Goal: Book appointment/travel/reservation

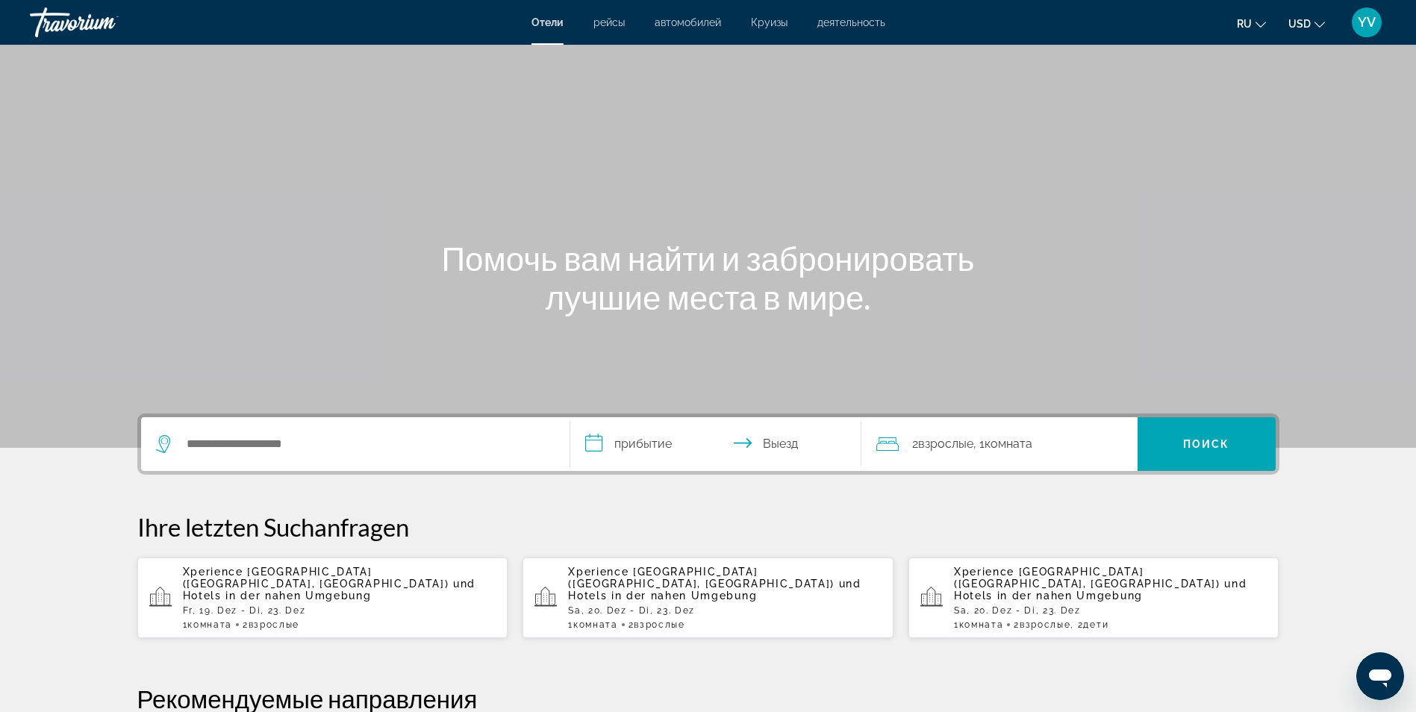
click at [237, 605] on p "Fr, 19. Dez - Di, 23. Dez" at bounding box center [340, 610] width 314 height 10
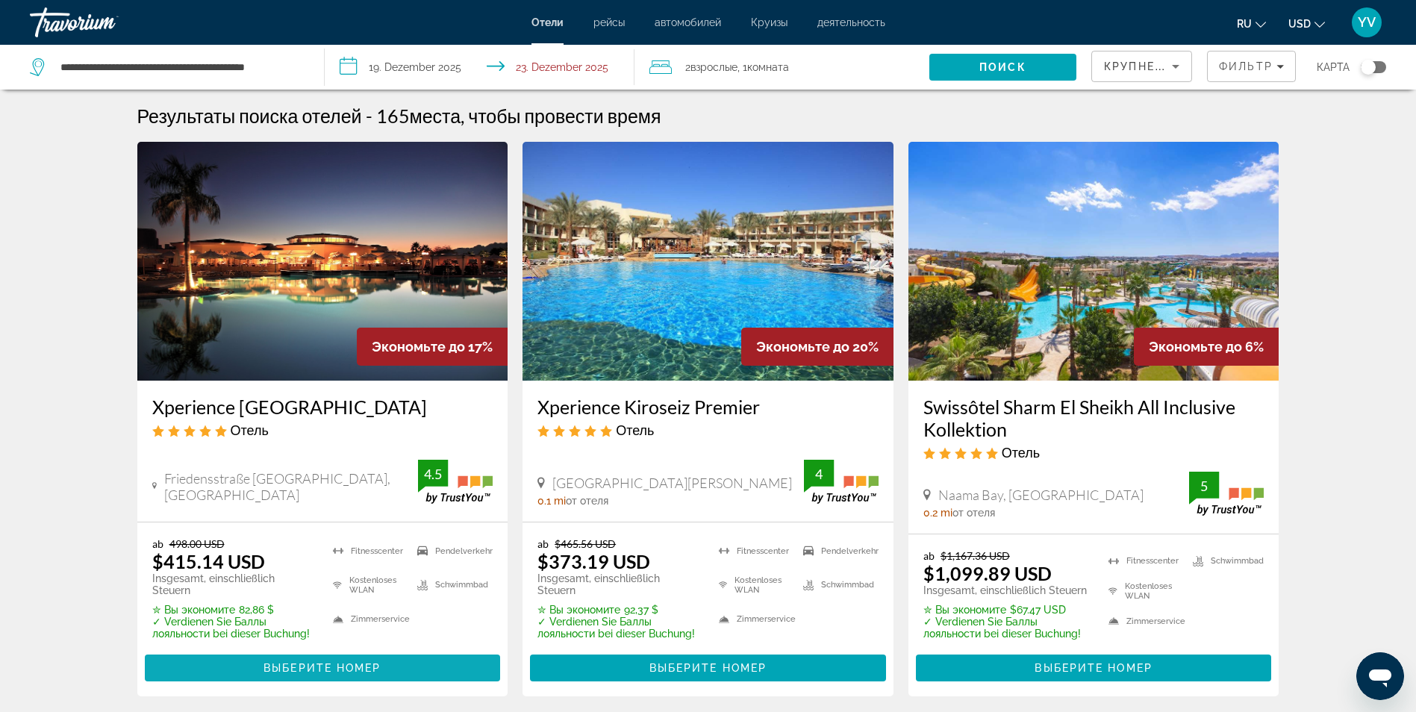
click at [333, 659] on span "Hauptinhalt" at bounding box center [323, 668] width 356 height 36
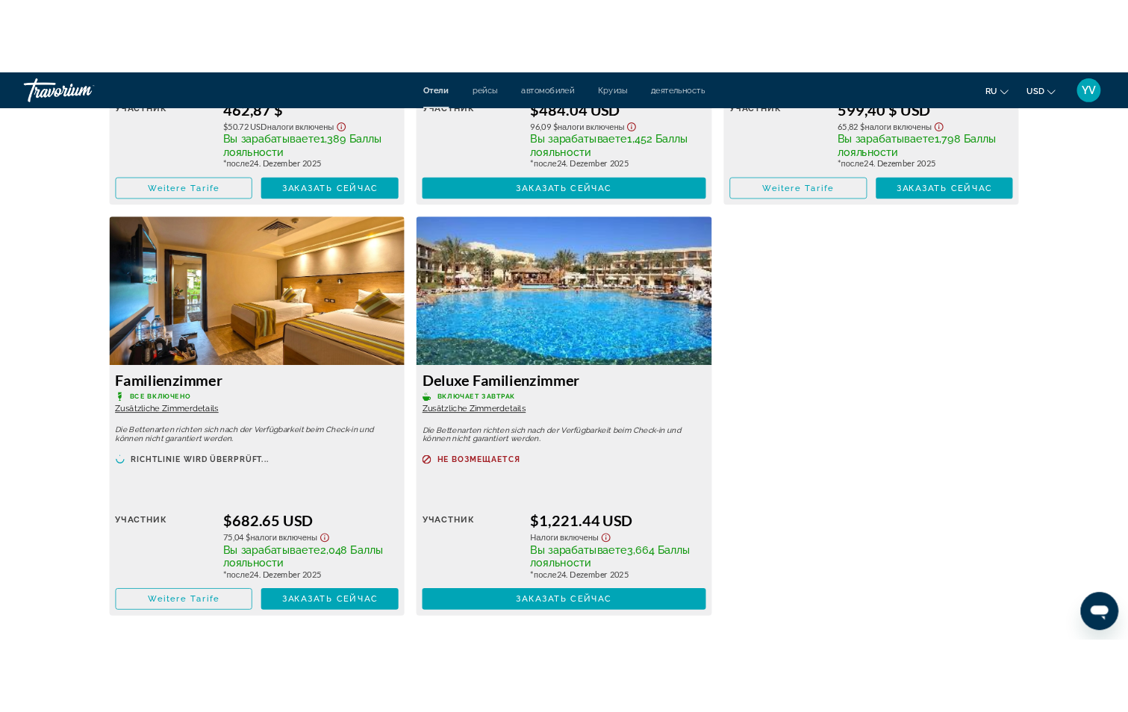
scroll to position [3007, 0]
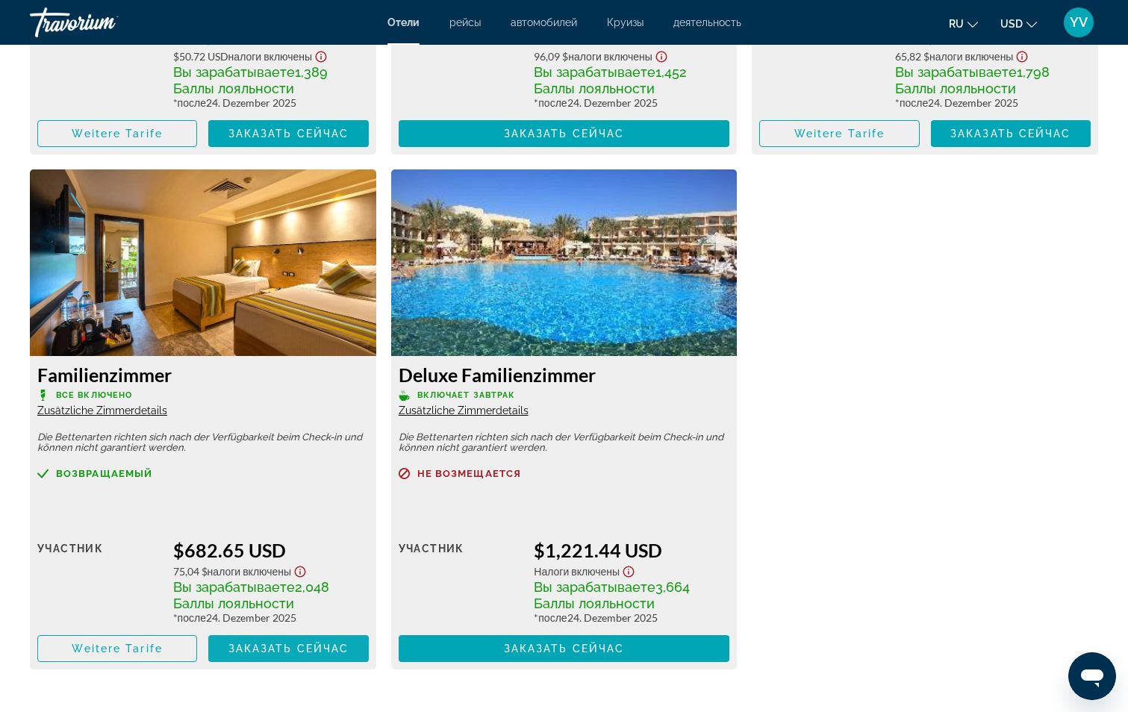
click at [309, 655] on span "Заказать сейчас" at bounding box center [288, 649] width 121 height 12
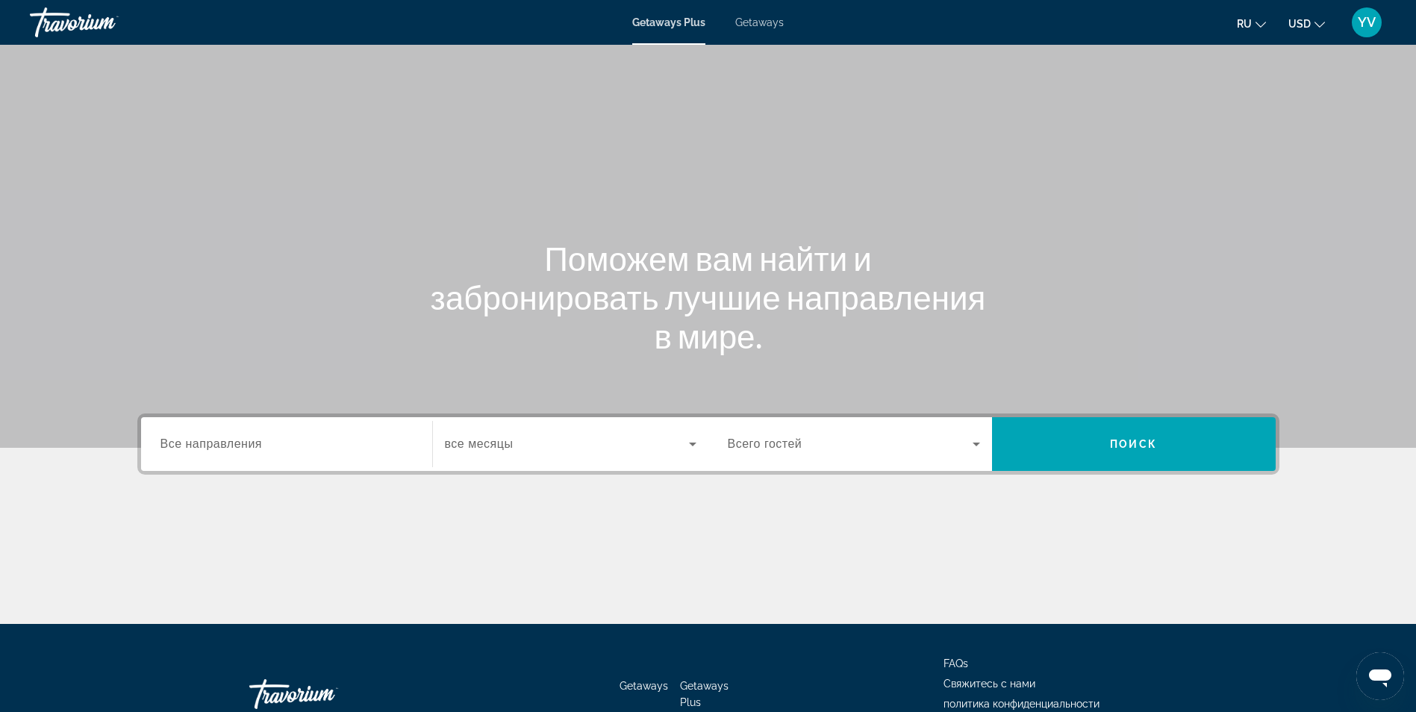
click at [699, 445] on icon "Search widget" at bounding box center [693, 444] width 18 height 18
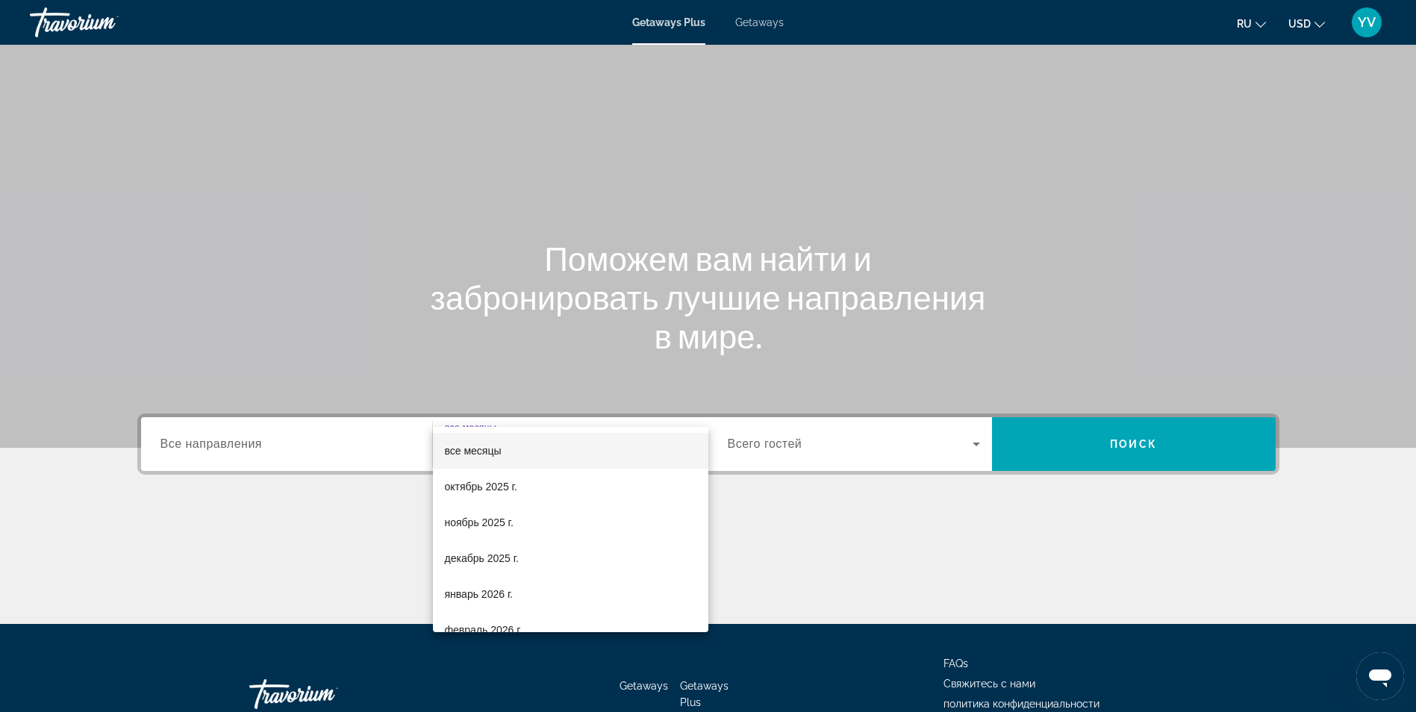
scroll to position [95, 0]
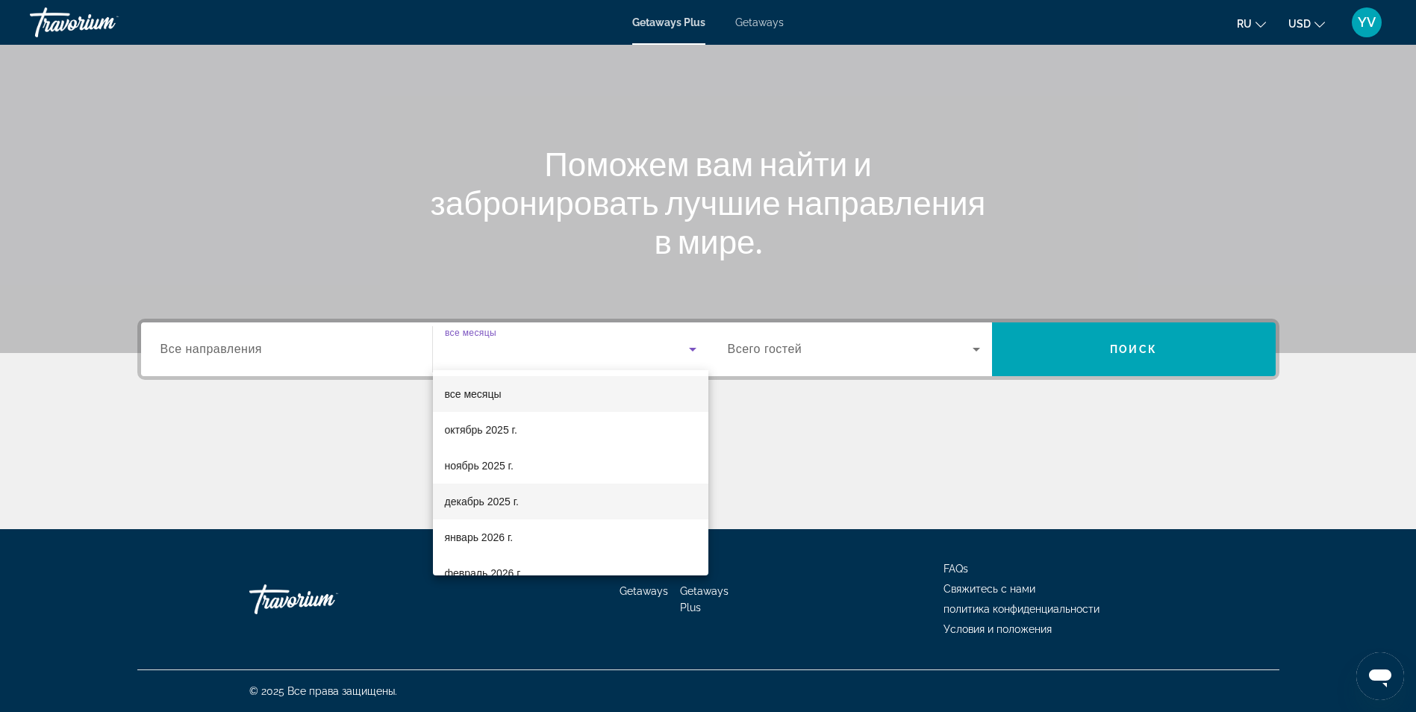
click at [530, 505] on mat-option "декабрь 2025 г." at bounding box center [570, 502] width 275 height 36
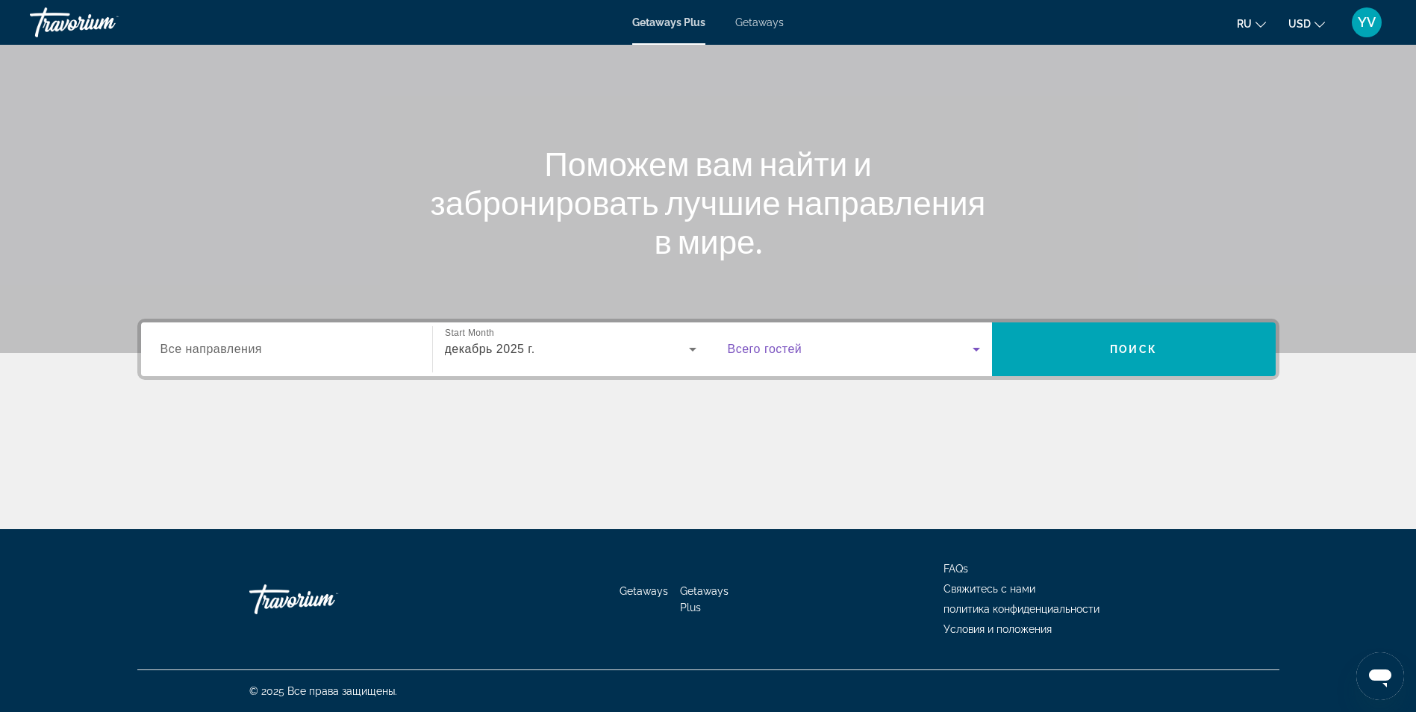
click at [968, 347] on icon "Search widget" at bounding box center [976, 349] width 18 height 18
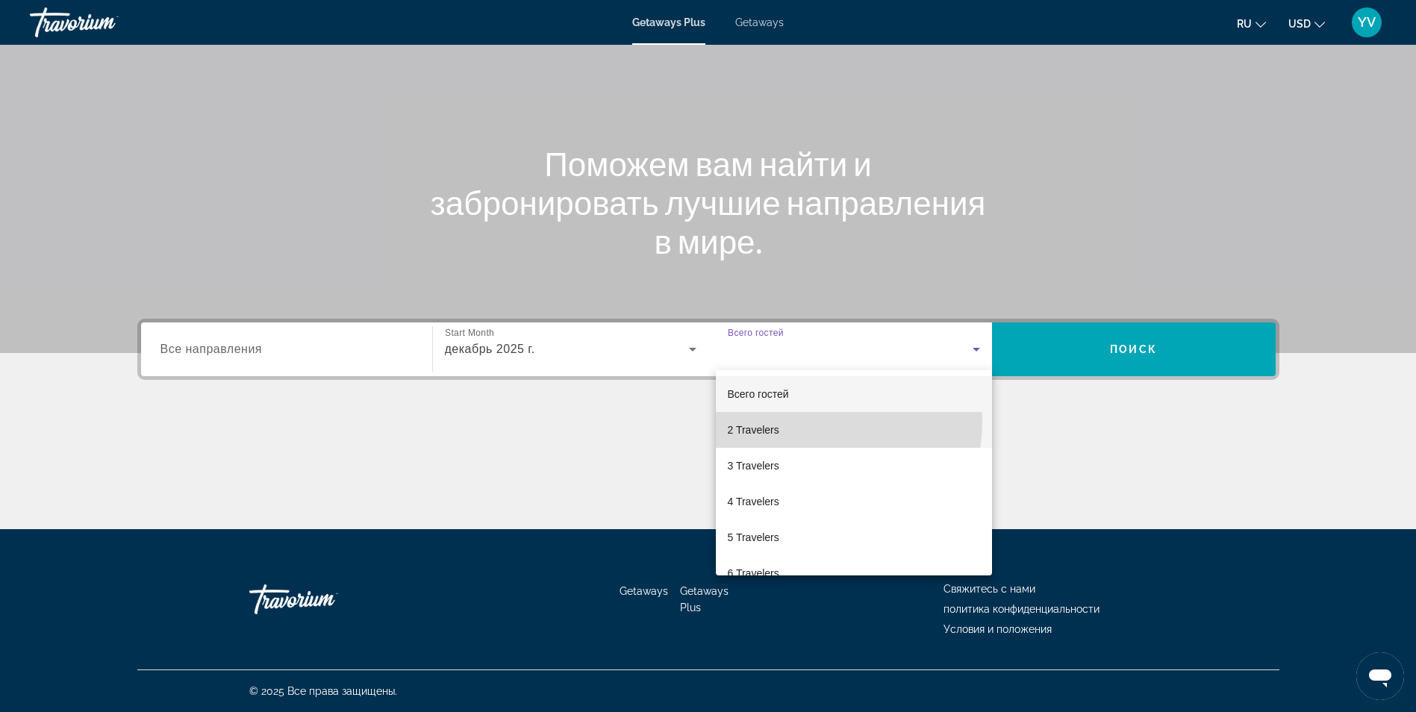
click at [813, 422] on mat-option "2 Travelers" at bounding box center [854, 430] width 276 height 36
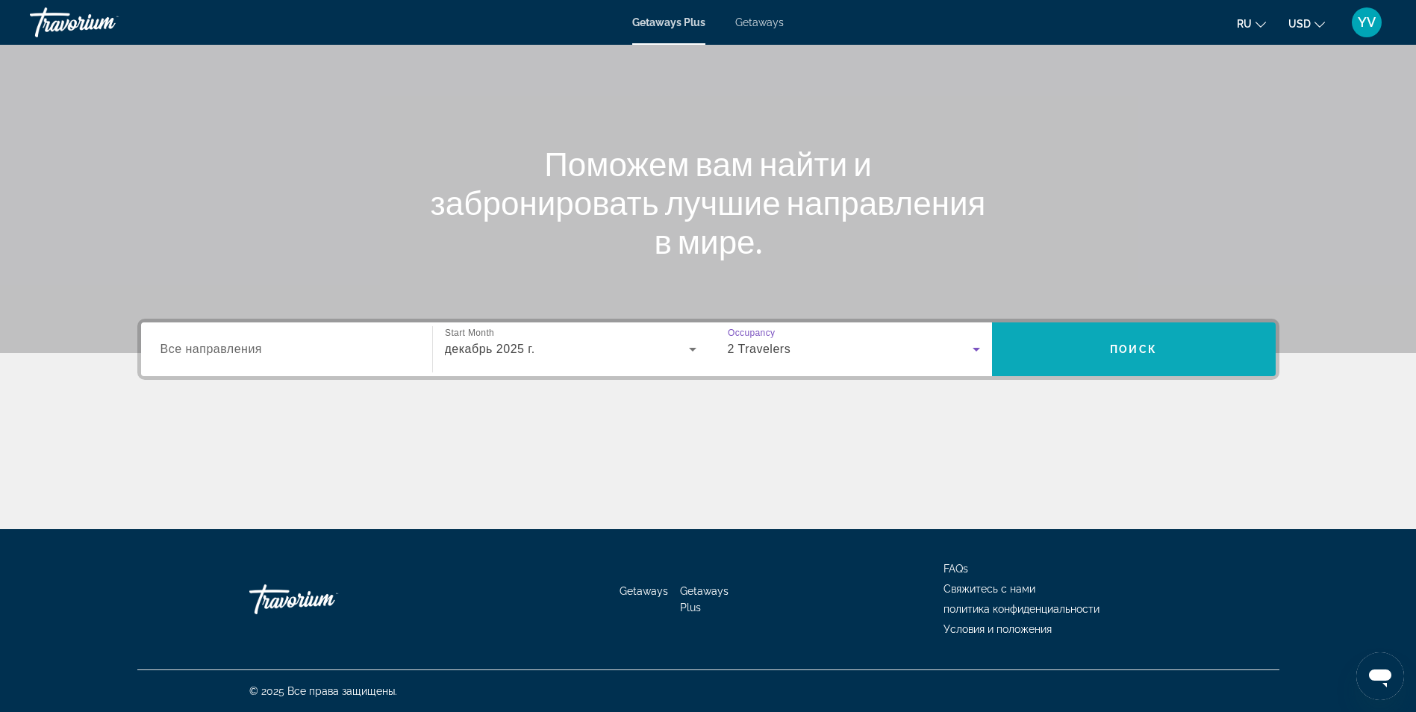
click at [1197, 346] on span "Search" at bounding box center [1134, 349] width 284 height 36
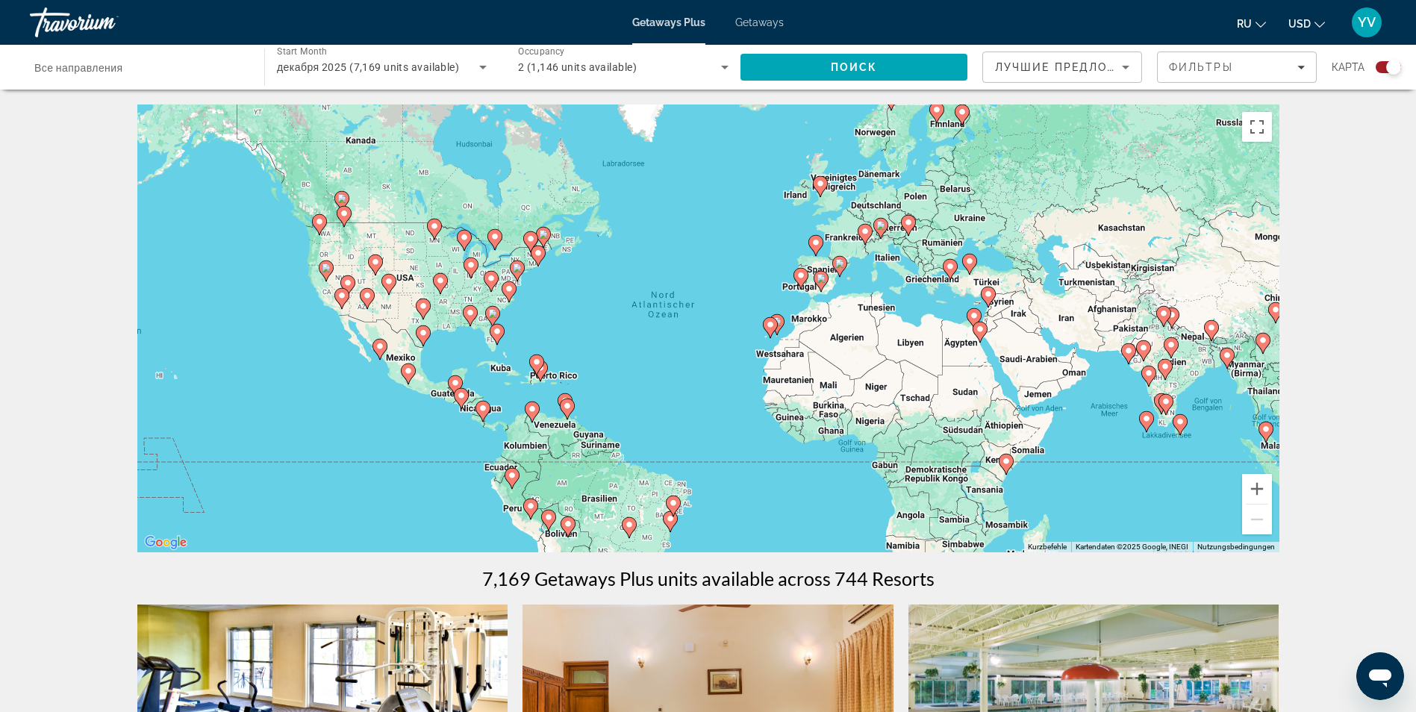
click at [981, 336] on icon "Main content" at bounding box center [979, 331] width 13 height 19
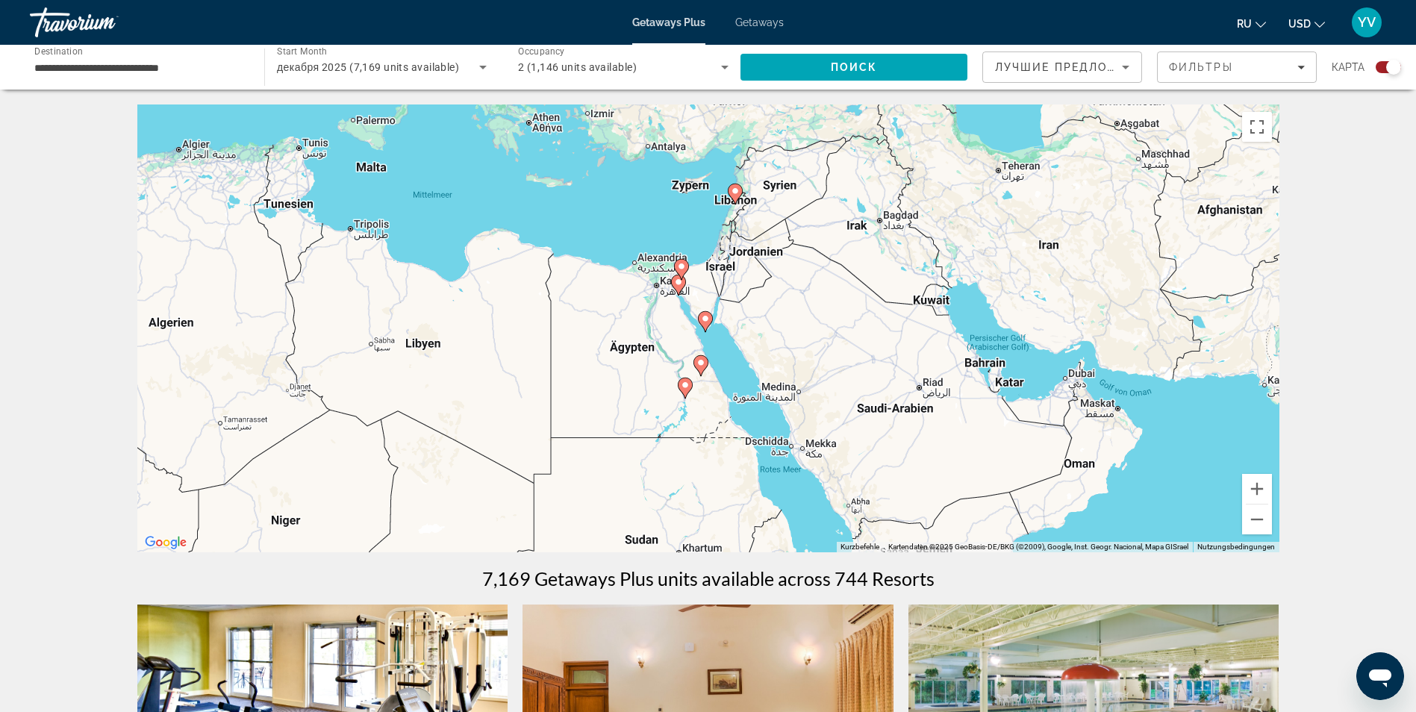
click at [706, 323] on icon "Main content" at bounding box center [704, 321] width 13 height 19
type input "**********"
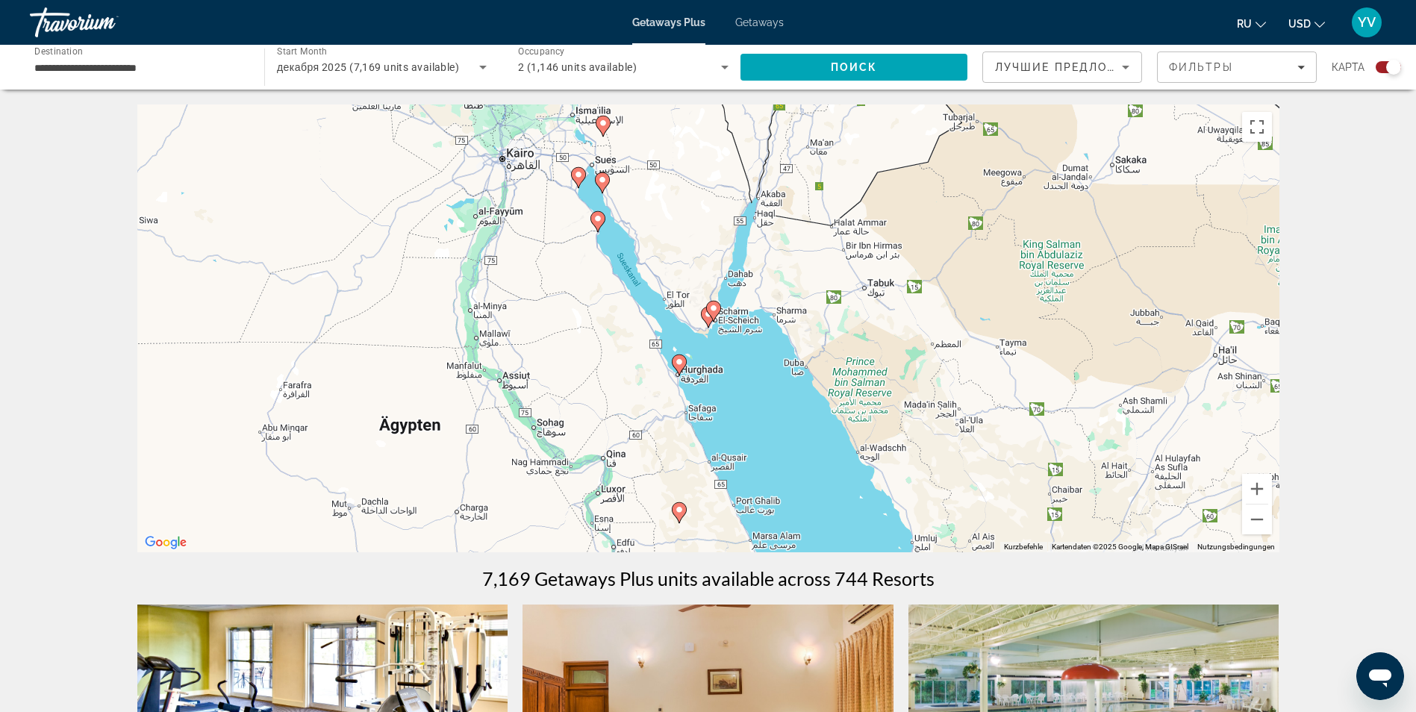
click at [707, 318] on gmp-advanced-marker "Main content" at bounding box center [713, 311] width 15 height 22
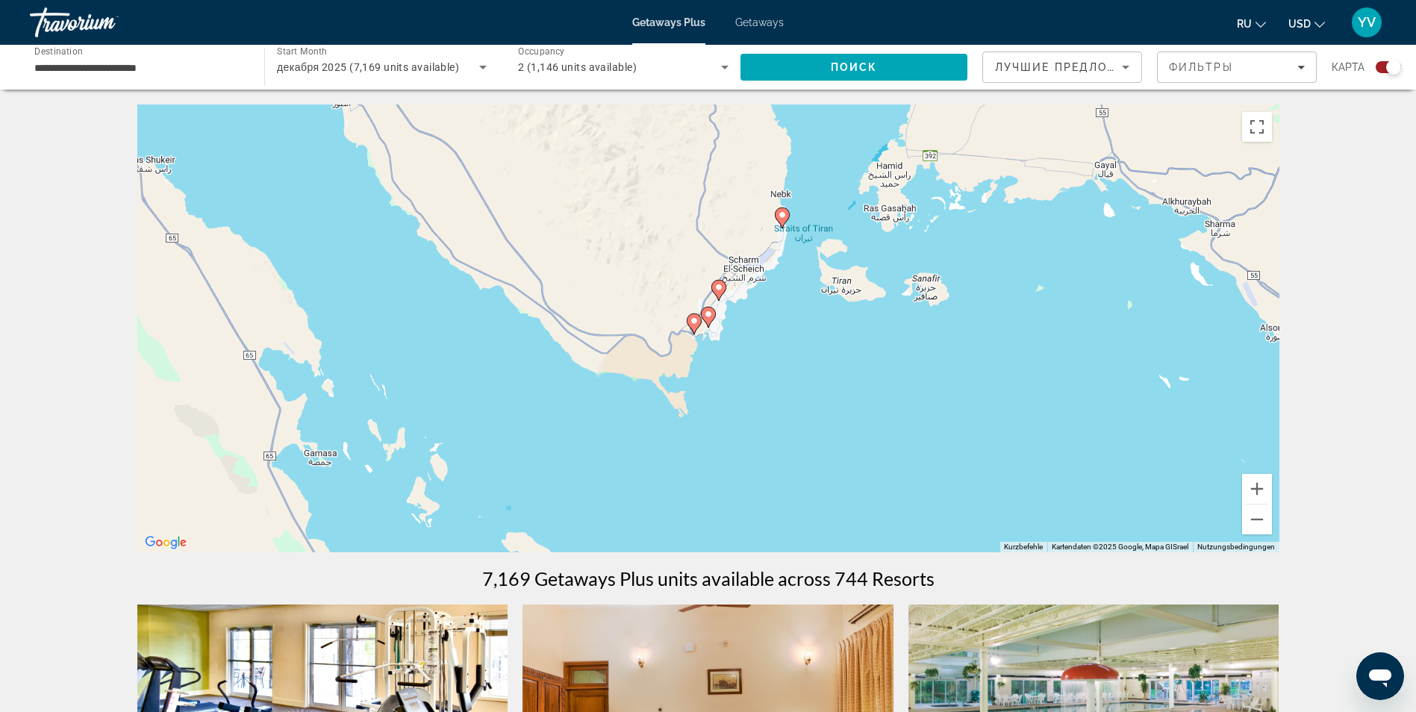
click at [711, 322] on icon "Main content" at bounding box center [707, 317] width 13 height 19
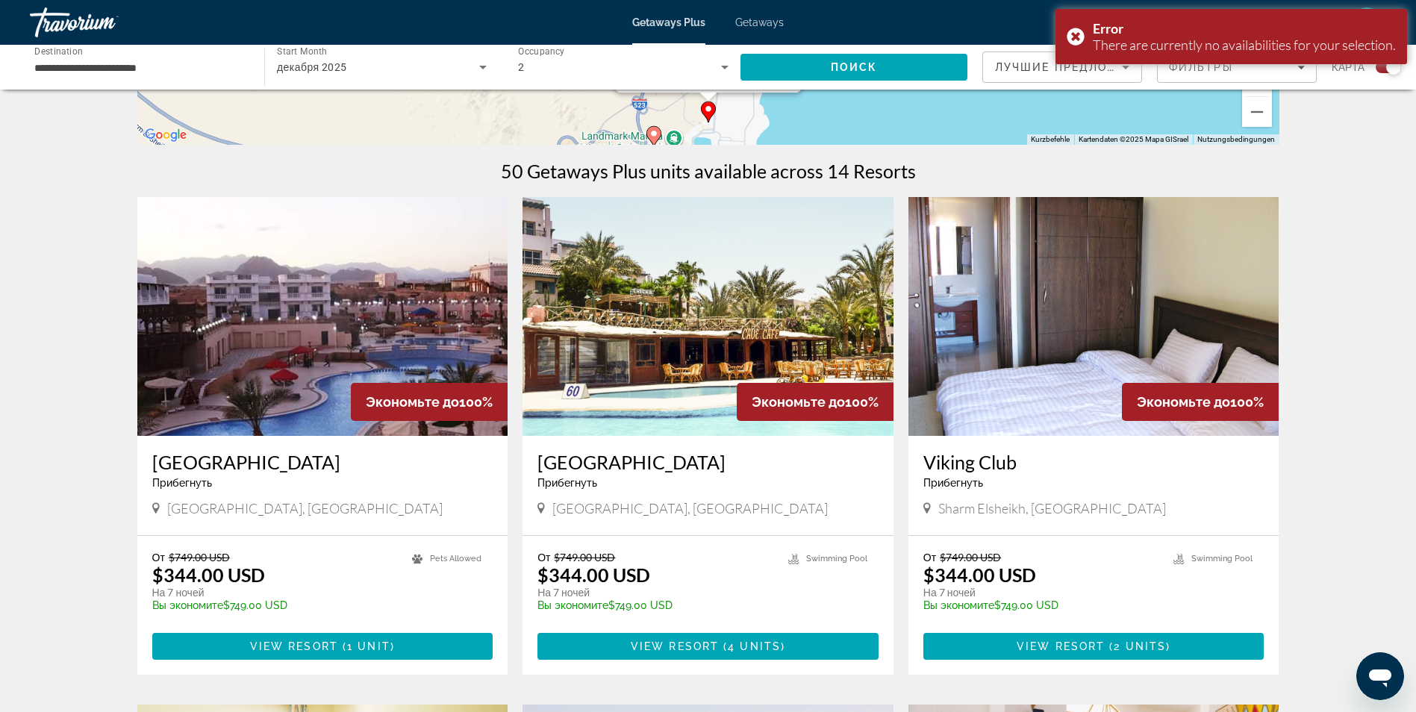
scroll to position [448, 0]
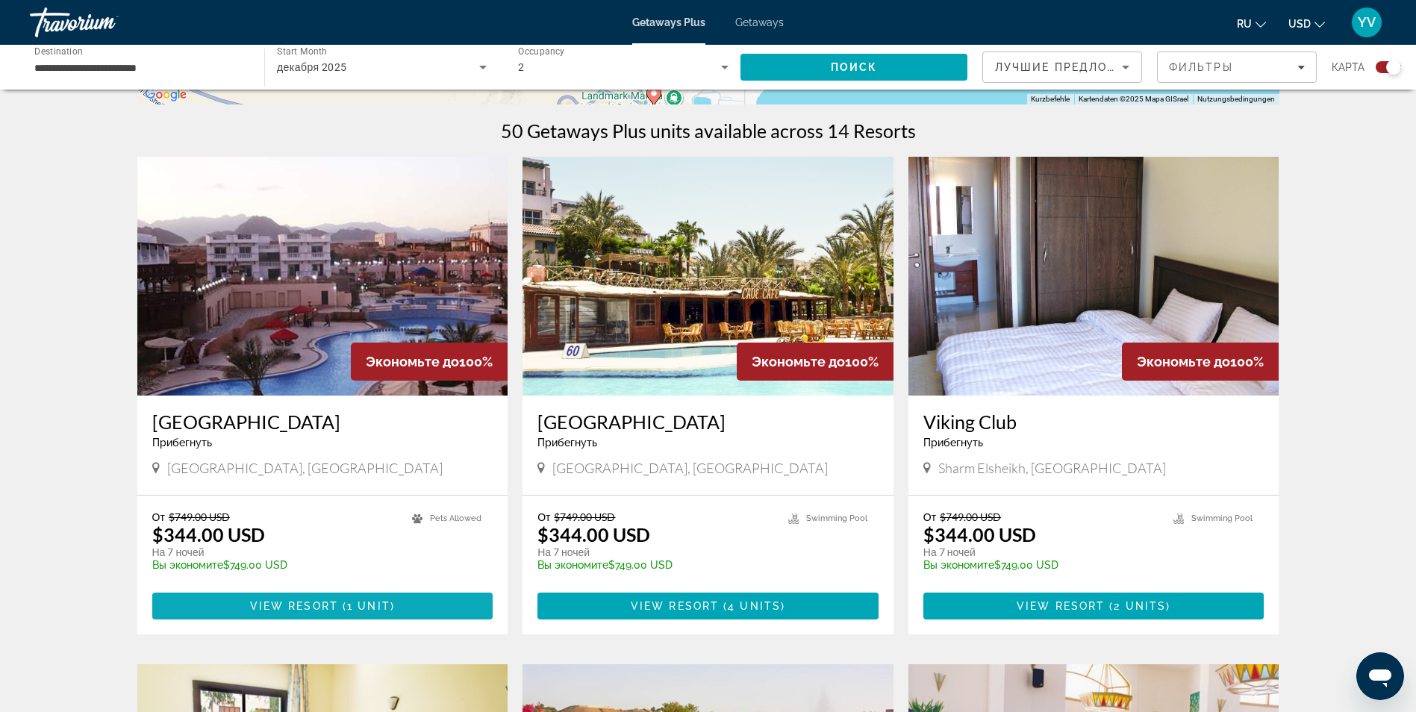
click at [268, 604] on span "View Resort" at bounding box center [294, 606] width 88 height 12
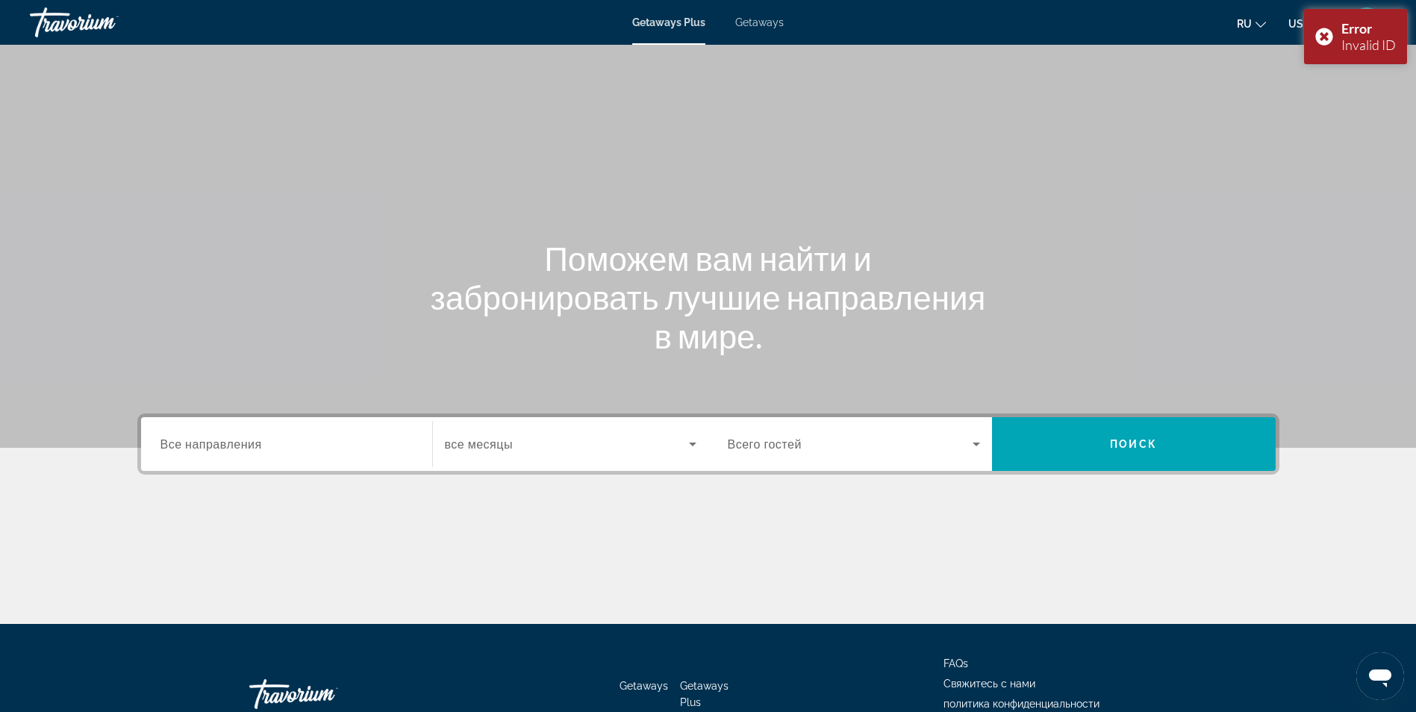
click at [691, 446] on icon "Search widget" at bounding box center [693, 444] width 18 height 18
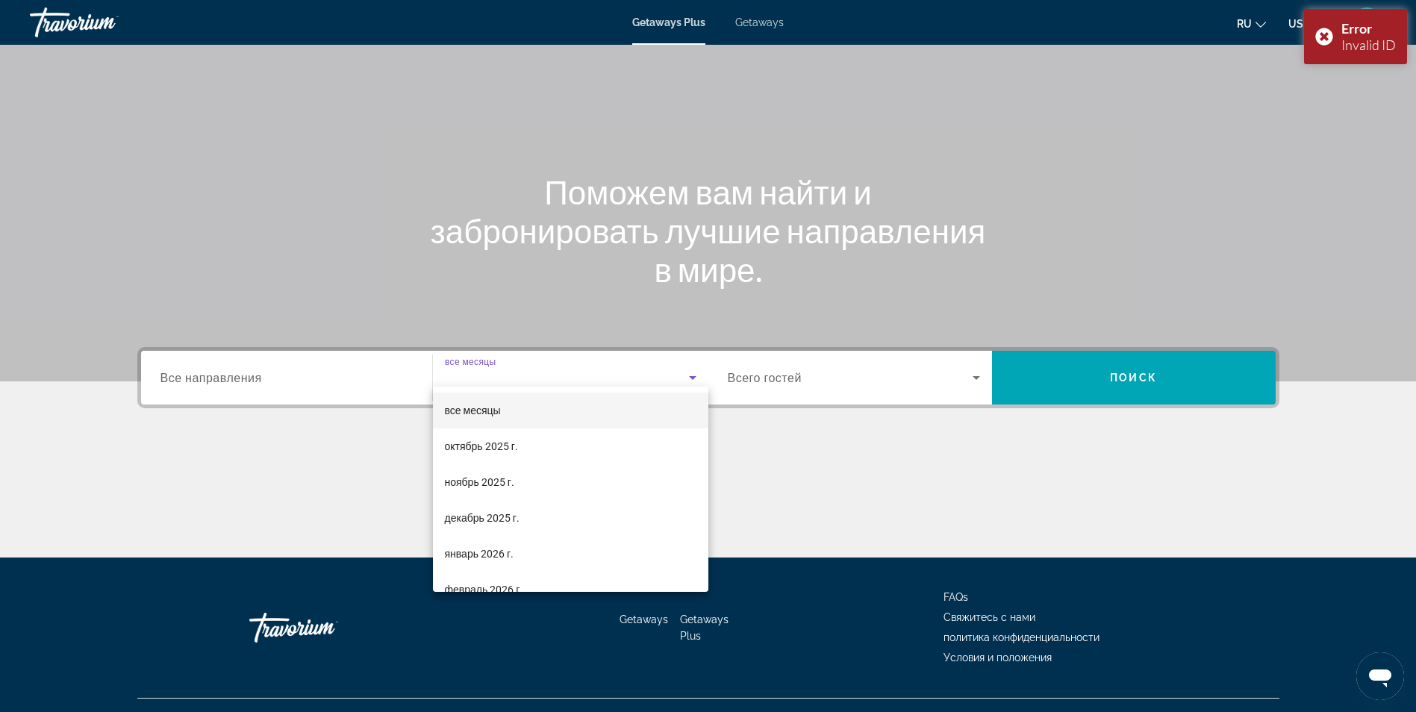
scroll to position [95, 0]
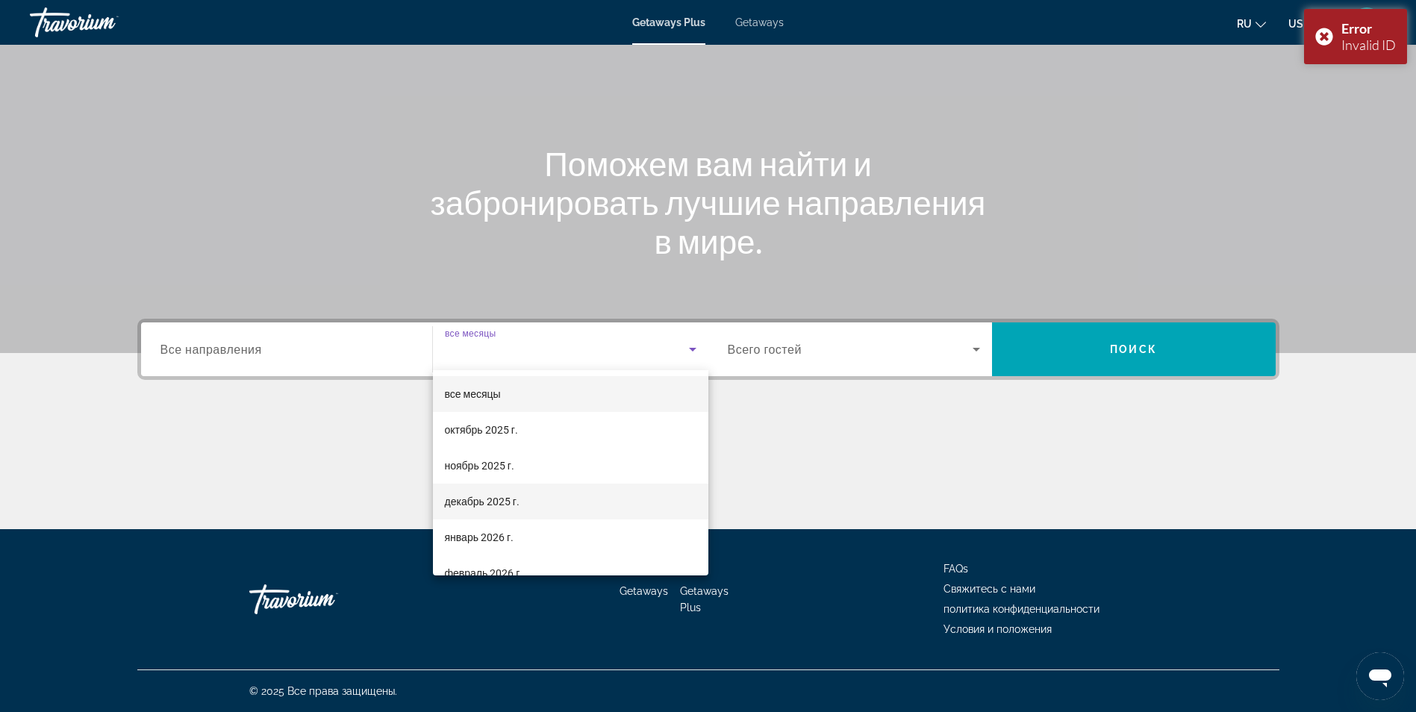
click at [552, 495] on mat-option "декабрь 2025 г." at bounding box center [570, 502] width 275 height 36
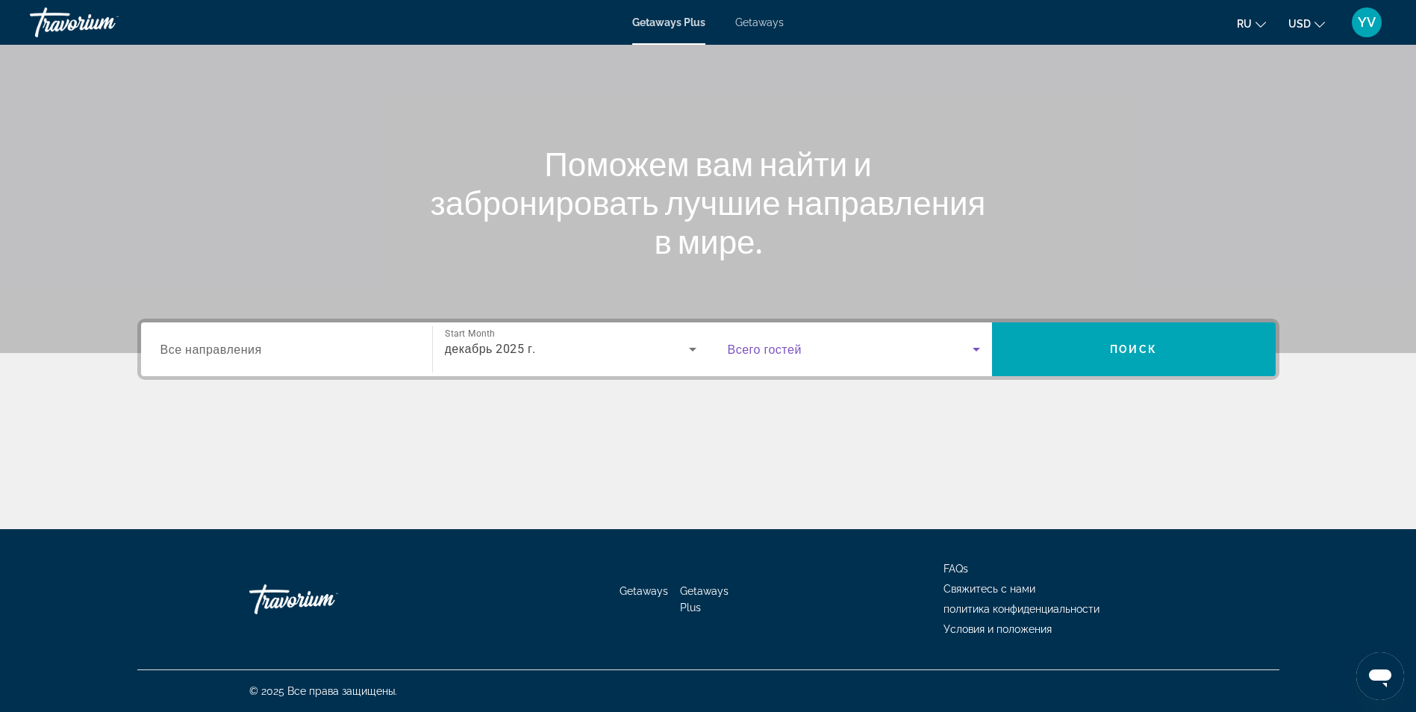
click at [978, 351] on icon "Search widget" at bounding box center [976, 349] width 18 height 18
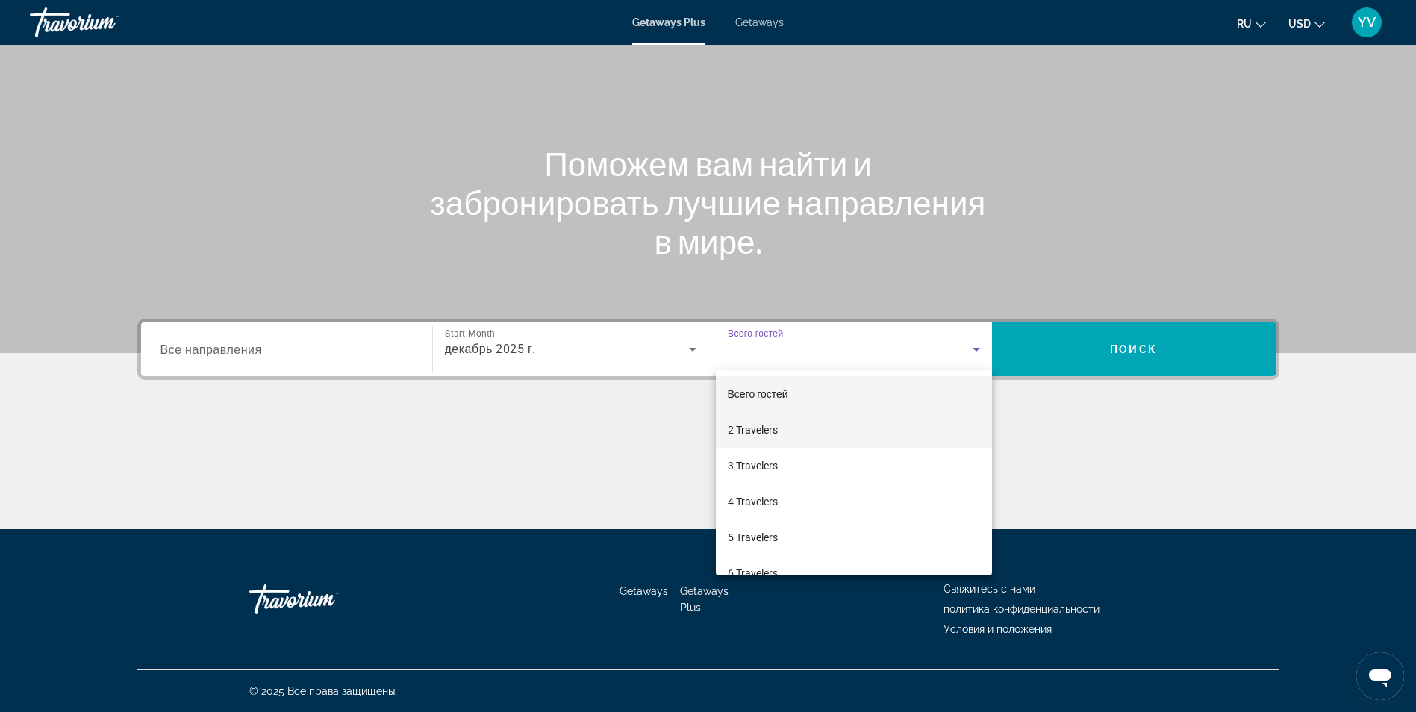
click at [761, 428] on span "2 Travelers" at bounding box center [753, 430] width 50 height 18
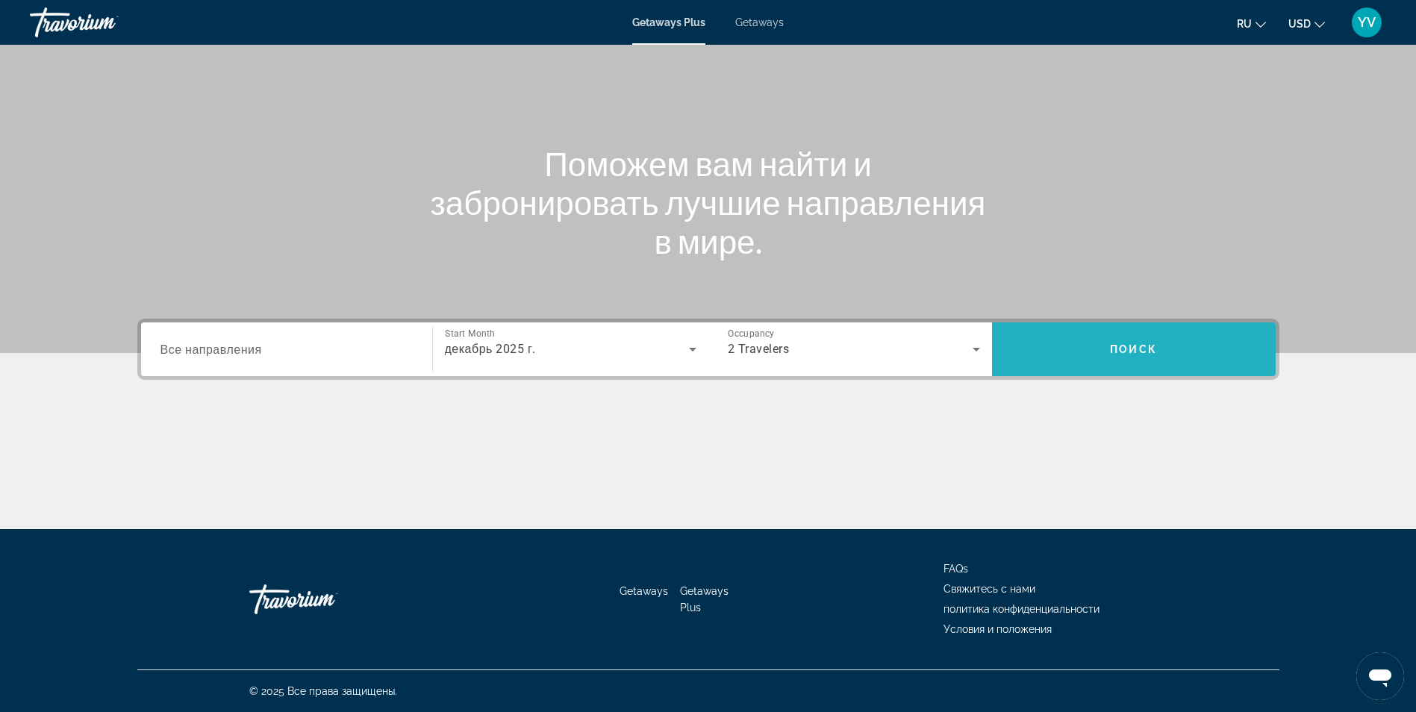
click at [1061, 343] on span "Search" at bounding box center [1134, 349] width 284 height 36
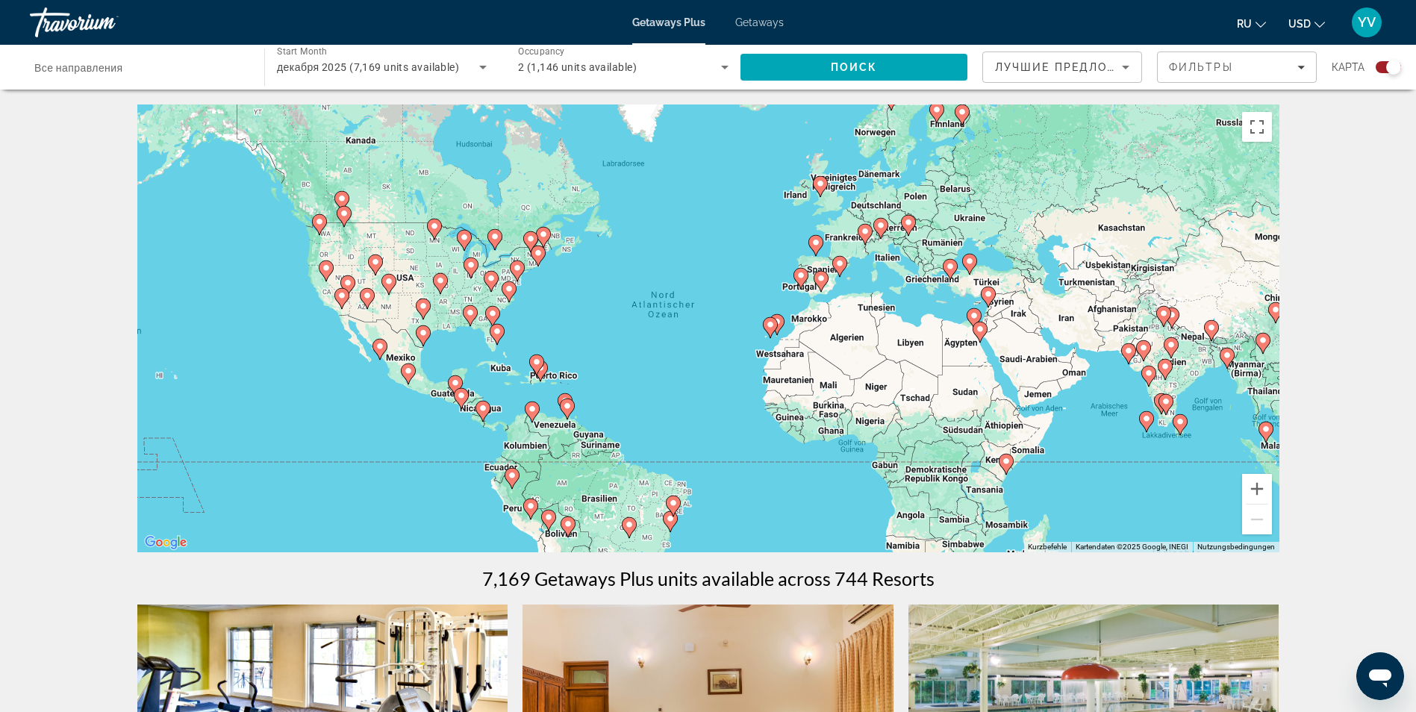
click at [984, 342] on gmp-advanced-marker "Main content" at bounding box center [980, 332] width 15 height 22
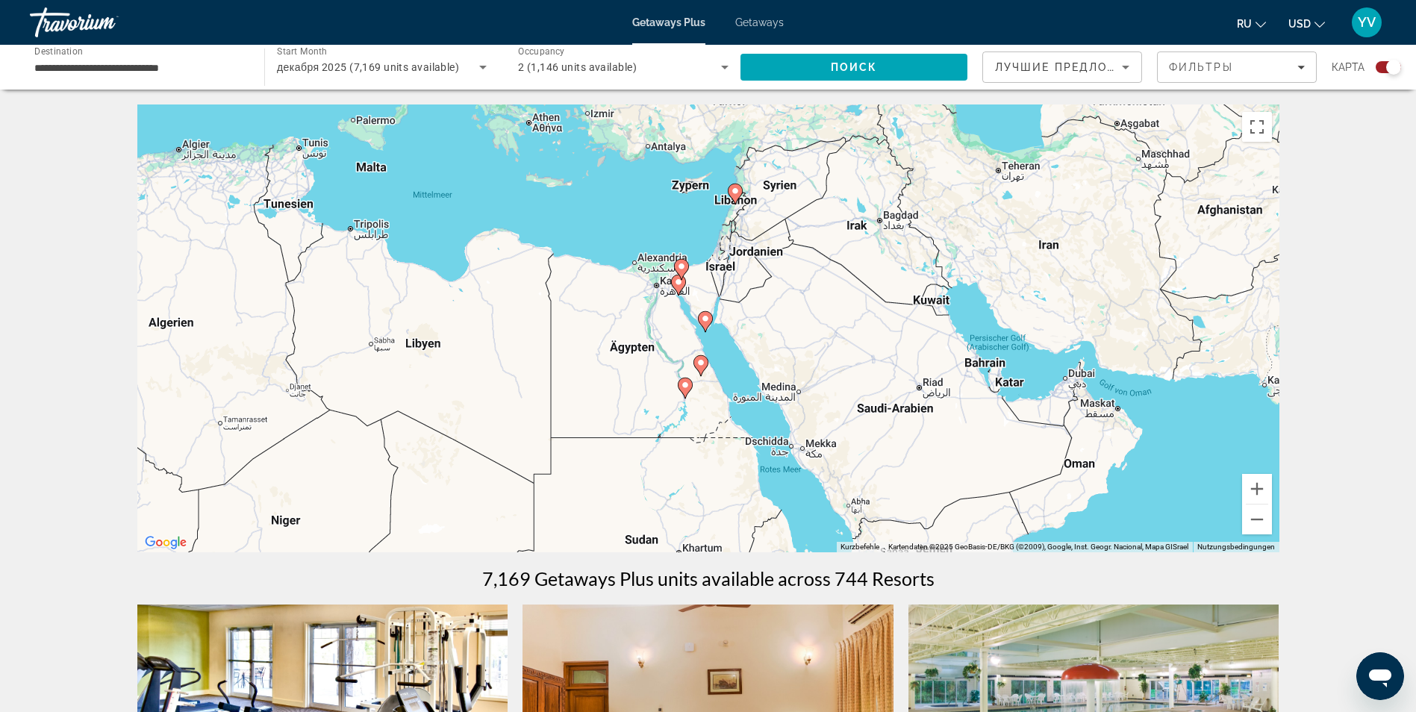
click at [711, 329] on gmp-advanced-marker "Main content" at bounding box center [705, 322] width 15 height 22
type input "**********"
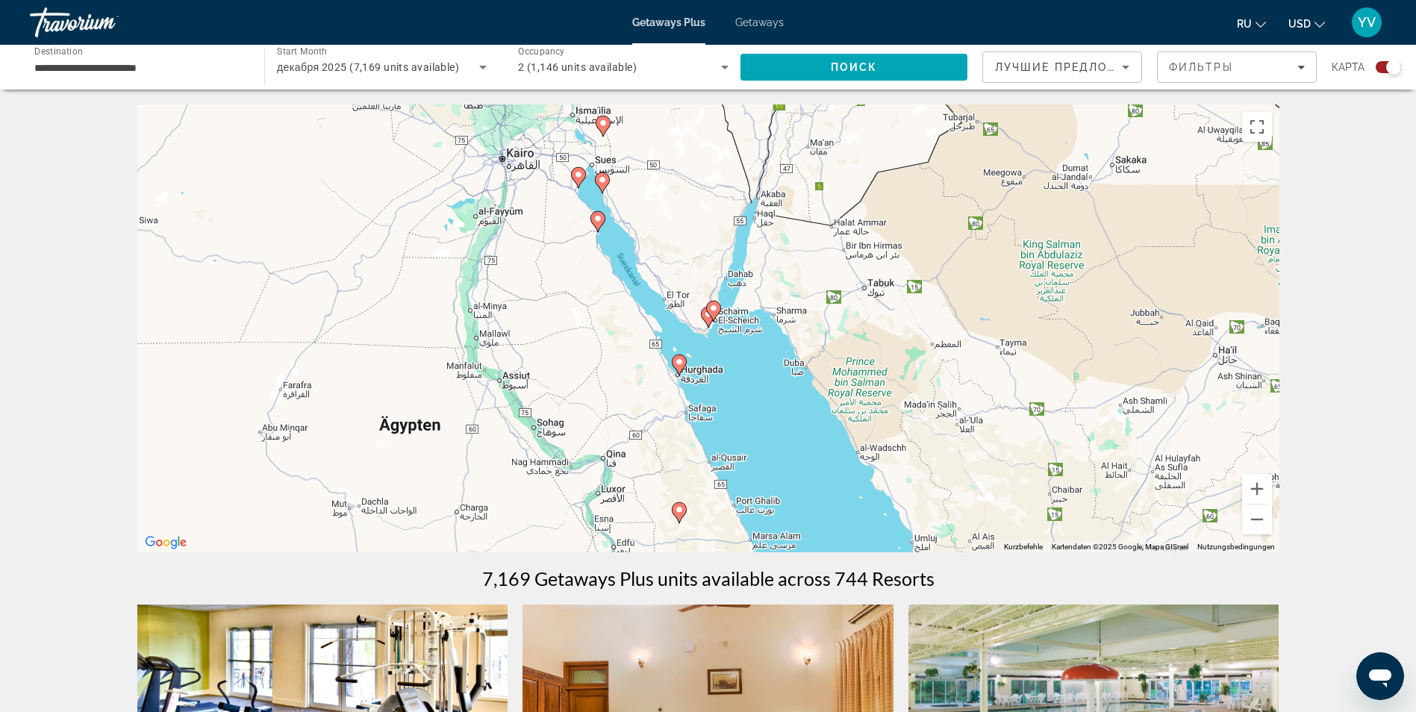
click at [711, 329] on div "Um von einem Element zum anderen zu gelangen, drückst du die Pfeiltasten entspr…" at bounding box center [708, 329] width 1142 height 448
click at [712, 304] on icon "Main content" at bounding box center [712, 311] width 13 height 19
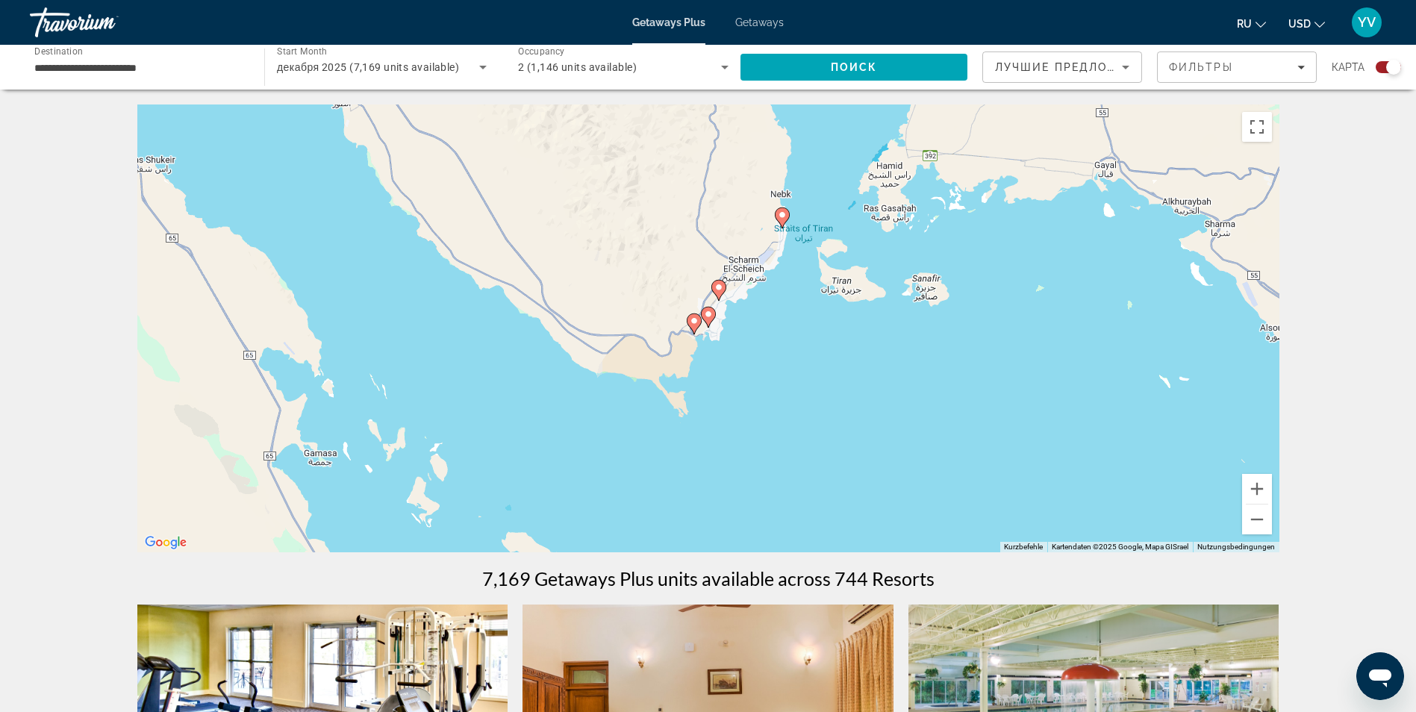
click at [709, 323] on icon "Main content" at bounding box center [707, 317] width 13 height 19
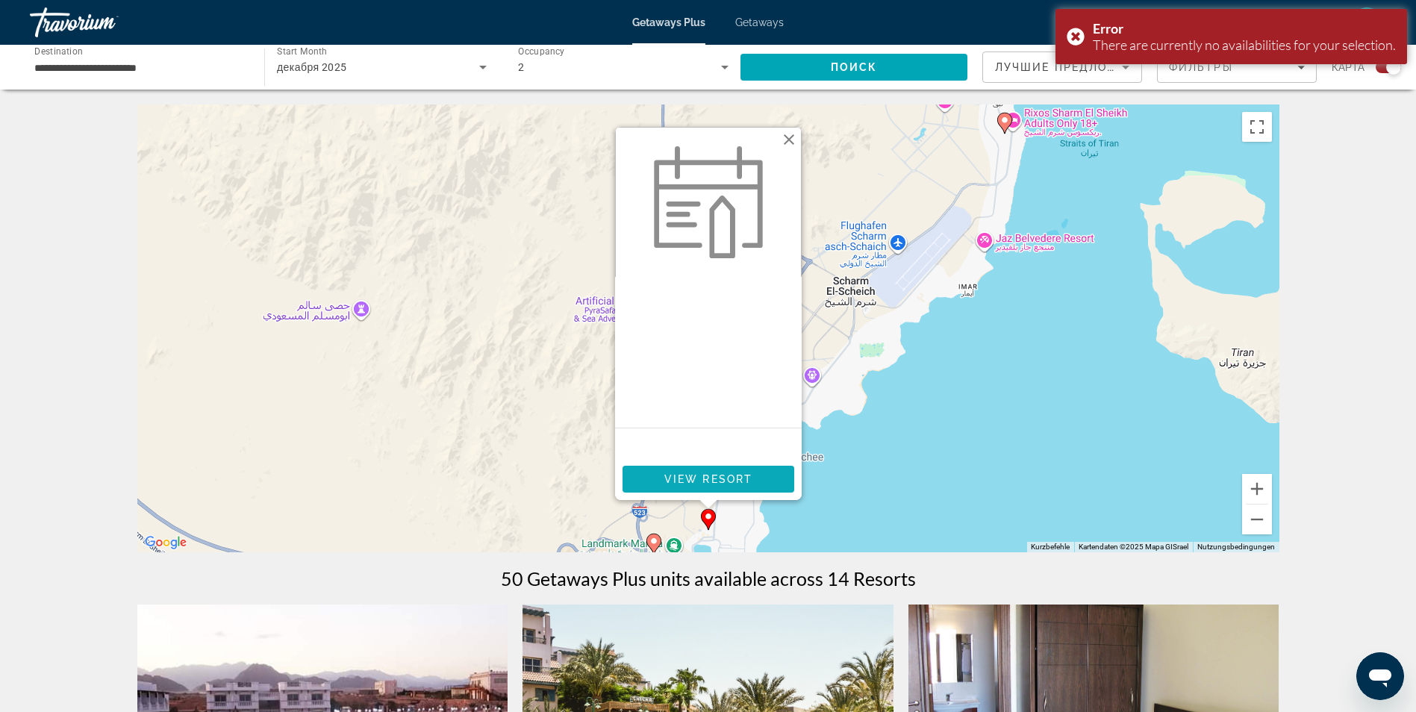
click at [695, 489] on span "Main content" at bounding box center [709, 479] width 172 height 36
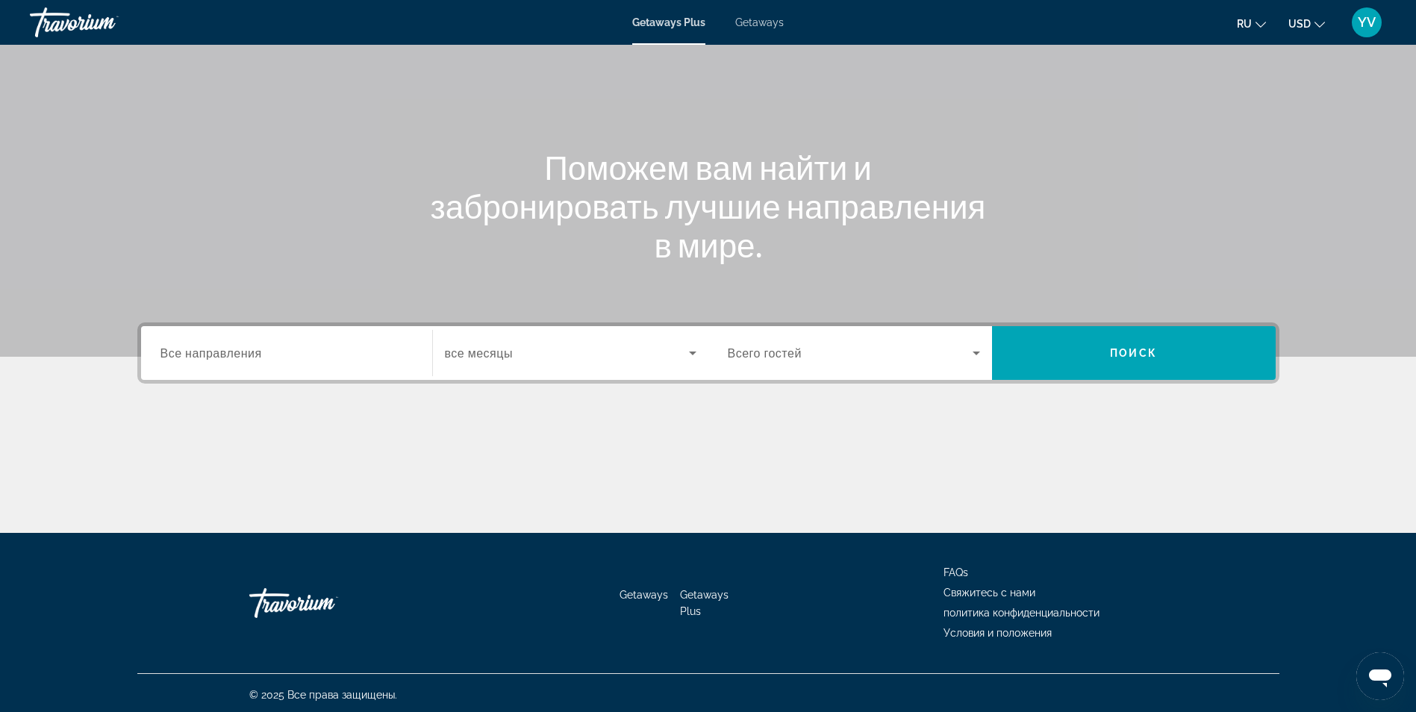
scroll to position [95, 0]
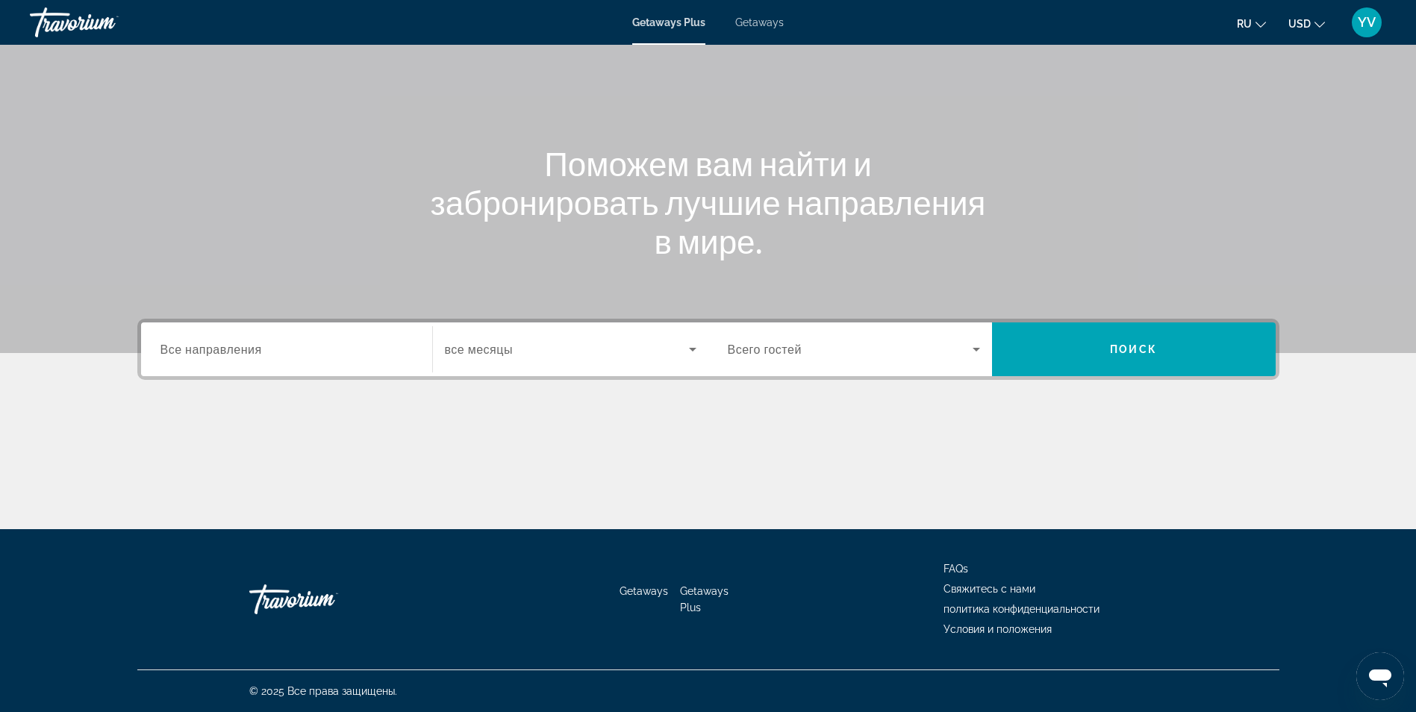
click at [688, 347] on icon "Search widget" at bounding box center [693, 349] width 18 height 18
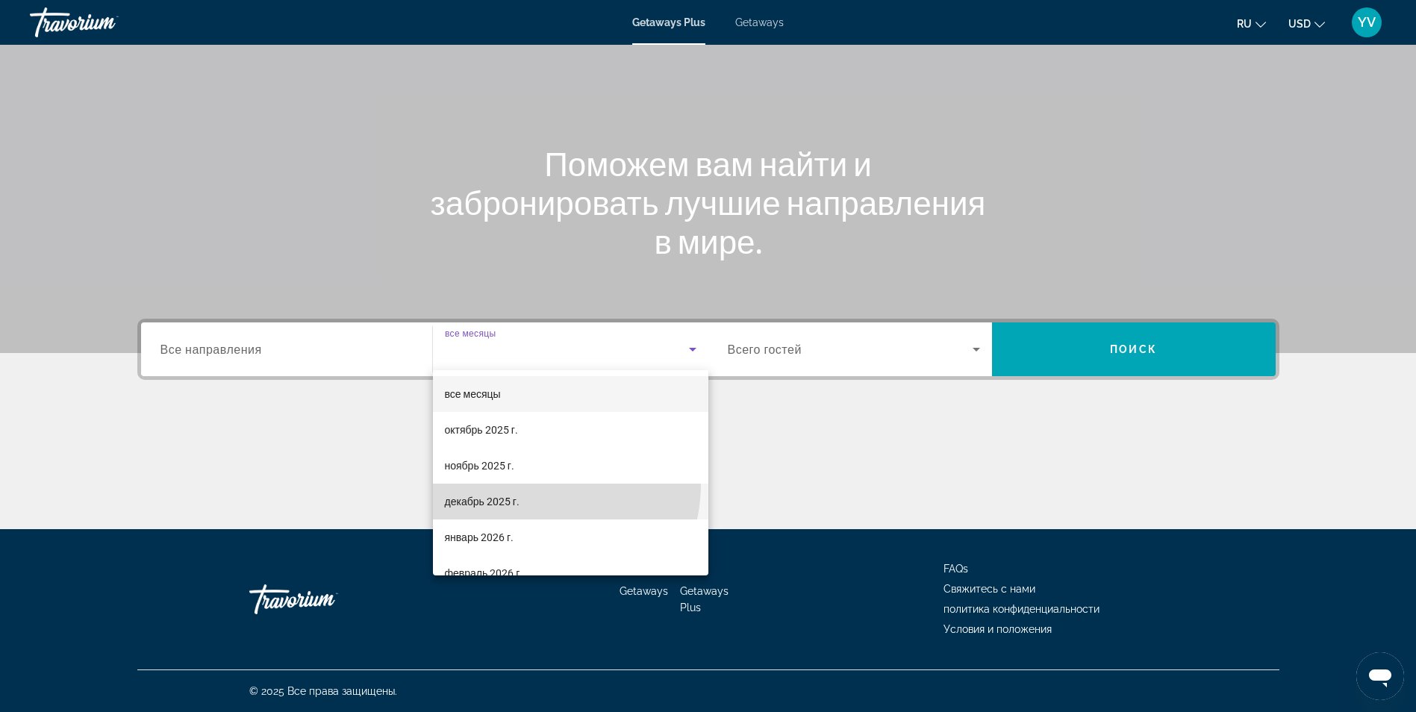
click at [531, 484] on mat-option "декабрь 2025 г." at bounding box center [570, 502] width 275 height 36
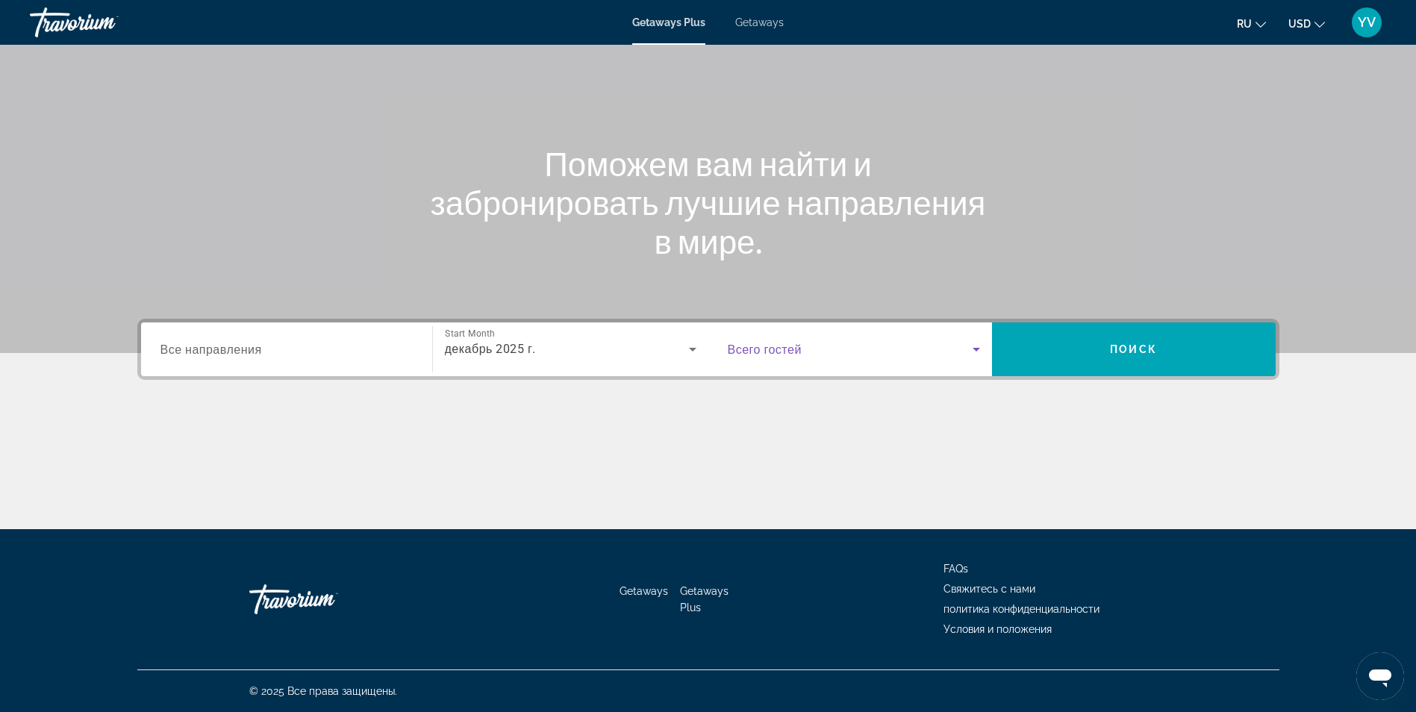
click at [979, 352] on icon "Search widget" at bounding box center [976, 349] width 18 height 18
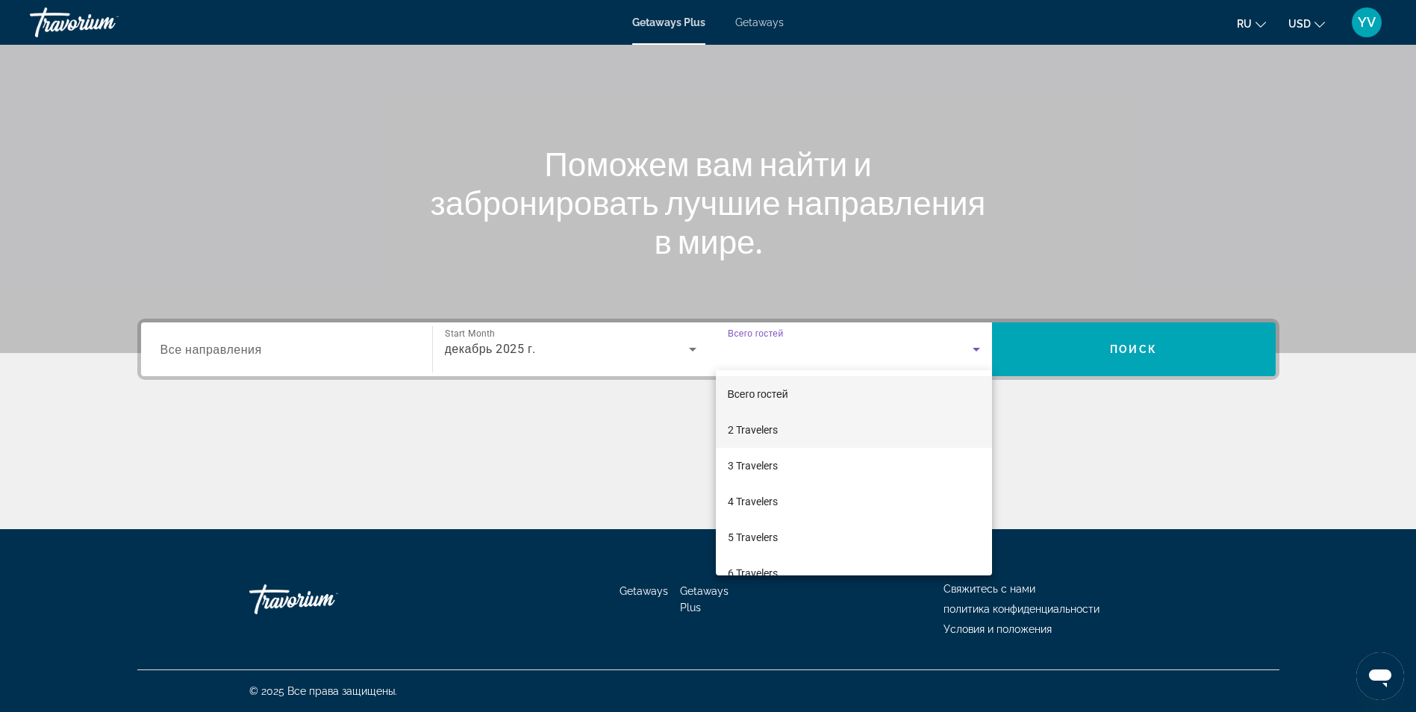
click at [788, 433] on mat-option "2 Travelers" at bounding box center [854, 430] width 276 height 36
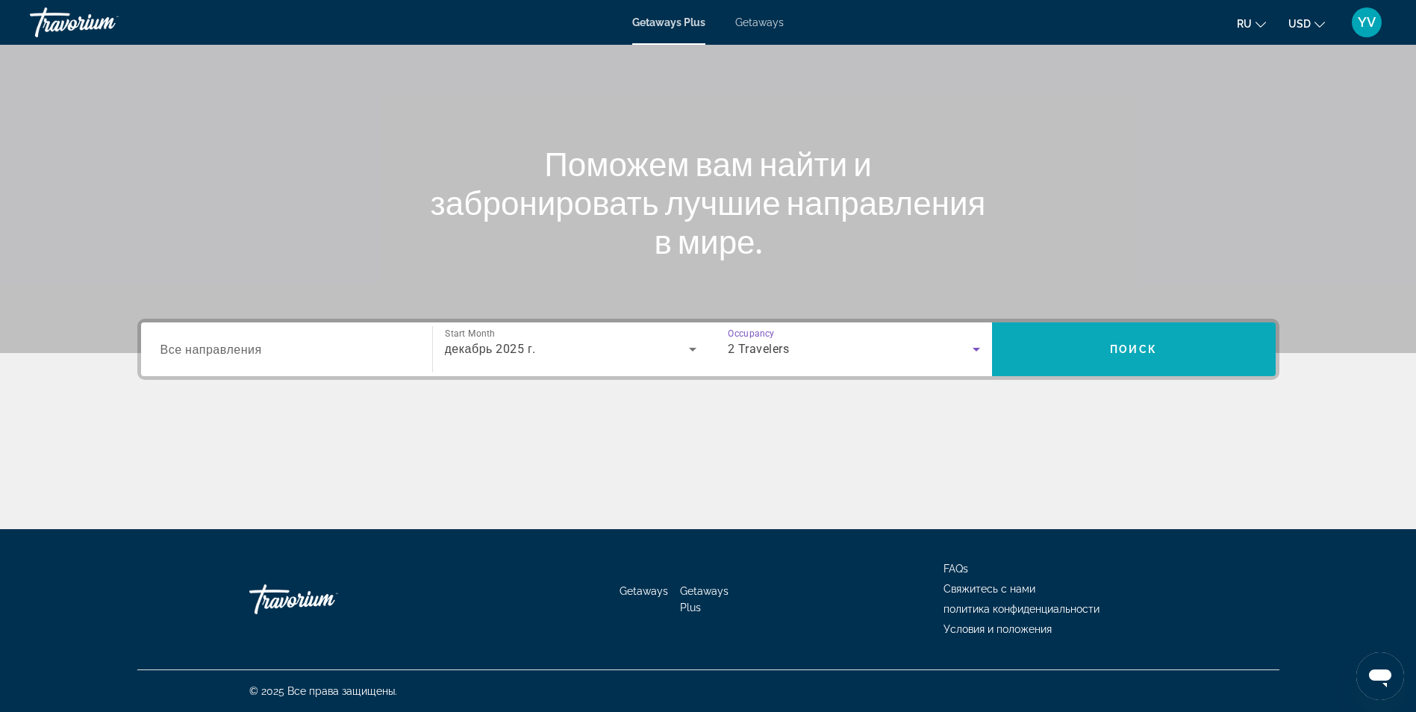
click at [1086, 347] on span "Search" at bounding box center [1134, 349] width 284 height 36
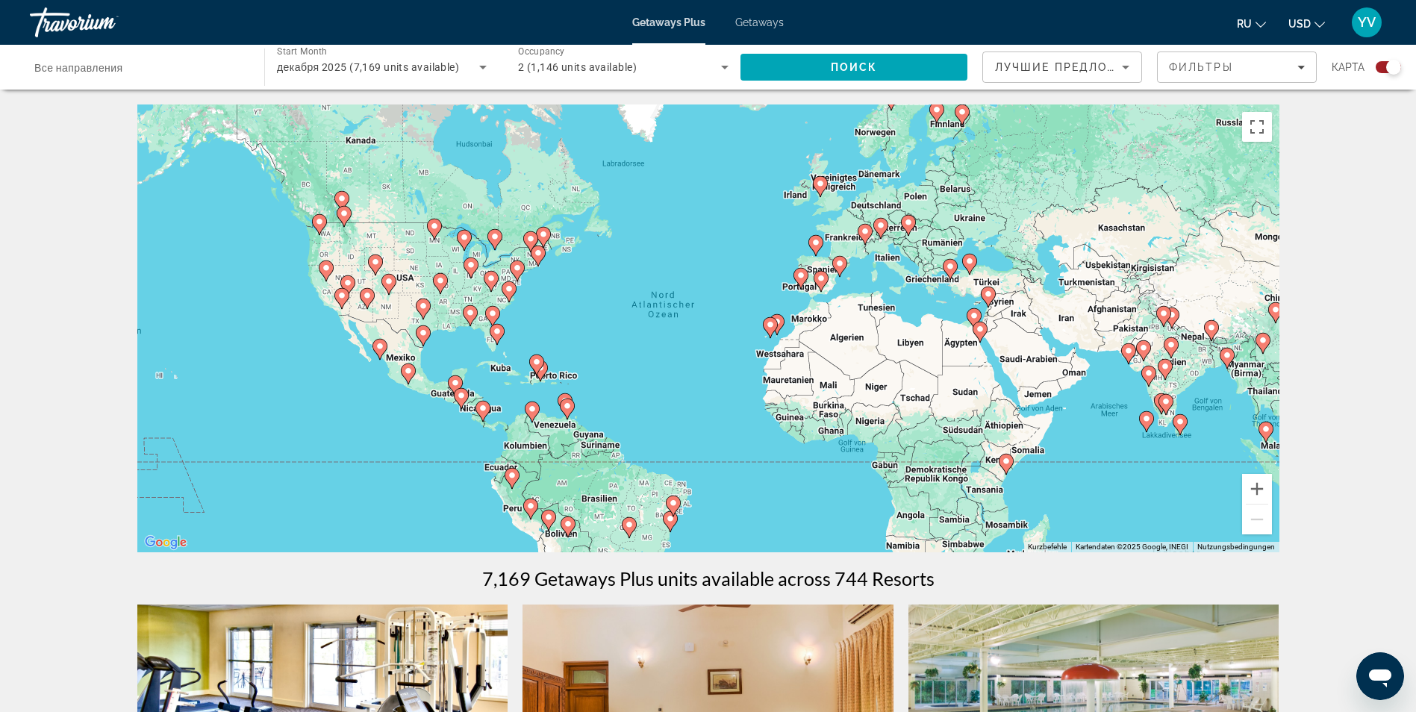
click at [979, 339] on icon "Main content" at bounding box center [979, 331] width 13 height 19
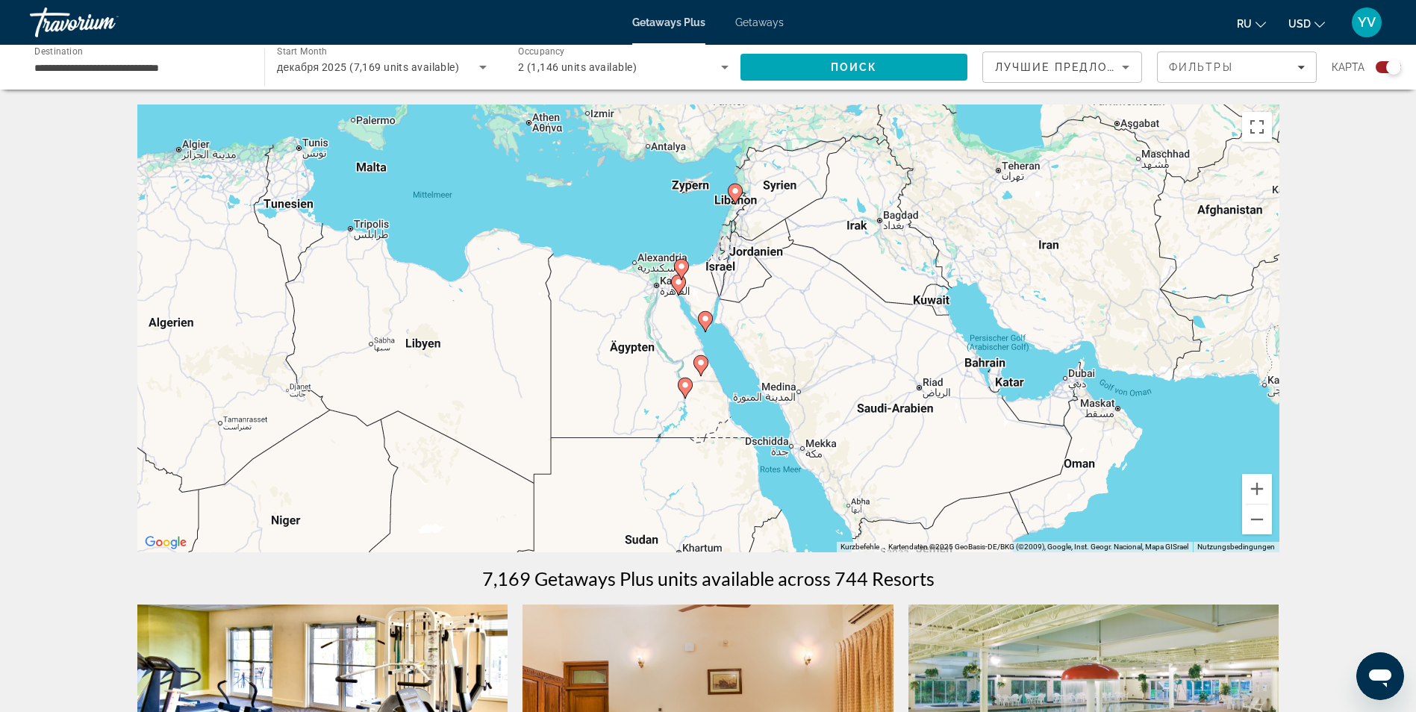
click at [709, 330] on gmp-advanced-marker "Main content" at bounding box center [705, 322] width 15 height 22
type input "**********"
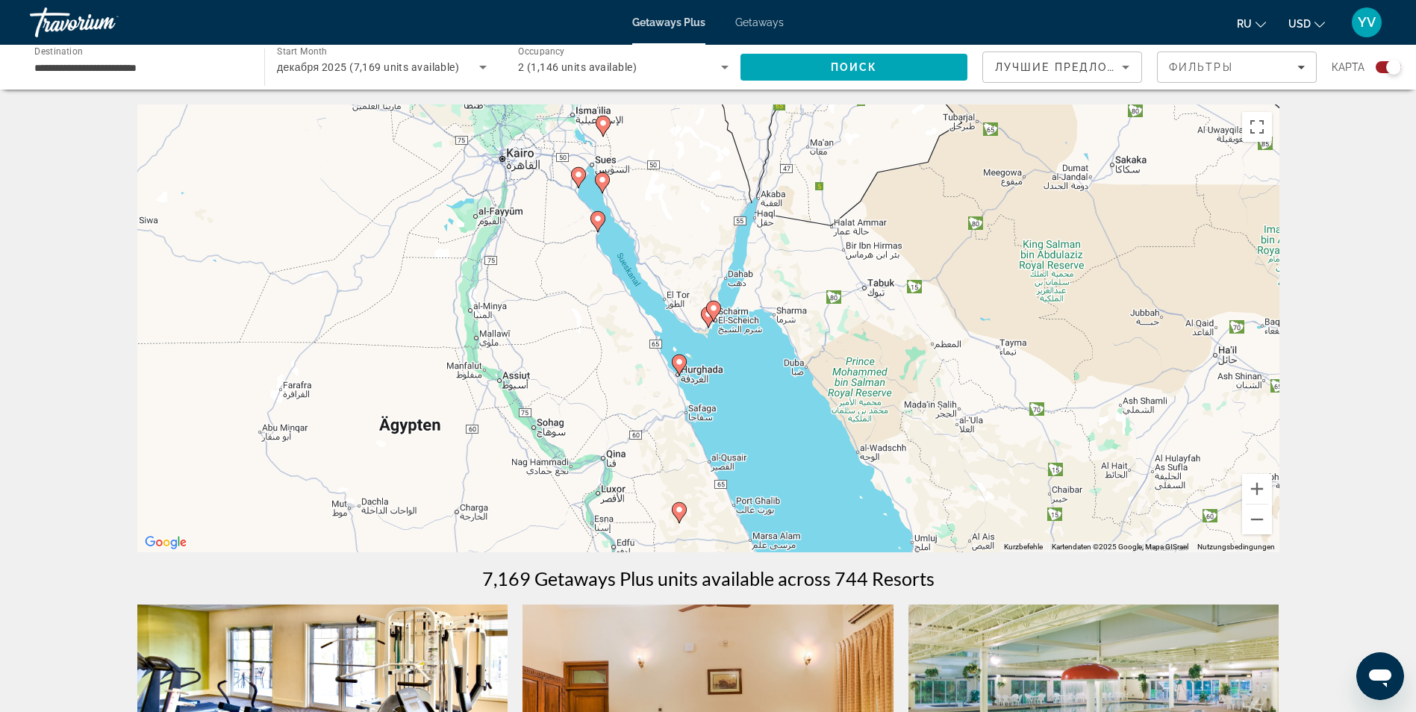
click at [709, 330] on div "Um von einem Element zum anderen zu gelangen, drückst du die Pfeiltasten entspr…" at bounding box center [708, 329] width 1142 height 448
click at [708, 313] on icon "Main content" at bounding box center [713, 311] width 15 height 21
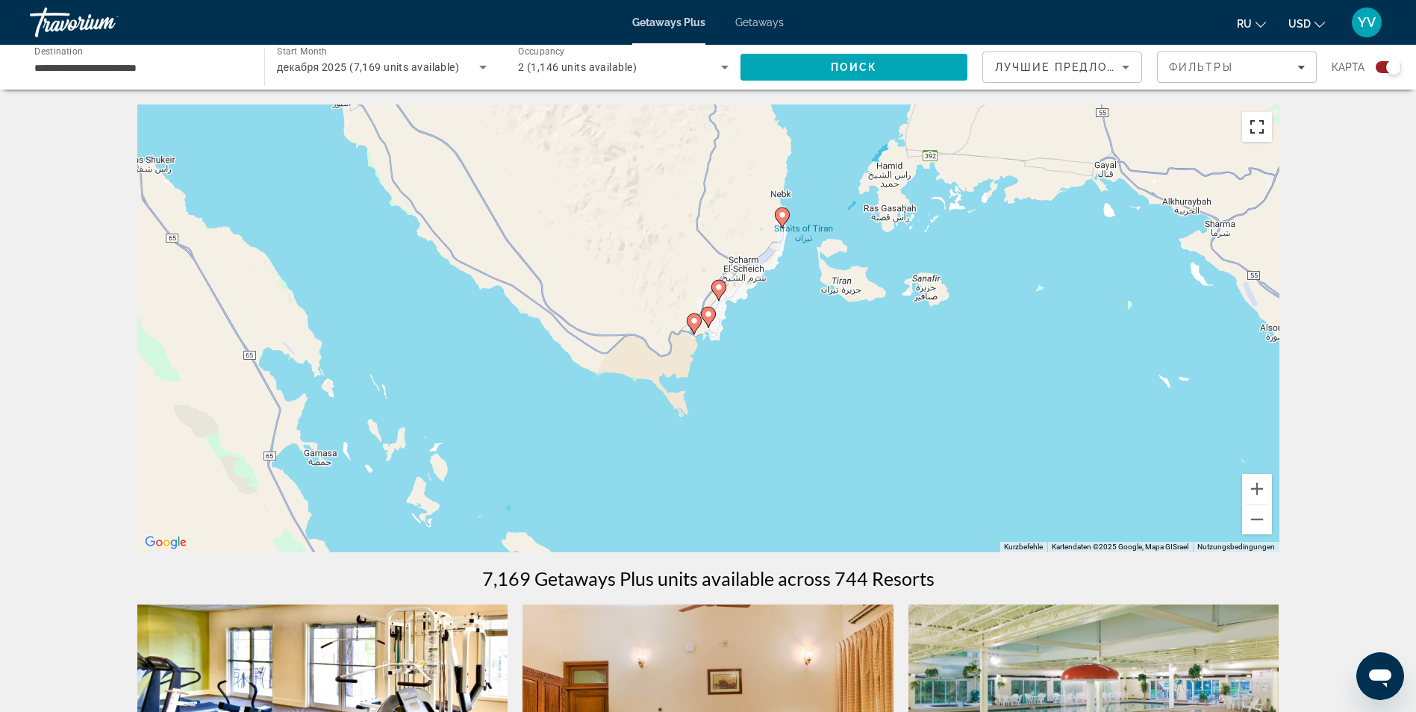
drag, startPoint x: 1256, startPoint y: 128, endPoint x: 1259, endPoint y: 184, distance: 55.3
click at [1256, 128] on button "Vollbildansicht ein/aus" at bounding box center [1257, 127] width 30 height 30
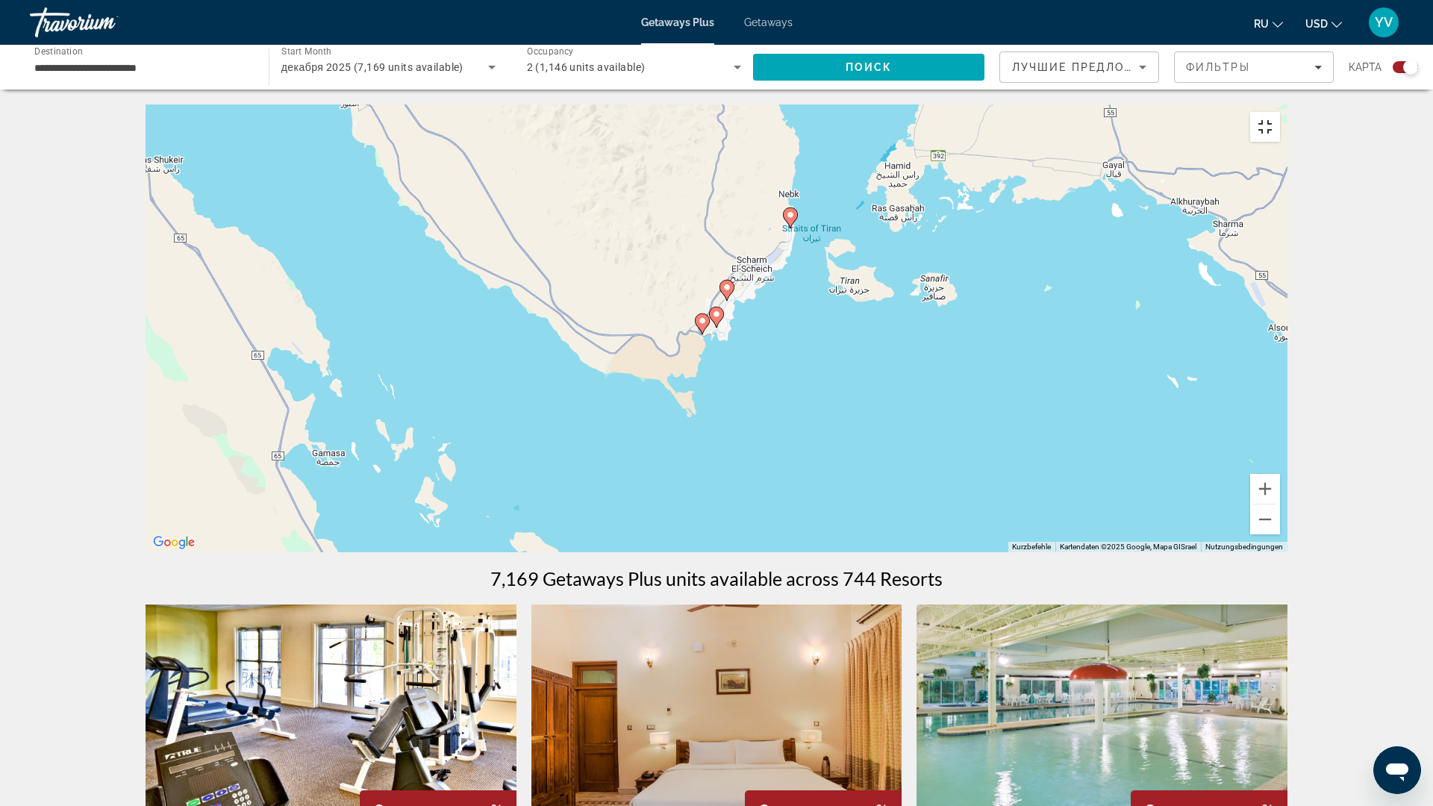
click at [1280, 112] on button "Vollbildansicht ein/aus" at bounding box center [1265, 127] width 30 height 30
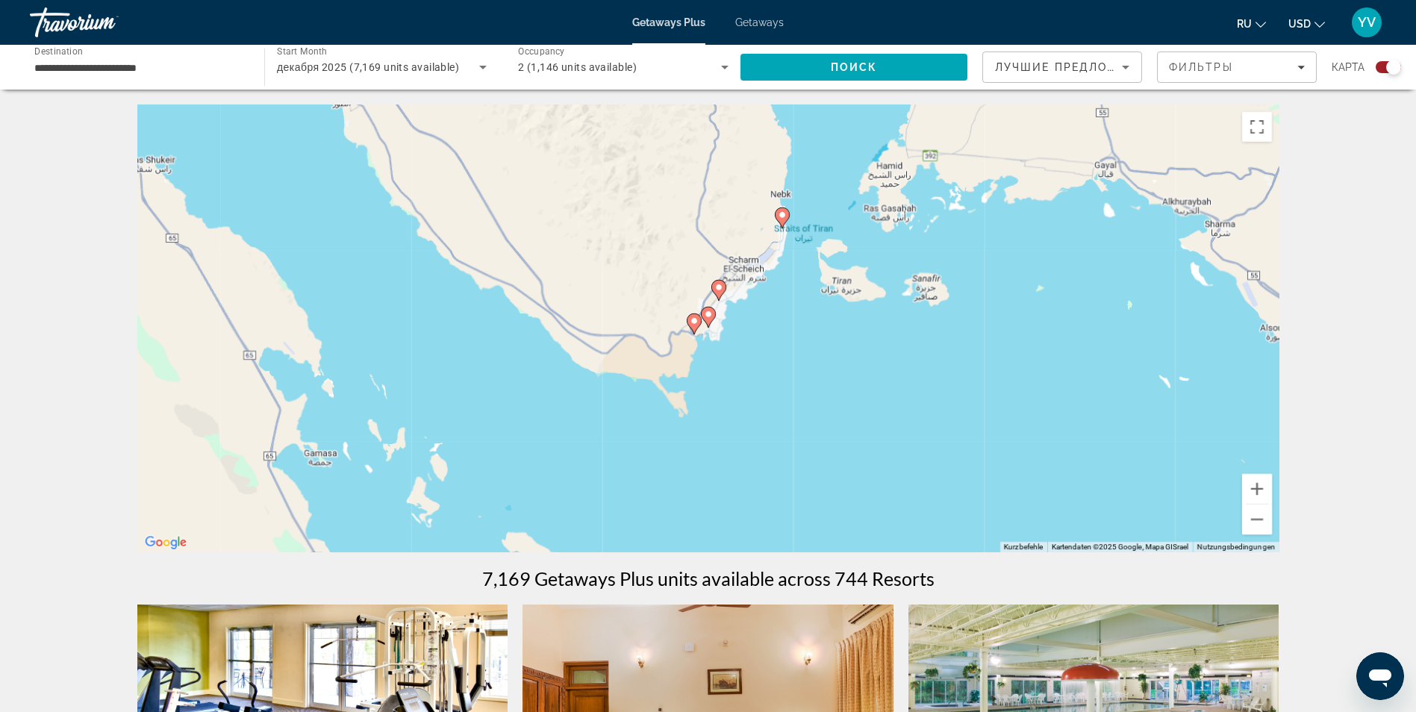
click at [706, 316] on image "Main content" at bounding box center [708, 314] width 9 height 9
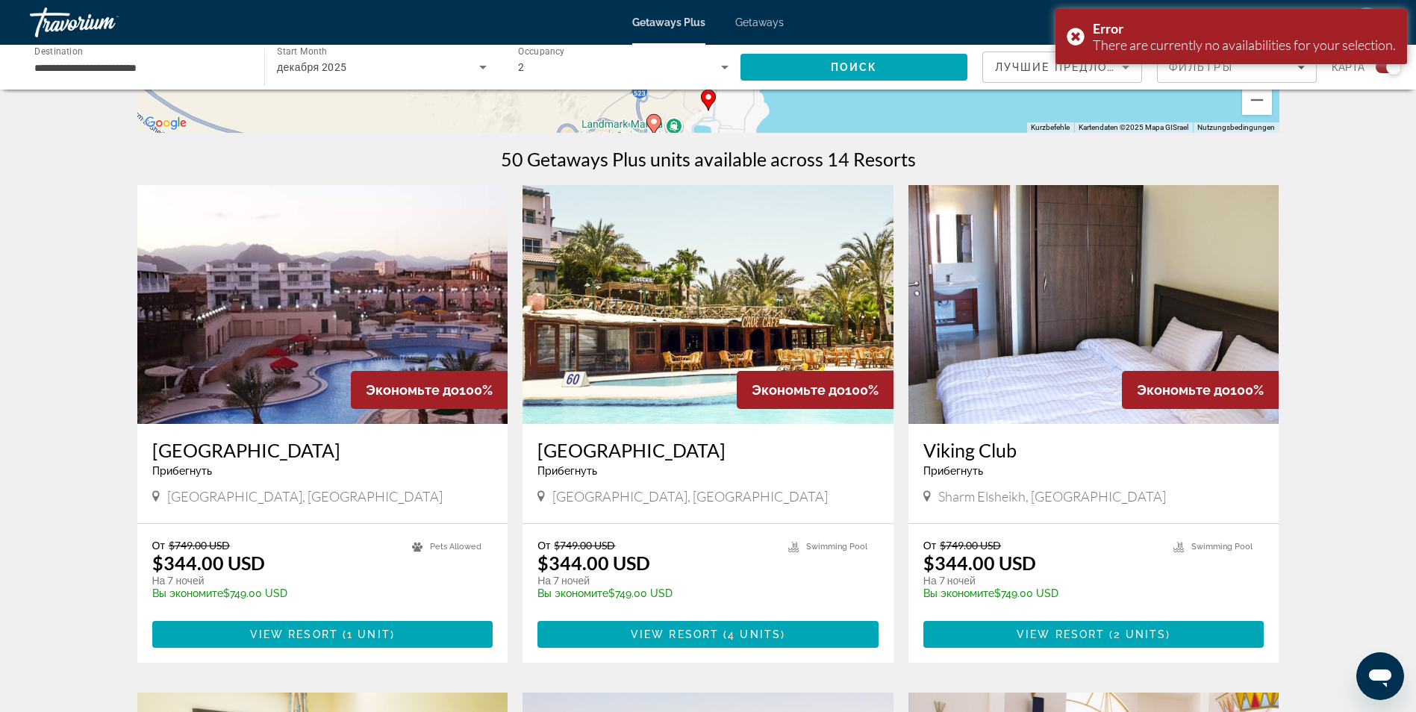
scroll to position [448, 0]
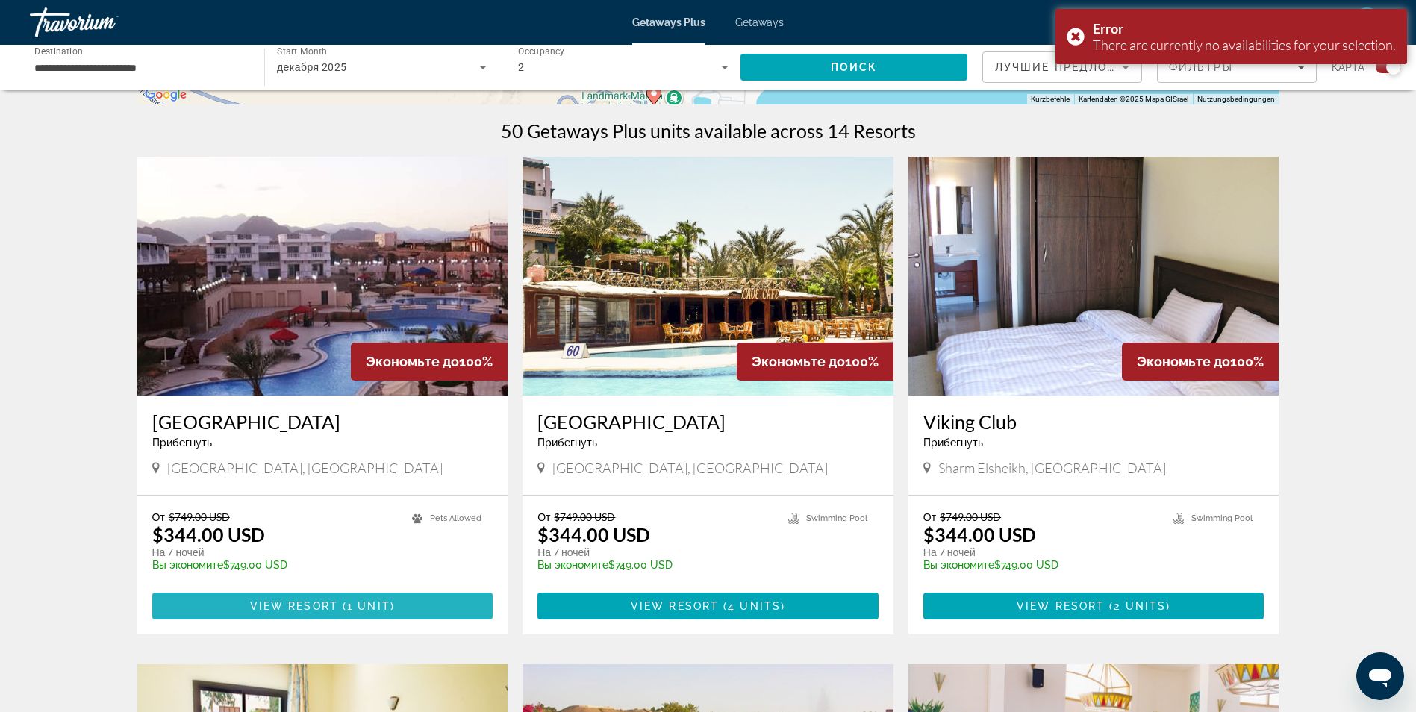
click at [384, 608] on span "1 unit" at bounding box center [368, 606] width 43 height 12
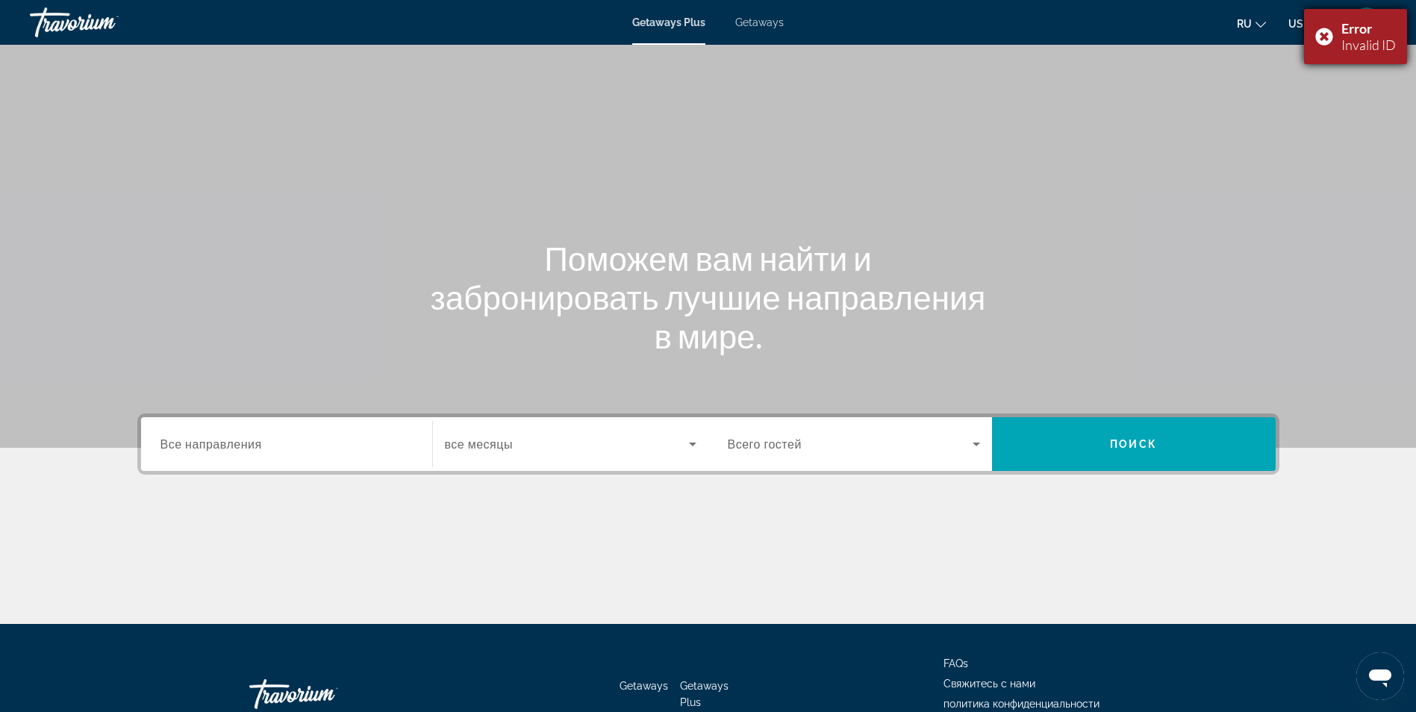
click at [1320, 37] on div "Error Invalid ID" at bounding box center [1355, 36] width 103 height 55
click at [690, 445] on icon "Such-Widget" at bounding box center [693, 444] width 18 height 18
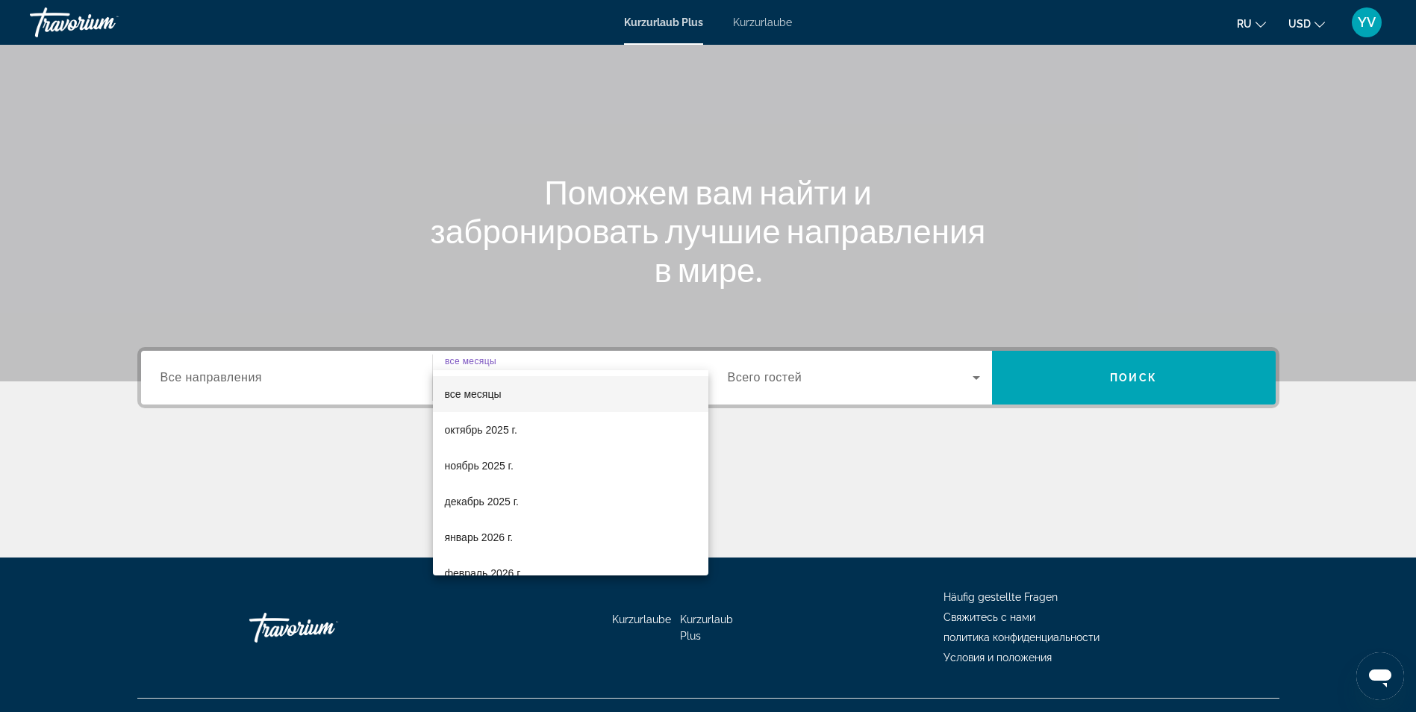
scroll to position [95, 0]
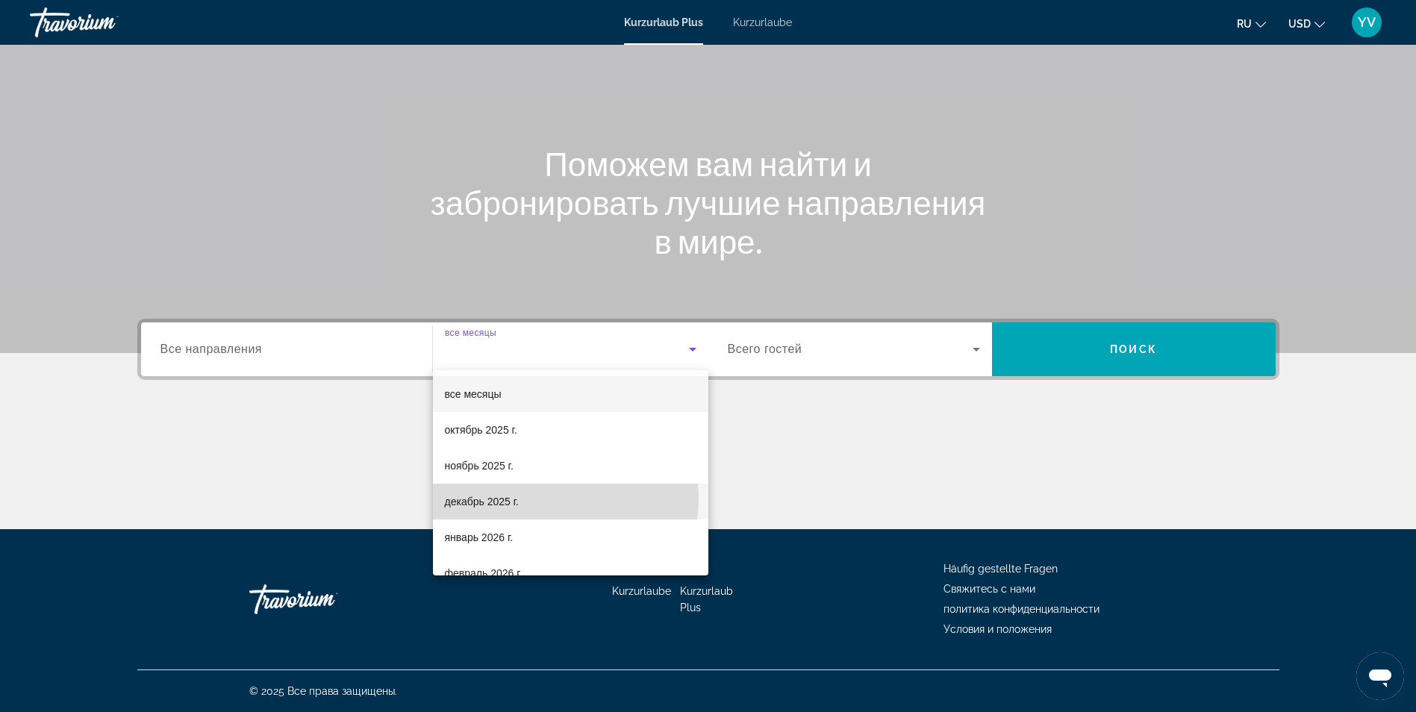
click at [549, 497] on mat-option "декабрь 2025 г." at bounding box center [570, 502] width 275 height 36
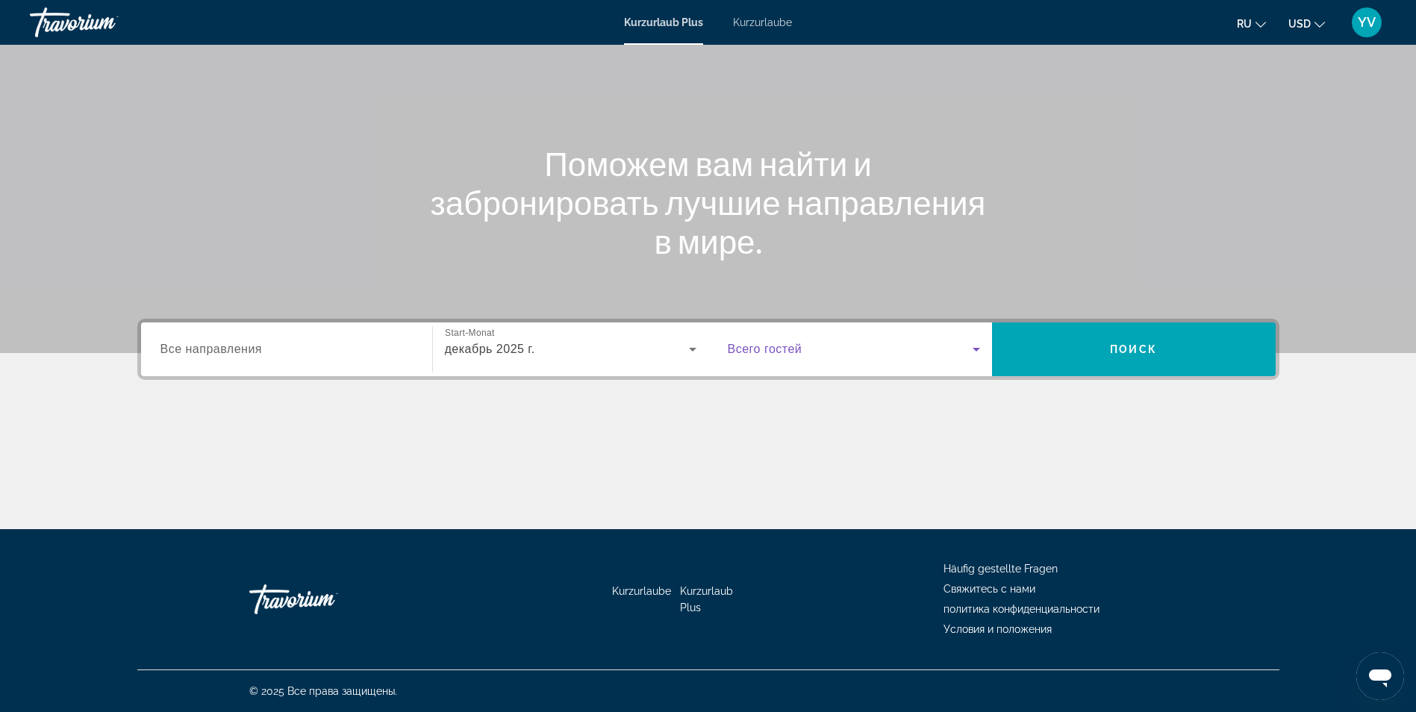
click at [979, 346] on icon "Such-Widget" at bounding box center [976, 349] width 18 height 18
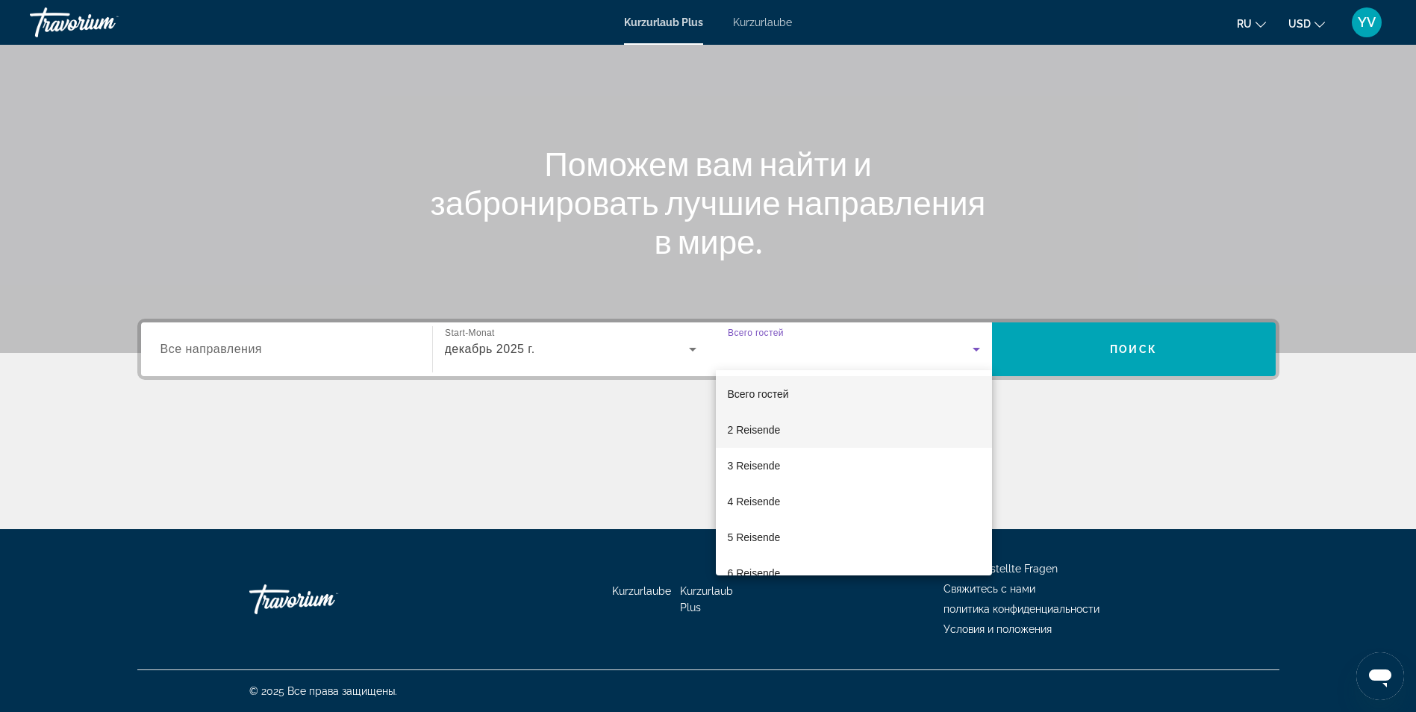
click at [766, 426] on font "2 Reisende" at bounding box center [754, 430] width 53 height 12
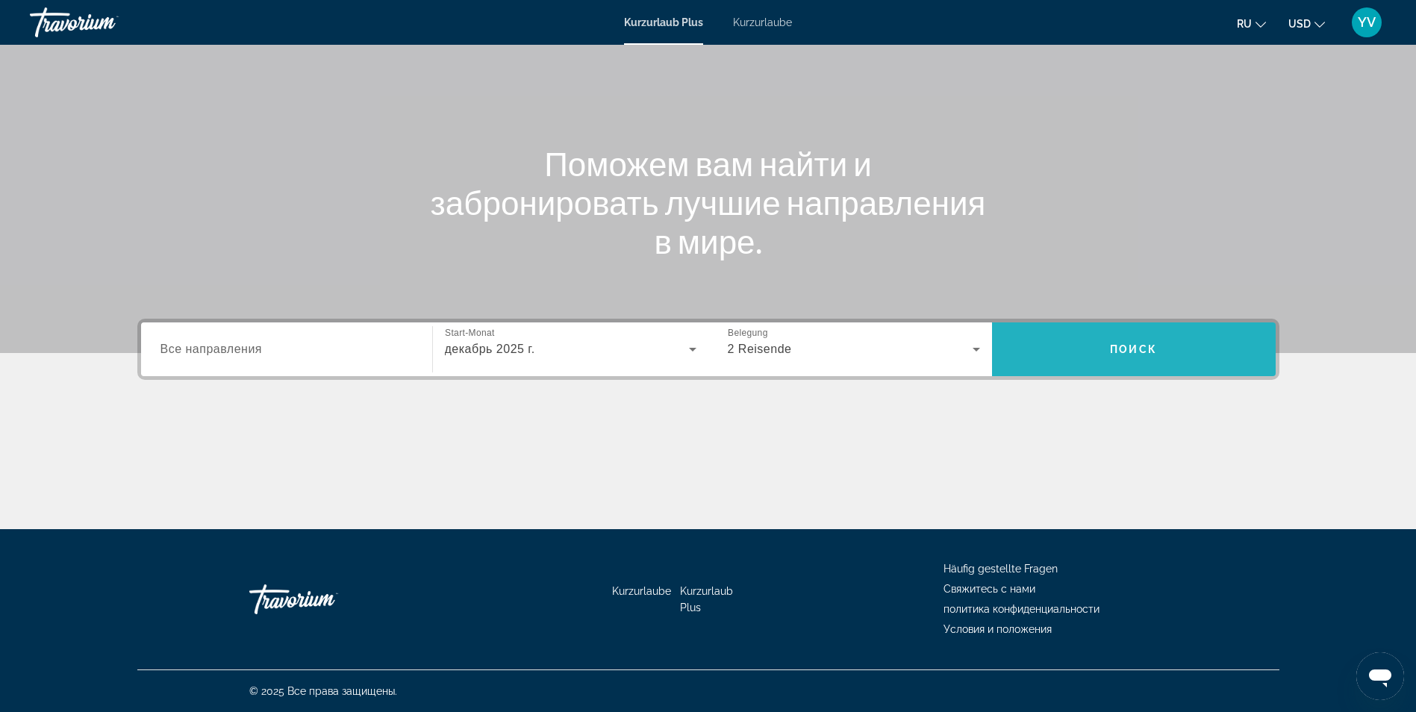
click at [1136, 337] on span "Suchen" at bounding box center [1134, 349] width 284 height 36
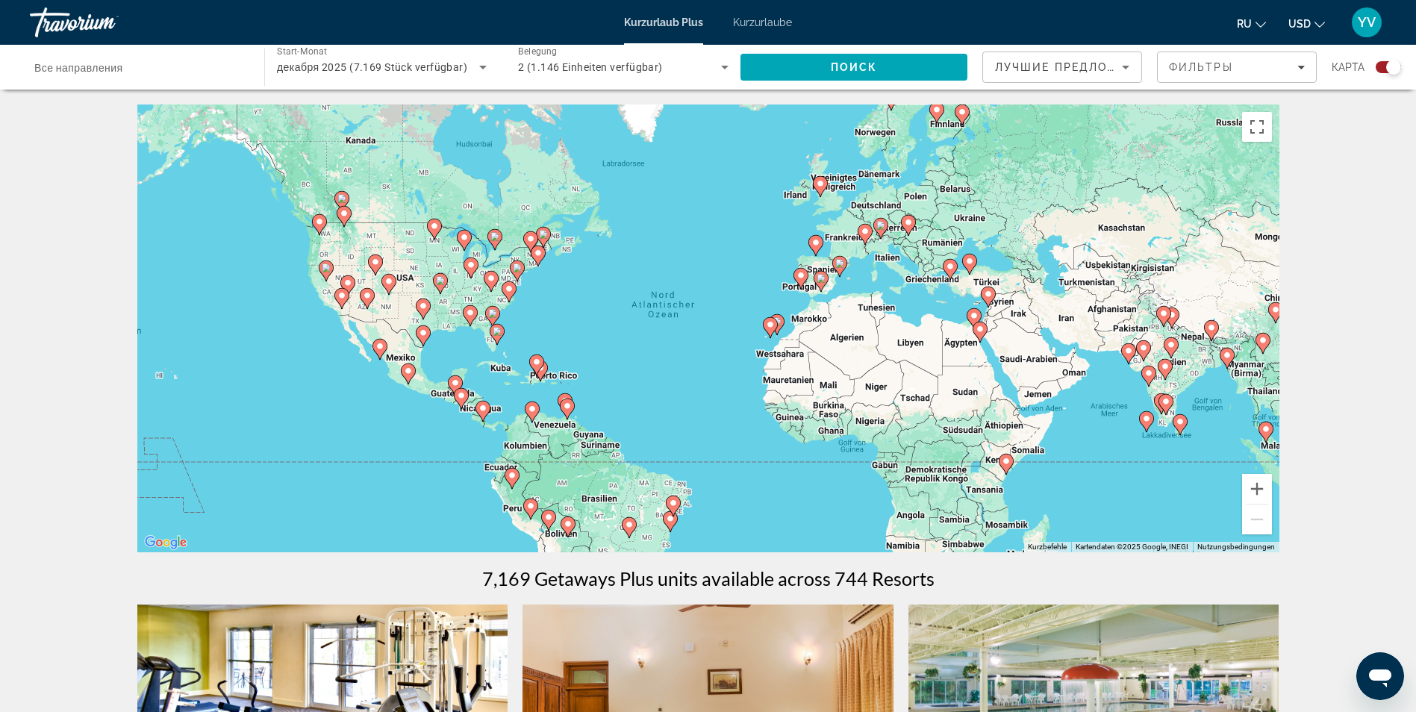
click at [988, 340] on div "Um den Modus zum Ziehen mit der Tastatur zu aktivieren, drückst du Alt + Eingab…" at bounding box center [708, 329] width 1142 height 448
click at [982, 329] on image "Hauptinhalt" at bounding box center [980, 329] width 9 height 9
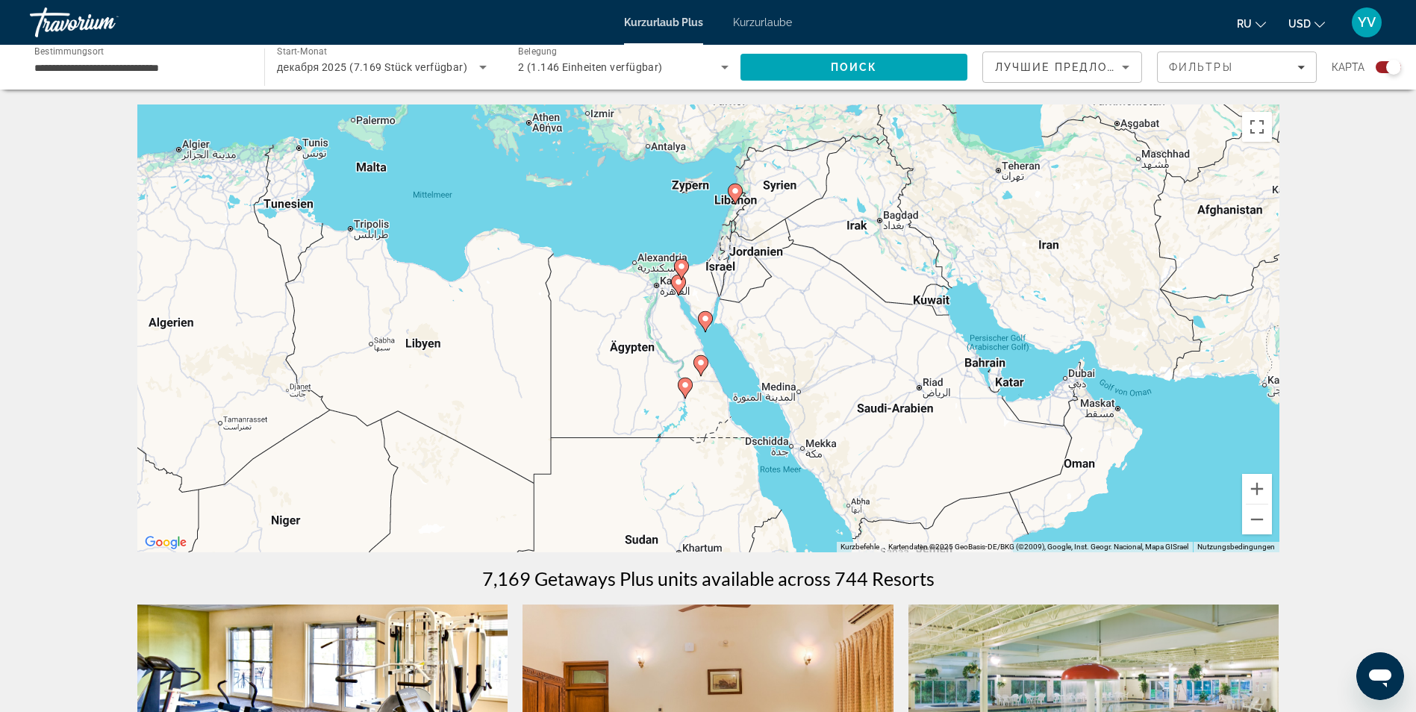
click at [702, 321] on image "Hauptinhalt" at bounding box center [705, 318] width 9 height 9
type input "**********"
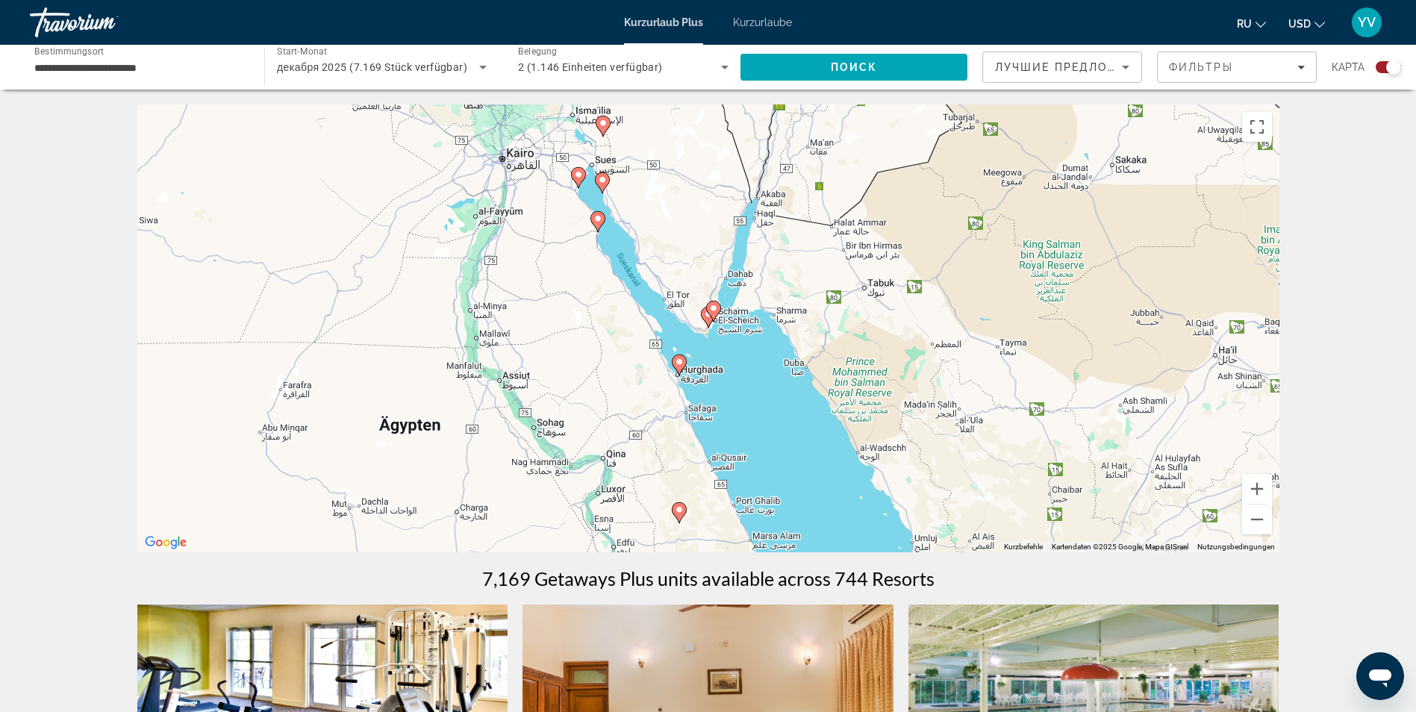
click at [714, 308] on image "Hauptinhalt" at bounding box center [713, 308] width 9 height 9
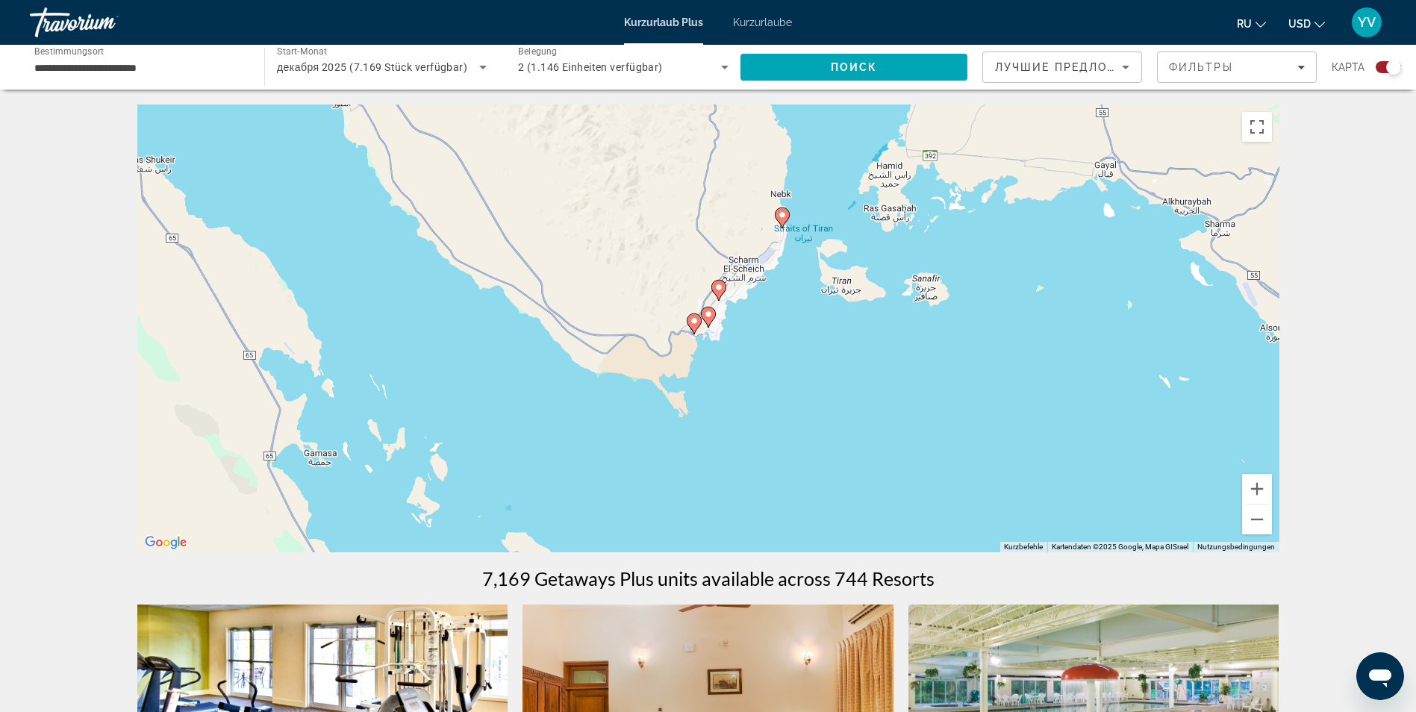
click at [707, 314] on image "Hauptinhalt" at bounding box center [708, 314] width 9 height 9
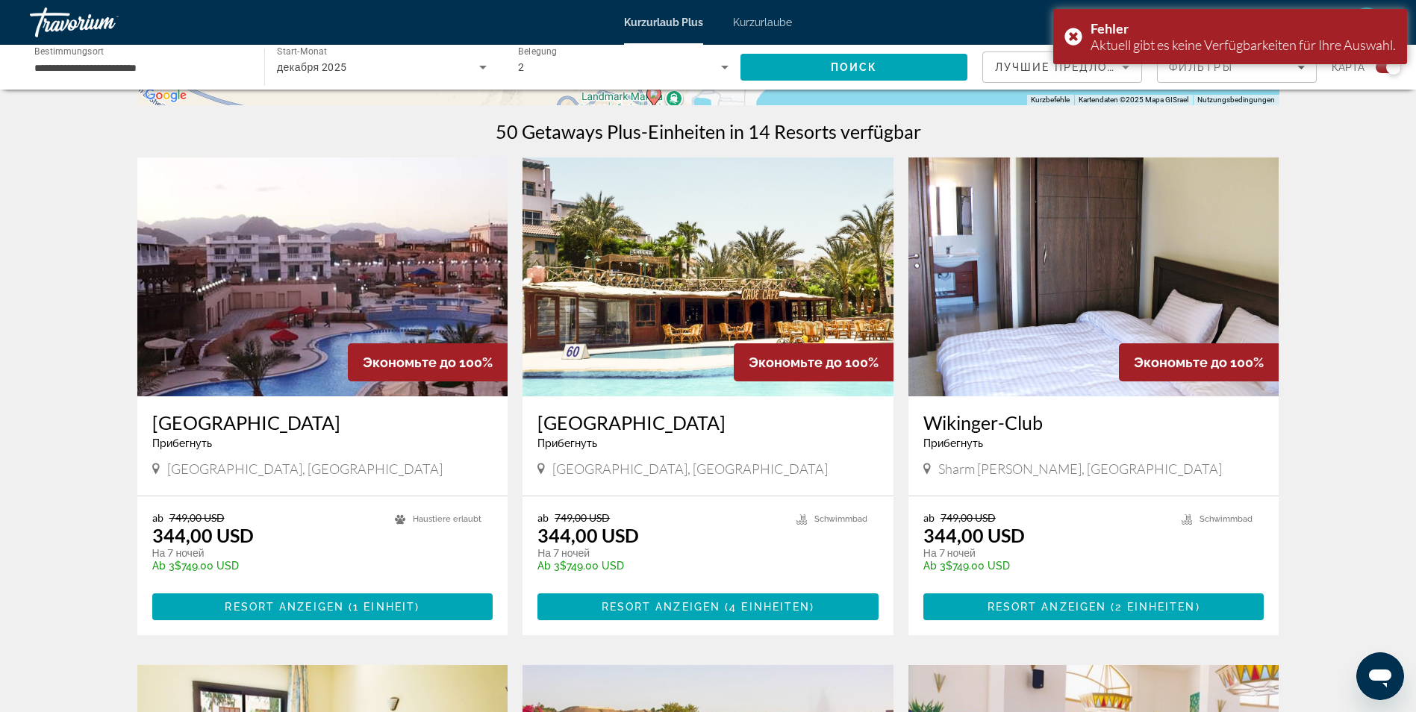
scroll to position [448, 0]
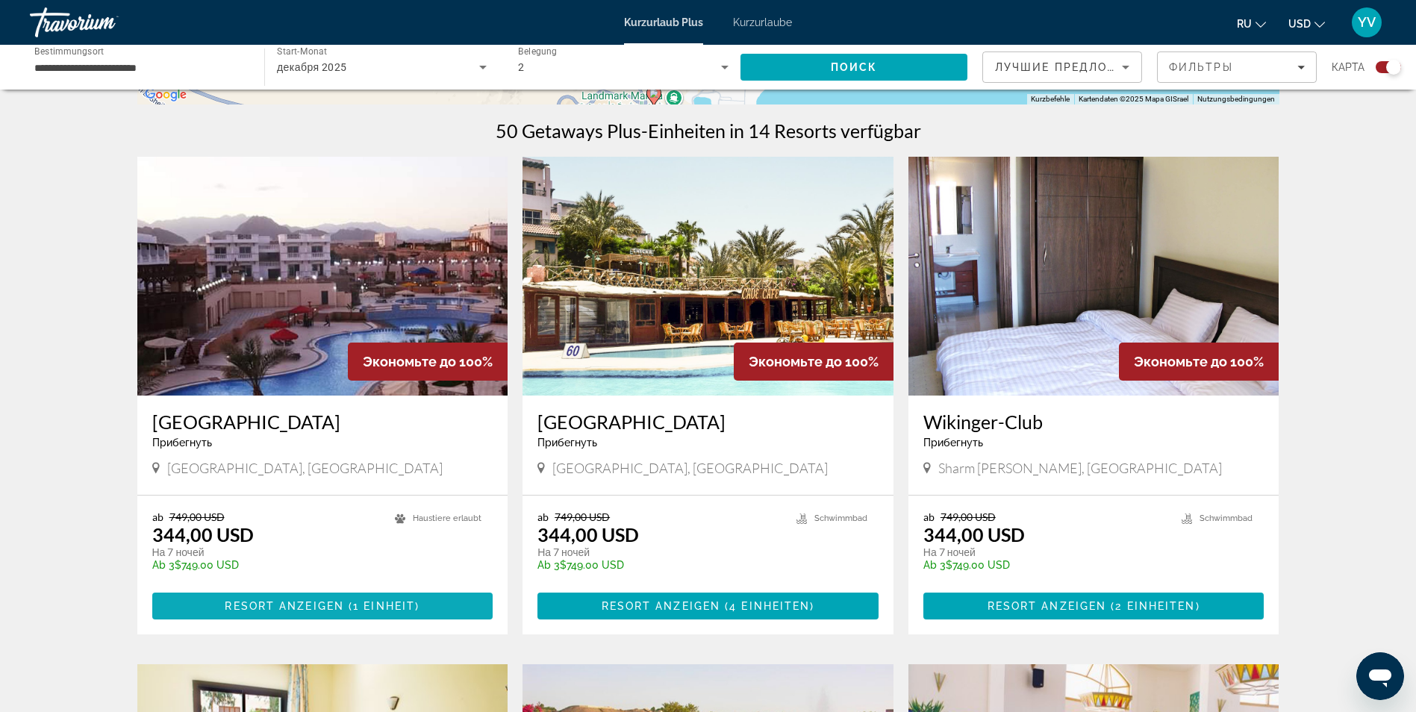
click at [316, 603] on span "anzeigen ( 1 Einheit )" at bounding box center [347, 606] width 145 height 12
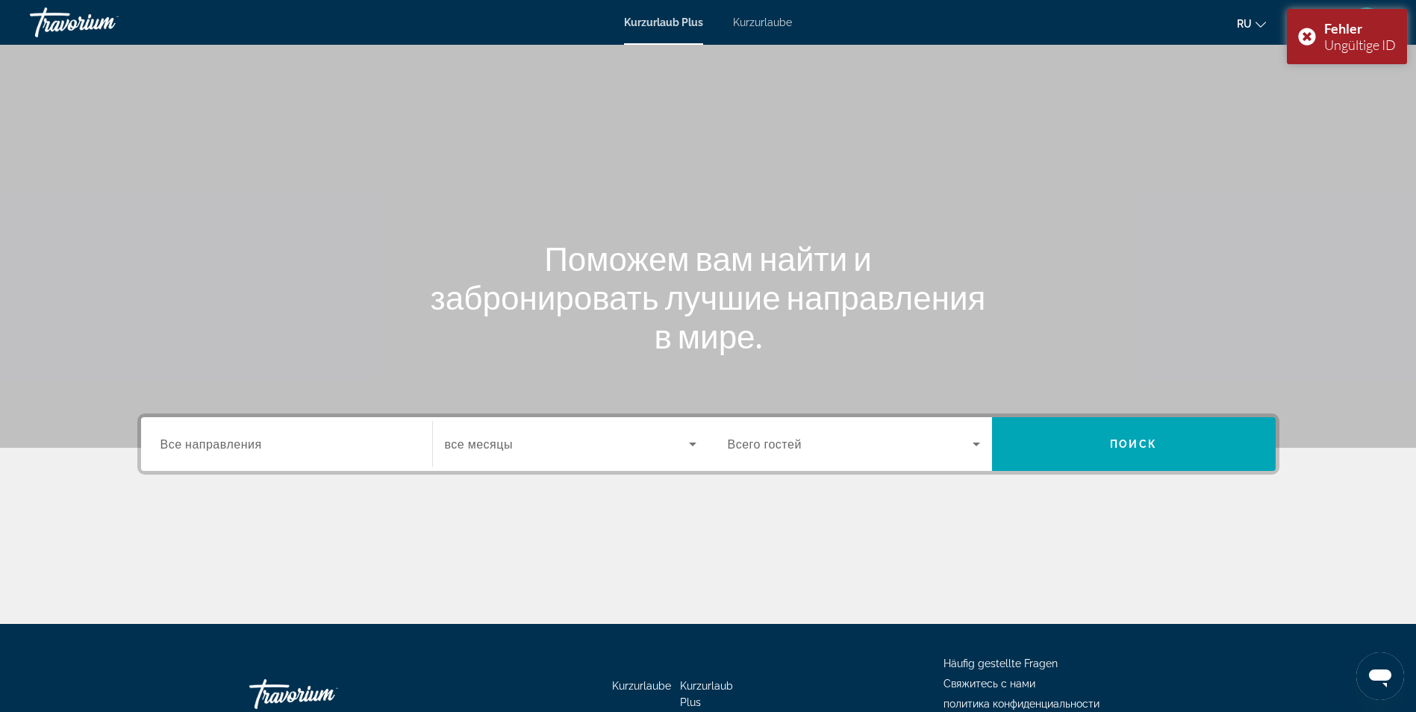
click at [768, 28] on div "Kurzurlaub Plus Kurzurlaube ru English Español Français Italiano Português русс…" at bounding box center [708, 22] width 1416 height 39
click at [761, 23] on span "Kurzurlaube" at bounding box center [762, 22] width 59 height 12
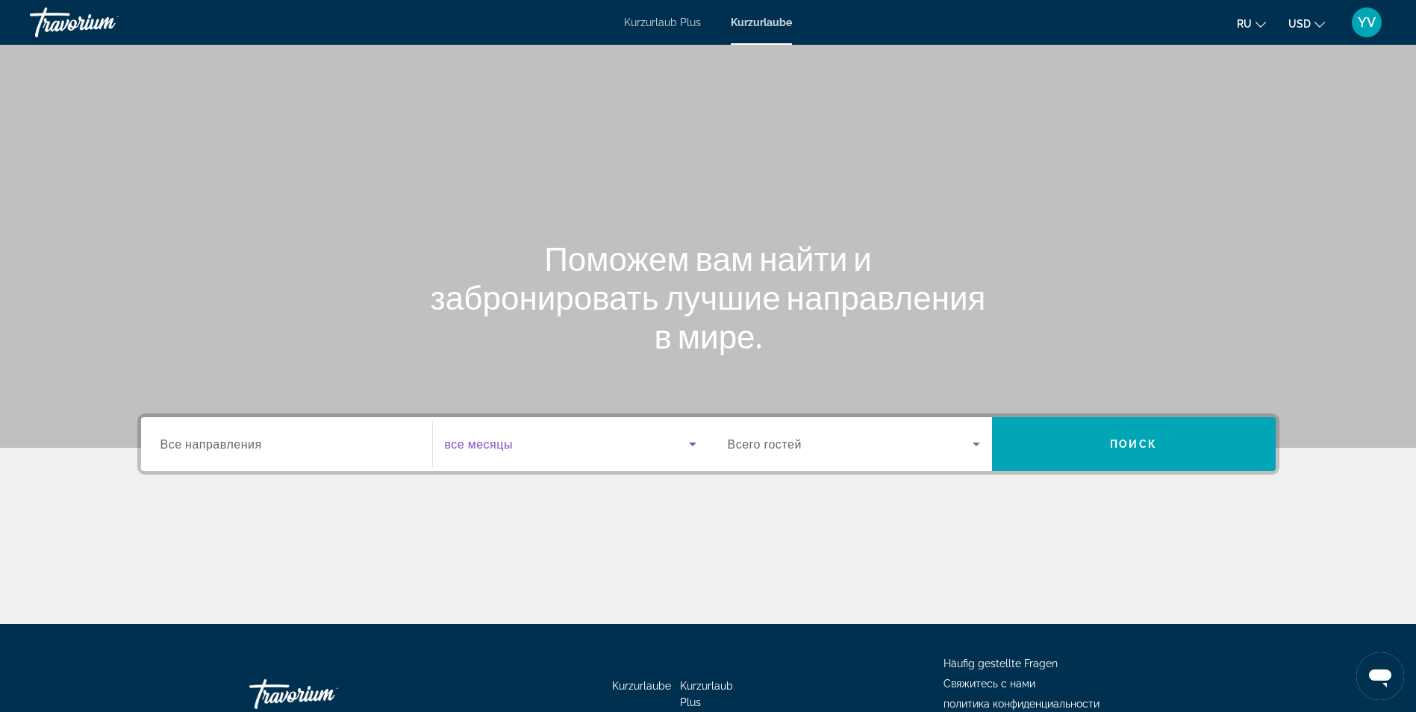
click at [691, 439] on icon "Such-Widget" at bounding box center [693, 444] width 18 height 18
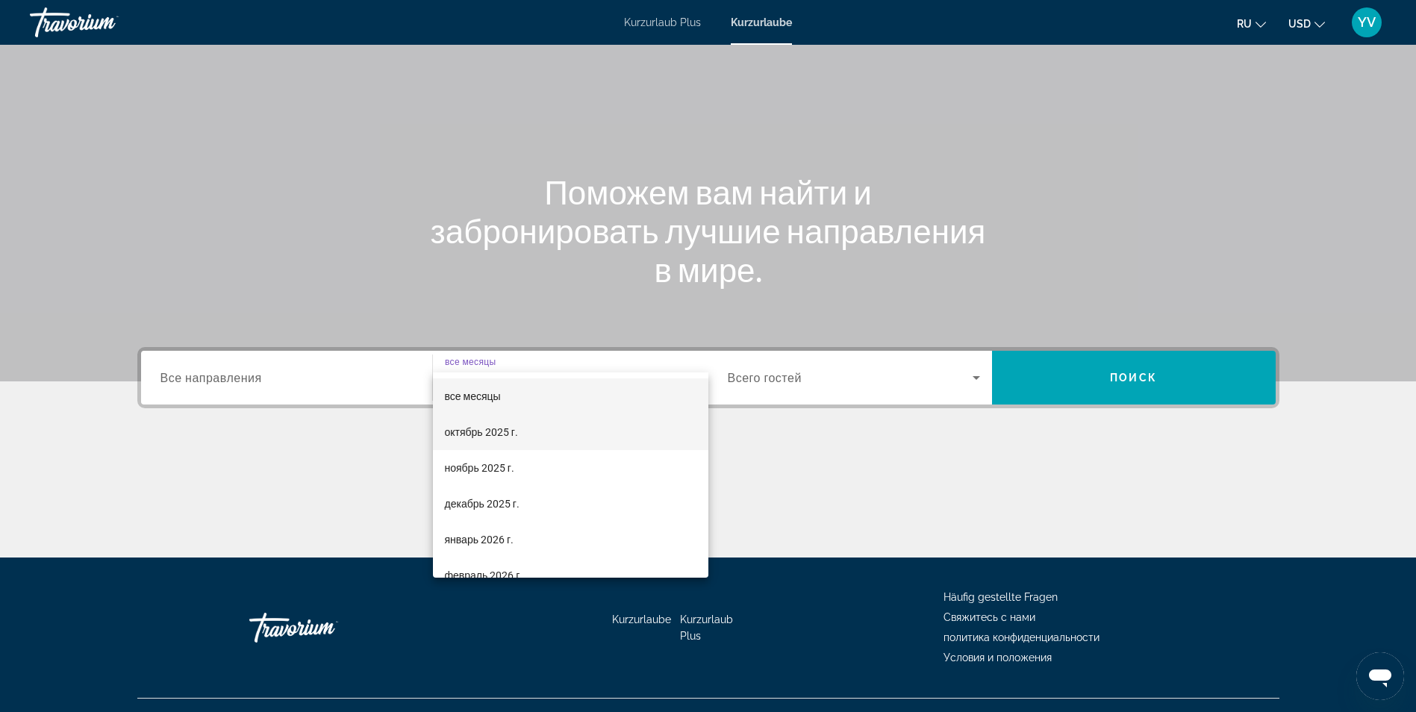
scroll to position [95, 0]
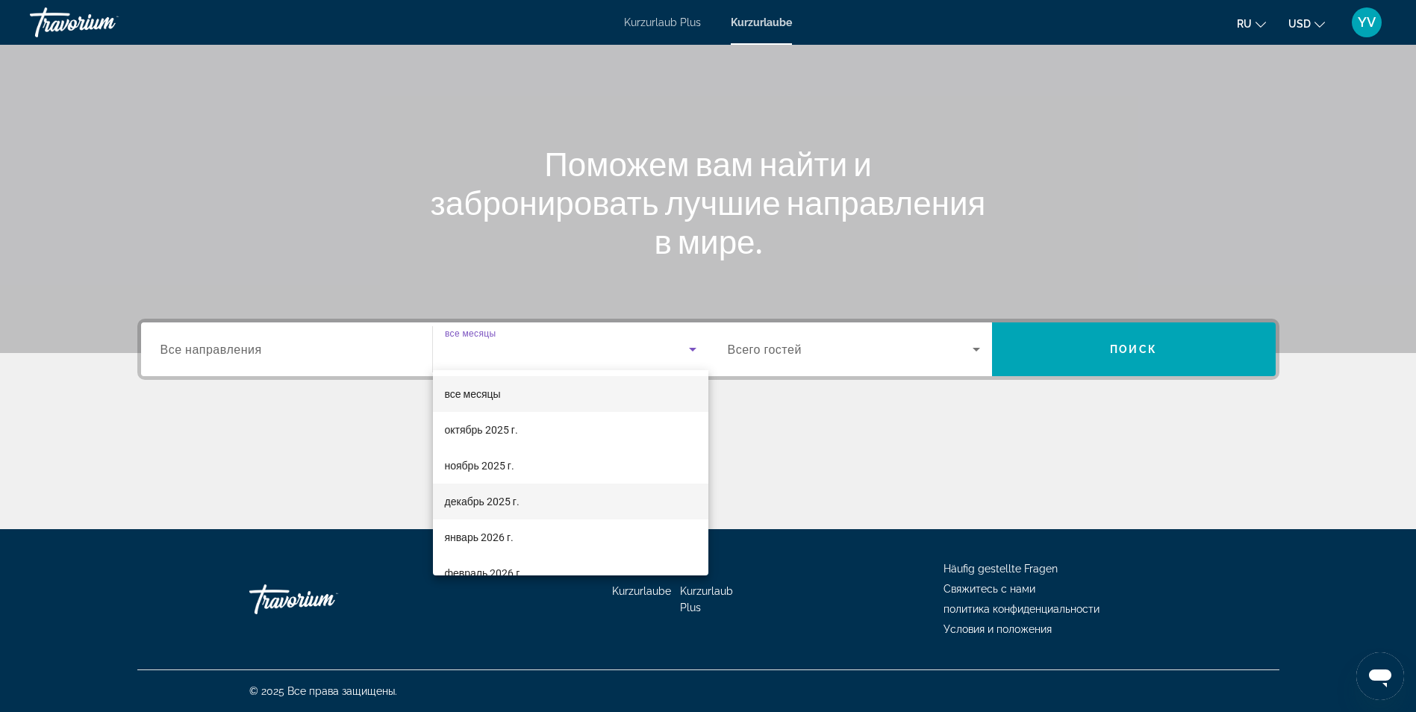
click at [608, 496] on mat-option "декабрь 2025 г." at bounding box center [570, 502] width 275 height 36
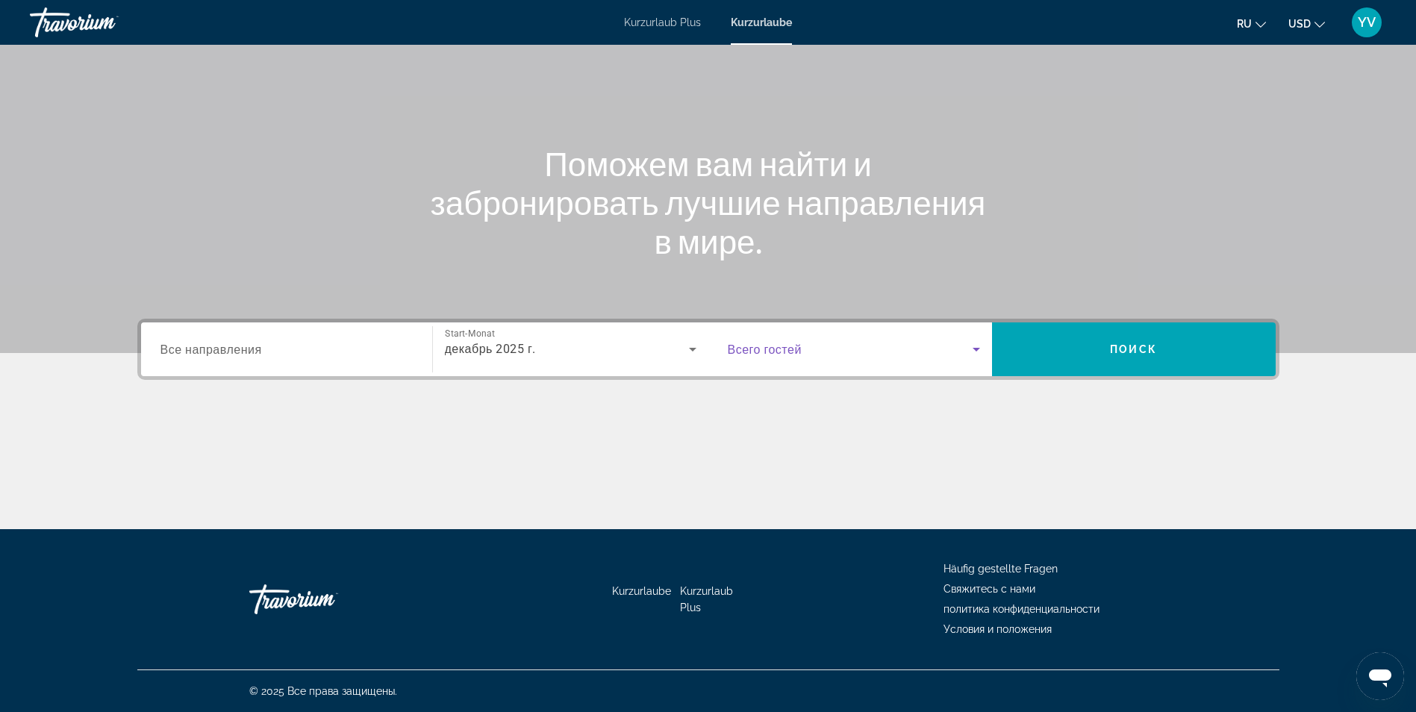
click at [979, 343] on icon "Such-Widget" at bounding box center [976, 349] width 18 height 18
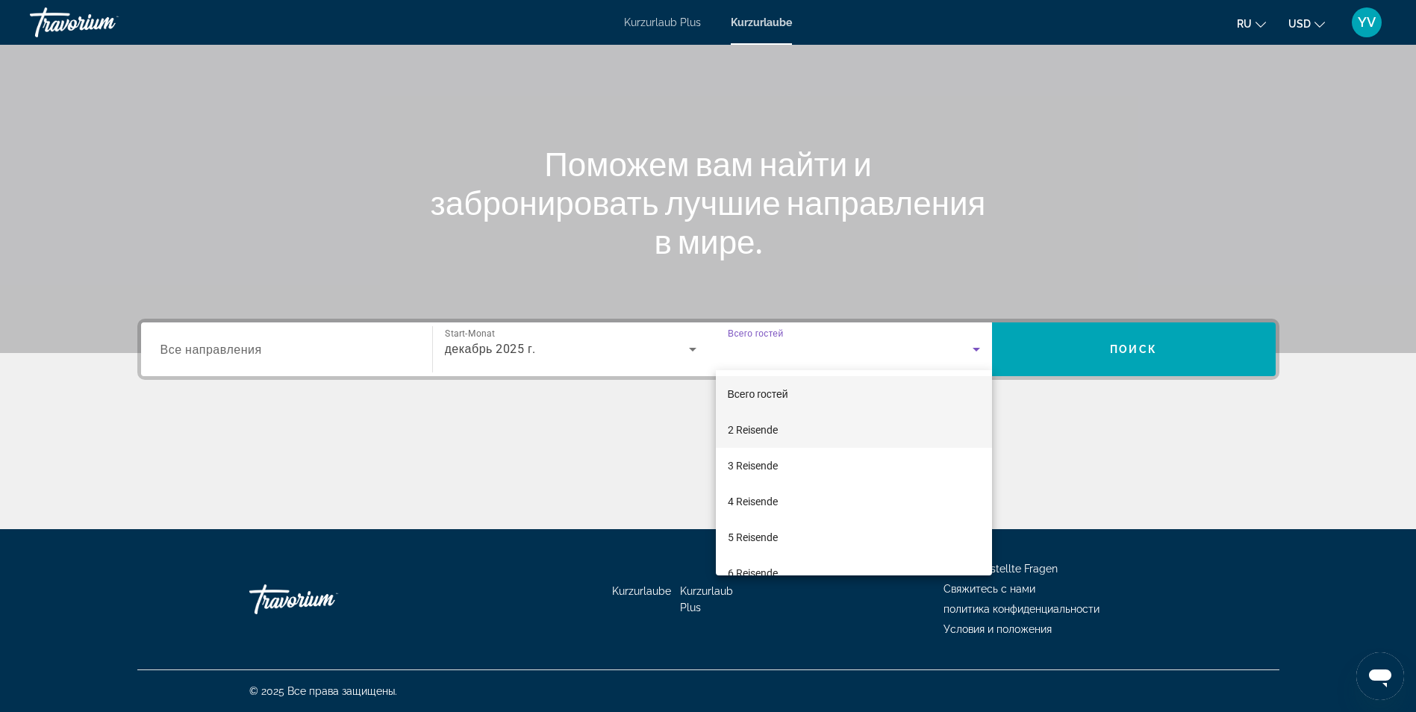
click at [817, 433] on mat-option "2 Reisende" at bounding box center [854, 430] width 276 height 36
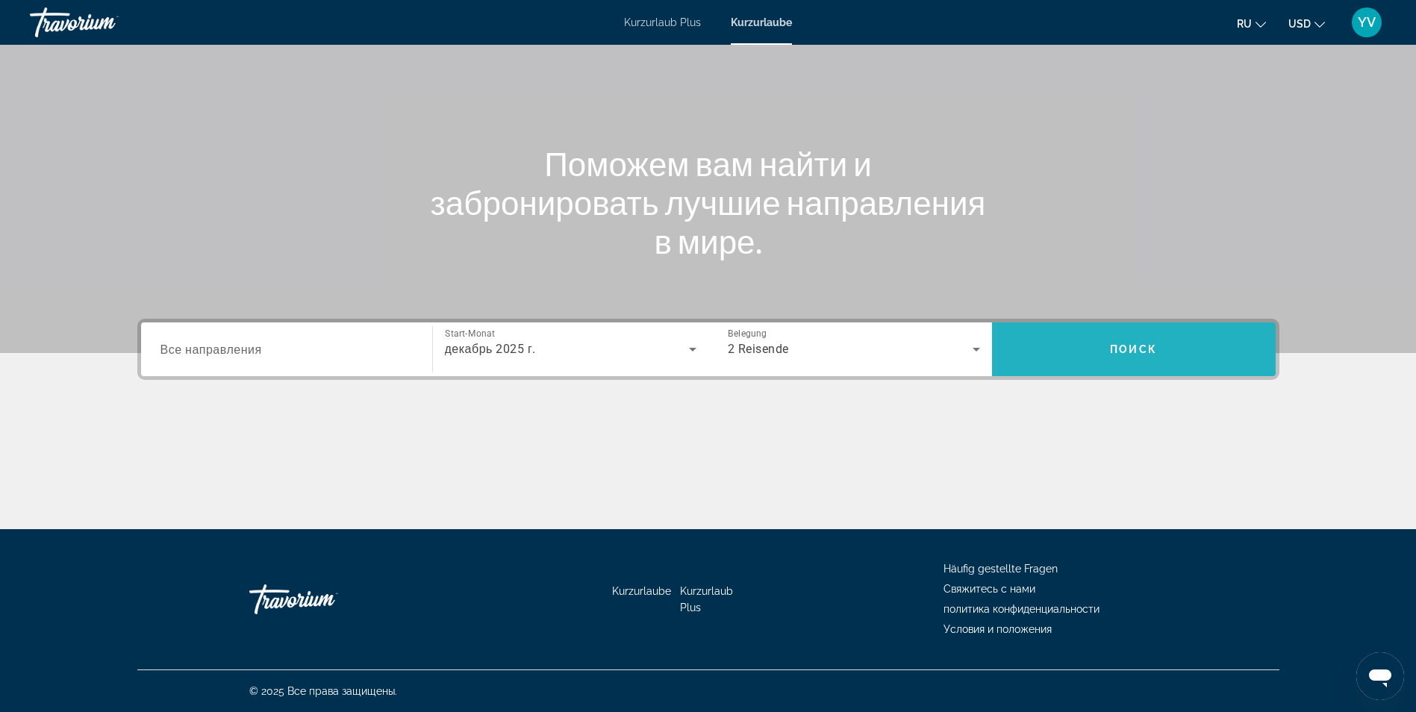
click at [1110, 358] on span "Suchen" at bounding box center [1134, 349] width 284 height 36
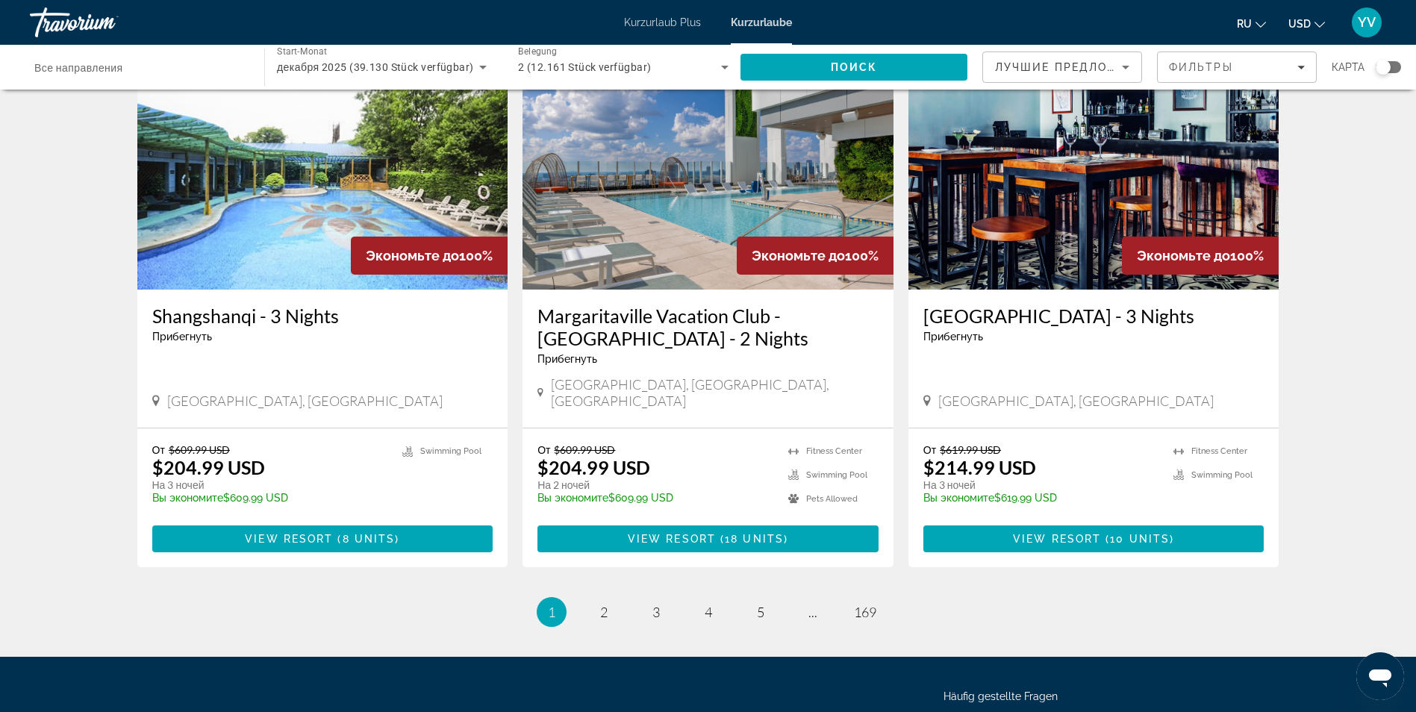
scroll to position [1717, 0]
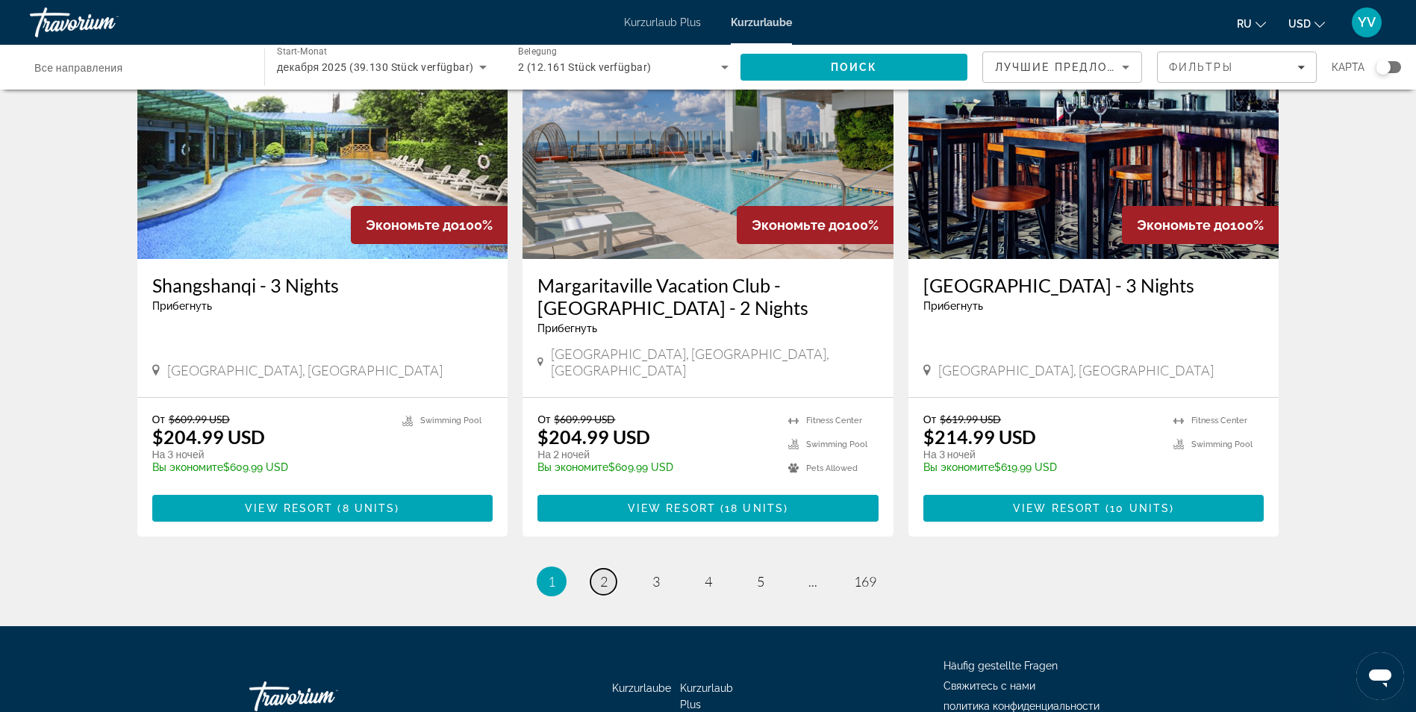
click at [603, 573] on span "2" at bounding box center [603, 581] width 7 height 16
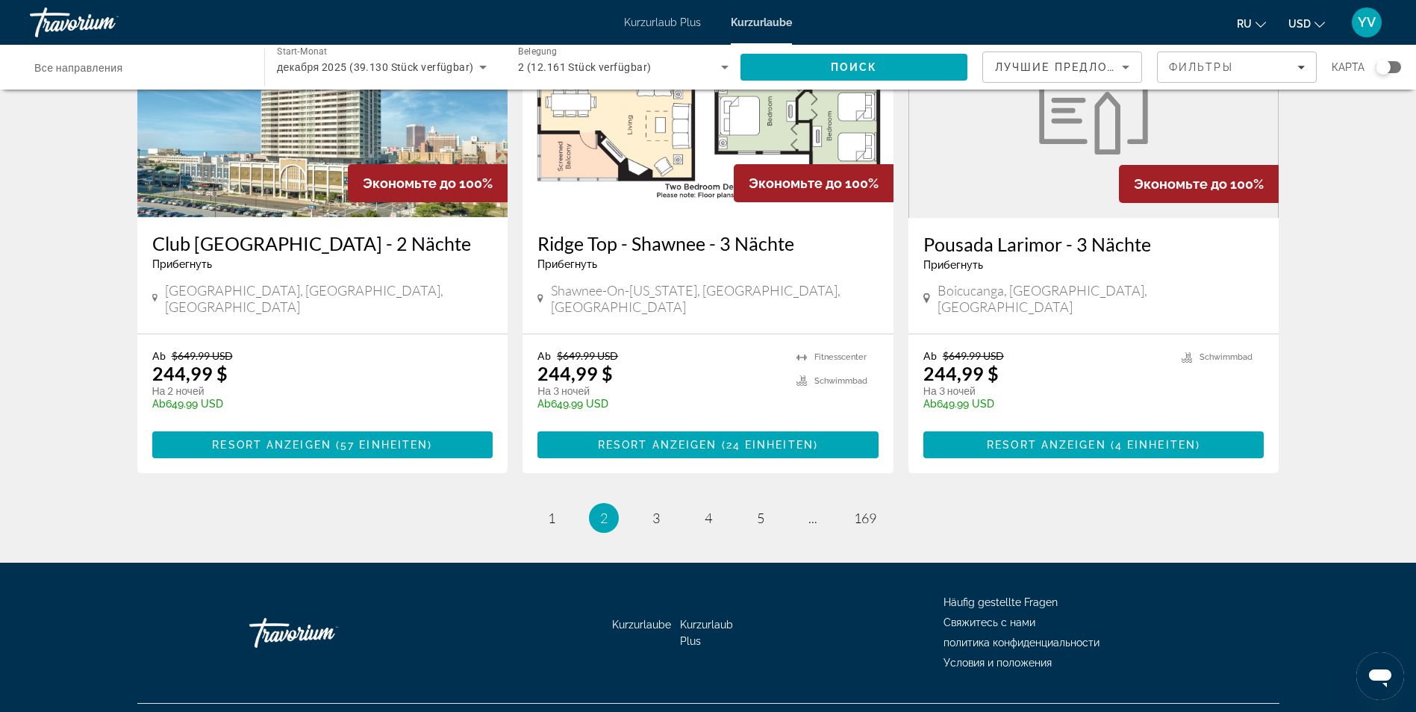
scroll to position [1786, 0]
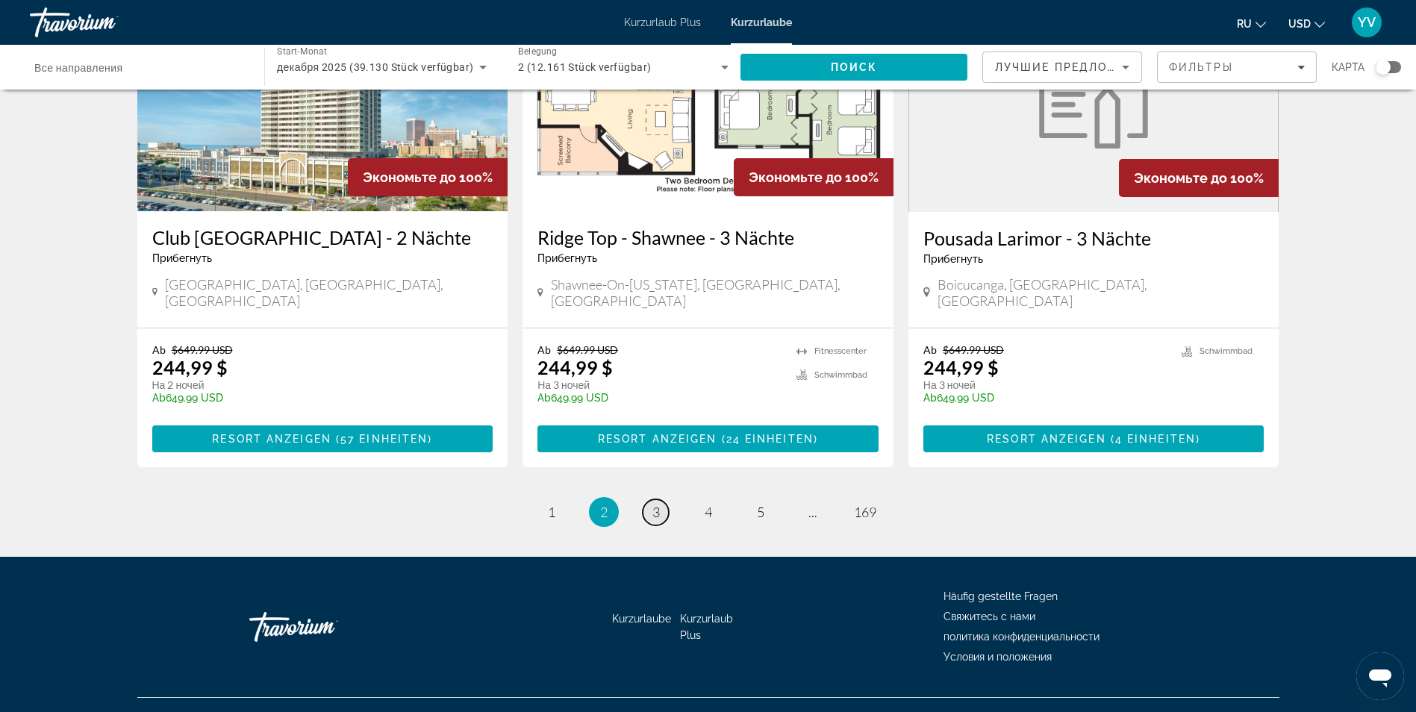
click at [656, 504] on span "3" at bounding box center [655, 512] width 7 height 16
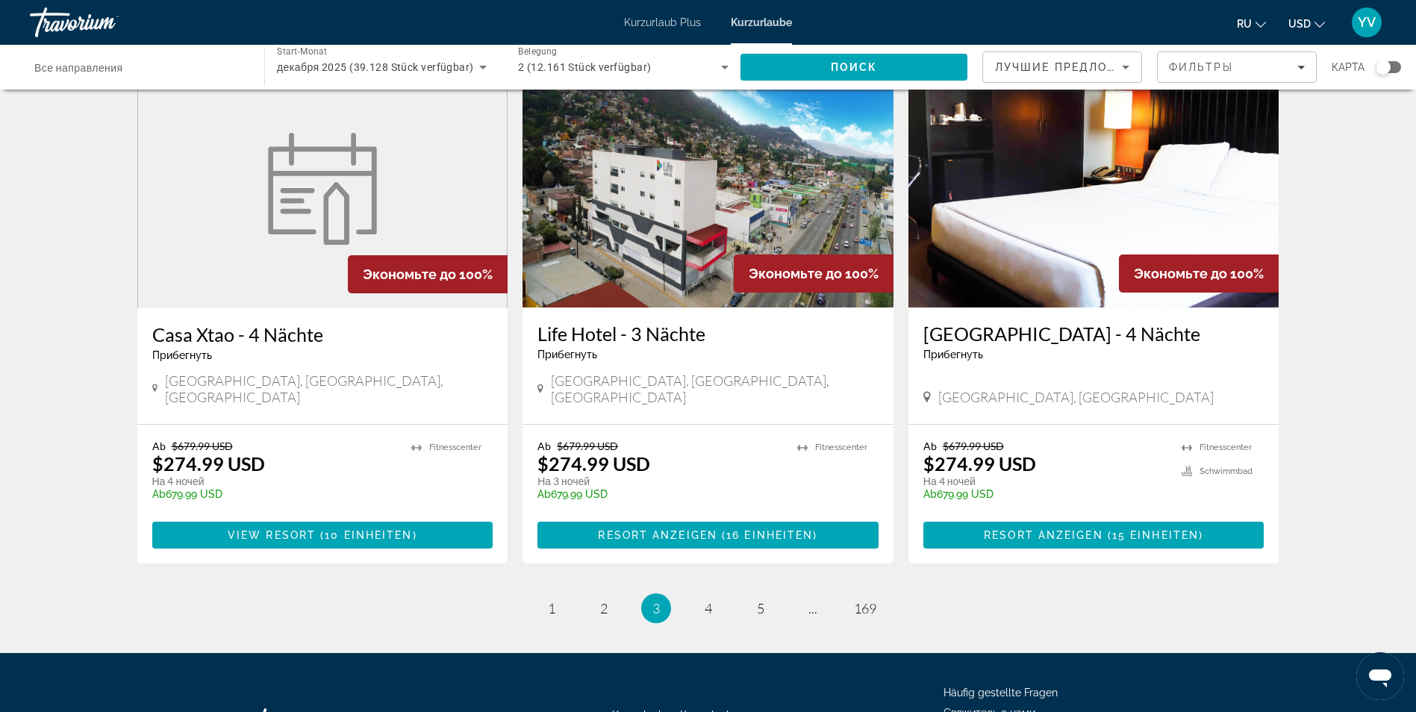
scroll to position [1749, 0]
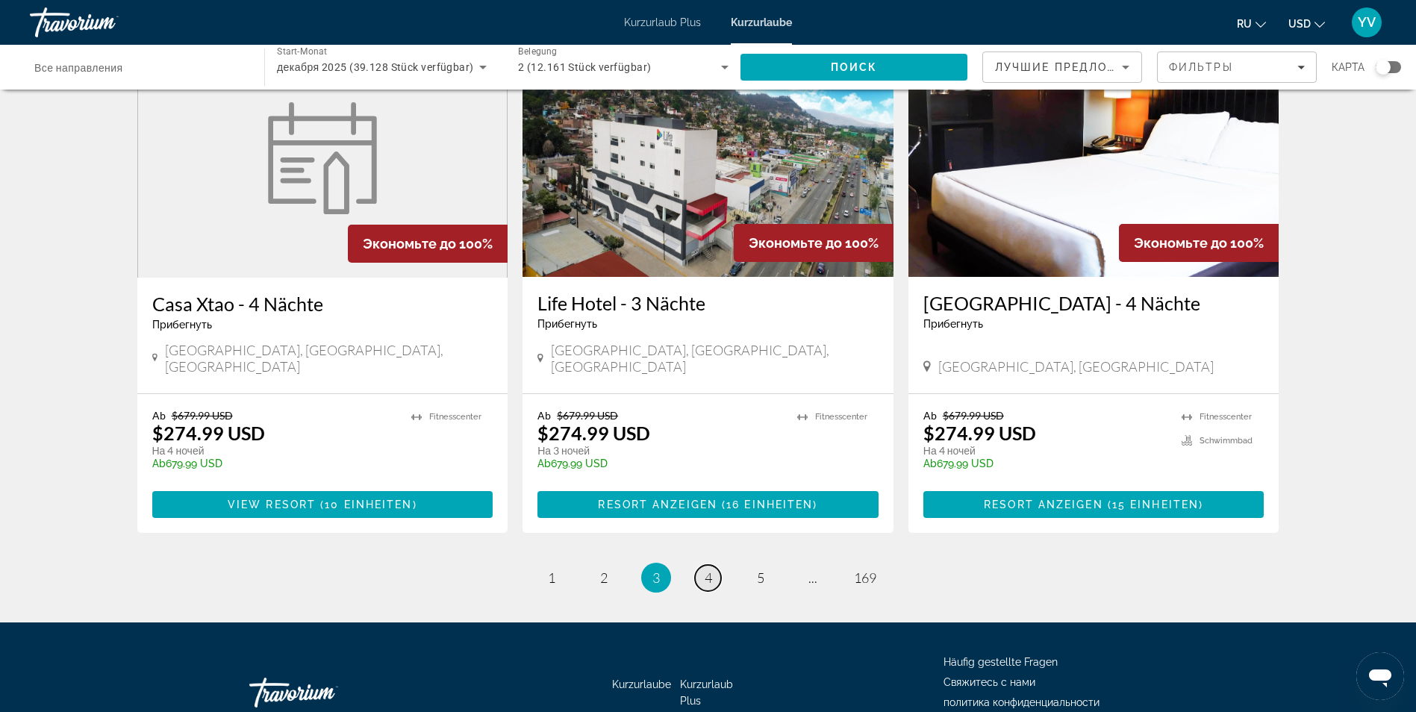
click at [706, 570] on span "4" at bounding box center [708, 578] width 7 height 16
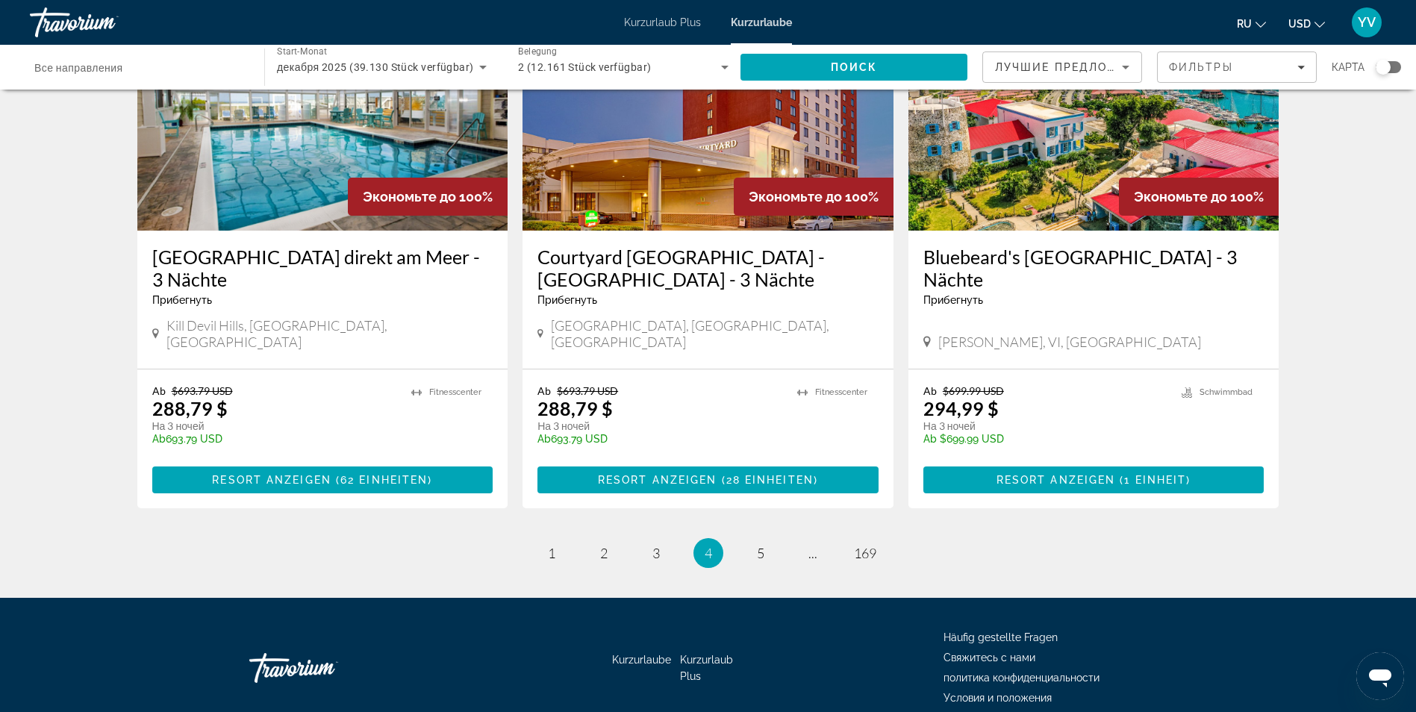
scroll to position [1770, 0]
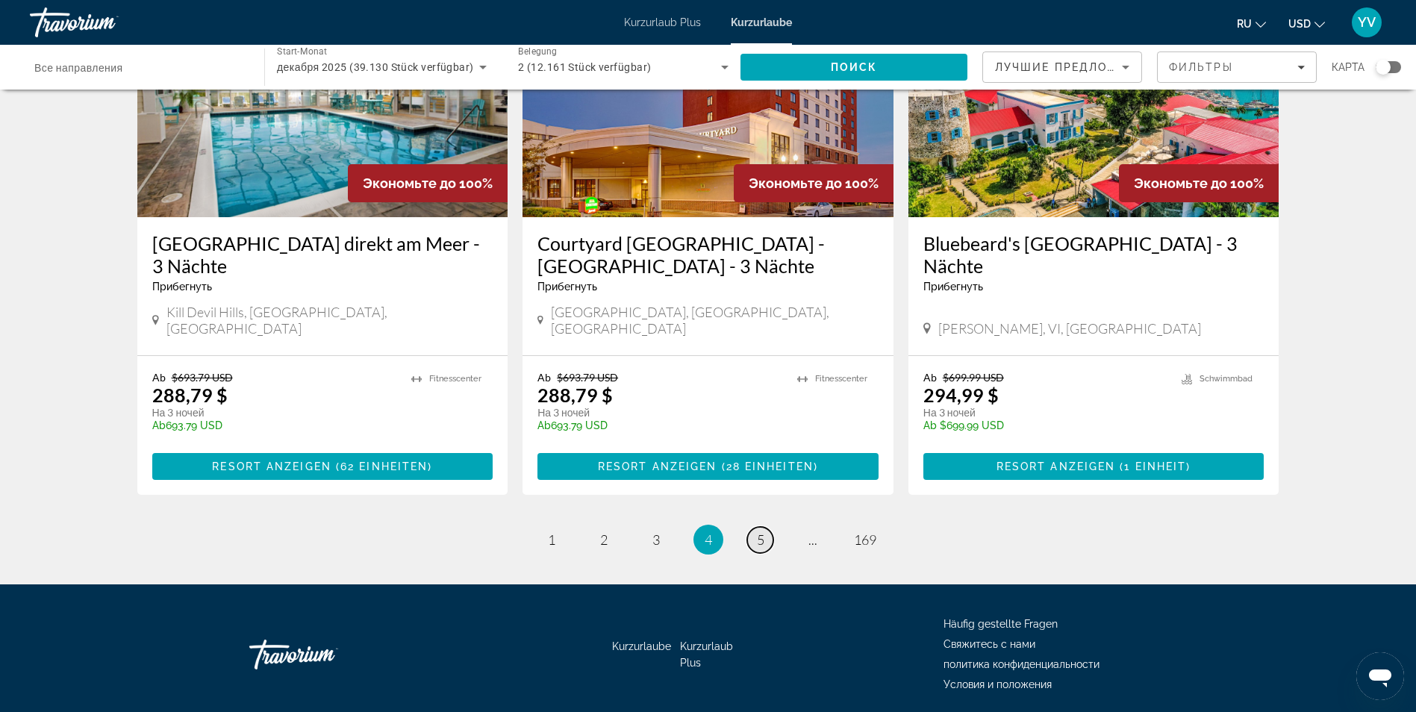
click at [761, 531] on span "5" at bounding box center [760, 539] width 7 height 16
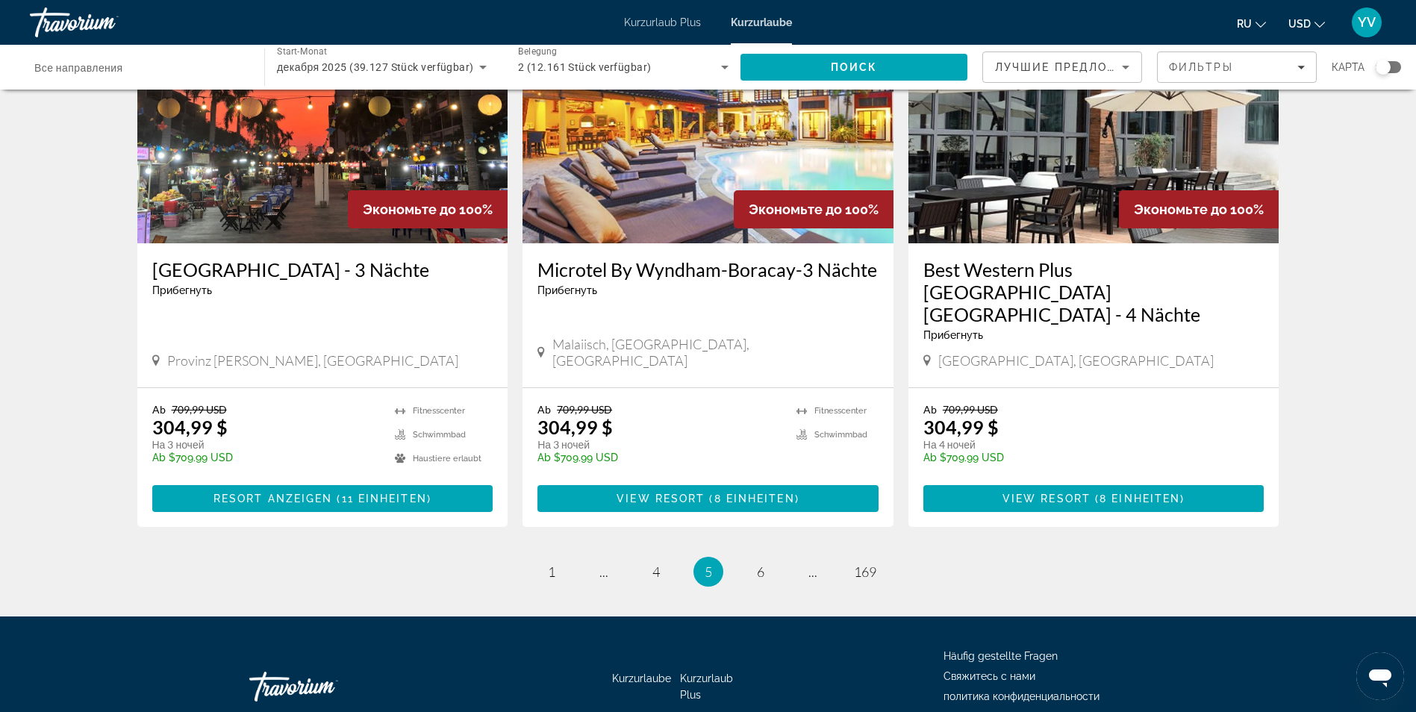
scroll to position [1747, 0]
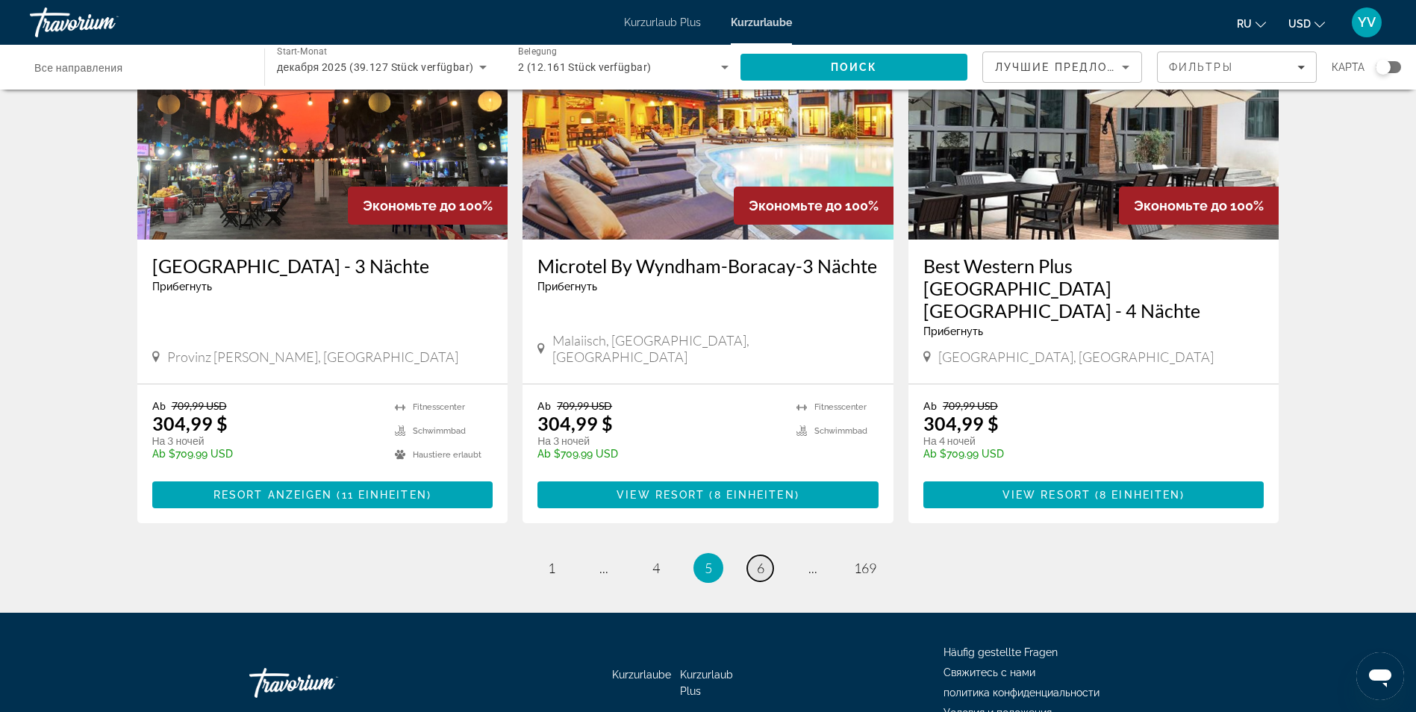
click at [758, 560] on span "6" at bounding box center [760, 568] width 7 height 16
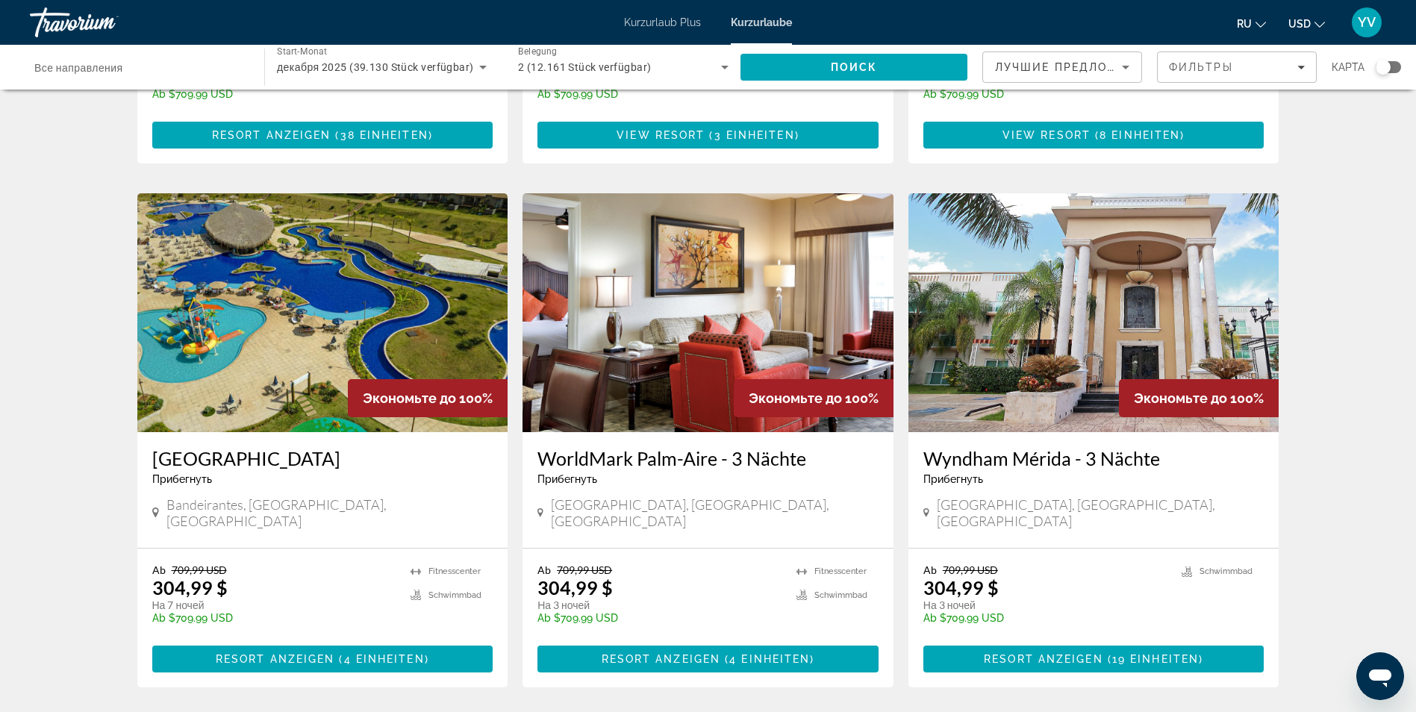
scroll to position [1001, 0]
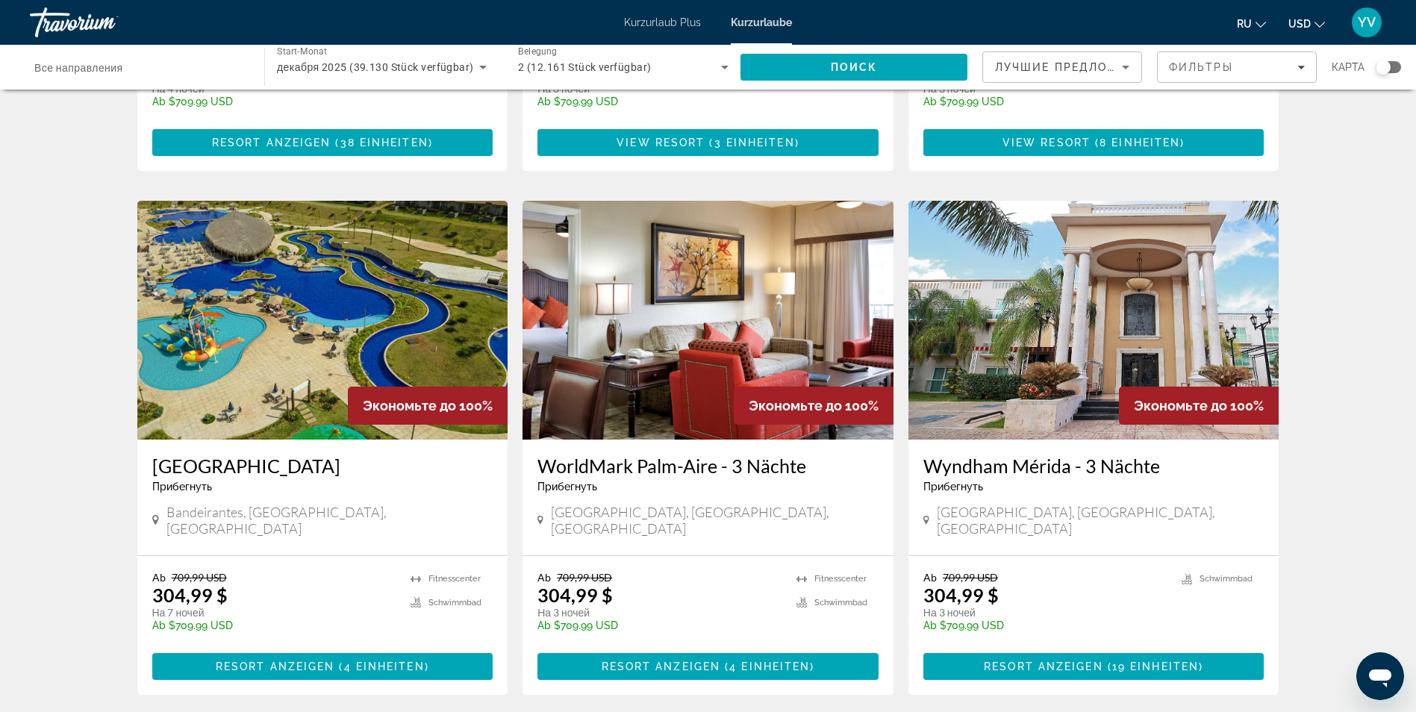
click at [680, 26] on span "Kurzurlaub Plus" at bounding box center [662, 22] width 77 height 12
